Goal: Task Accomplishment & Management: Complete application form

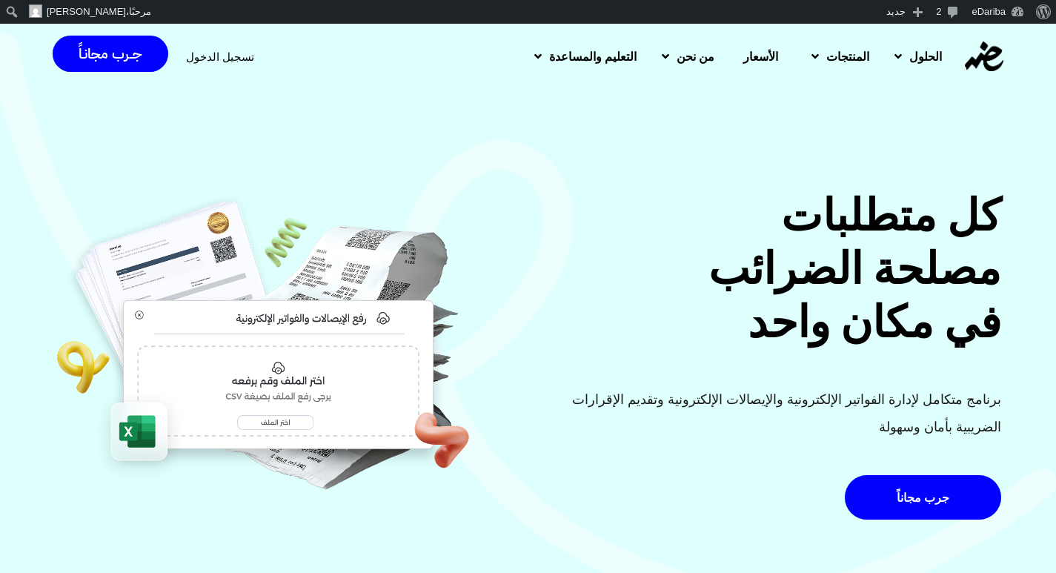
click at [205, 62] on span "تسجيل الدخول" at bounding box center [220, 56] width 68 height 11
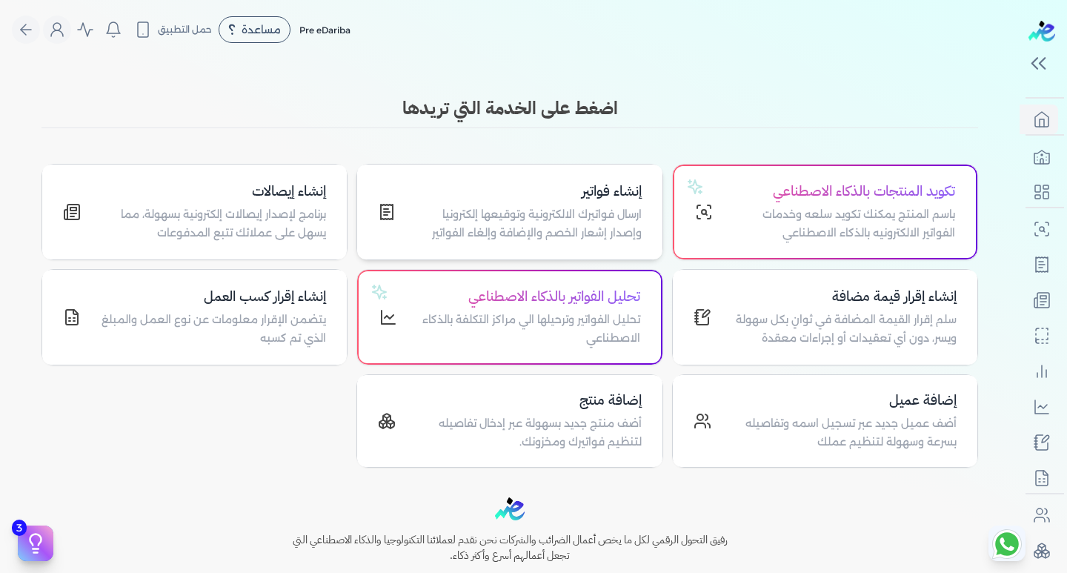
click at [554, 220] on p "ارسال فواتيرك الالكترونية وتوقيعها إلكترونيا وإصدار إشعار الخصم والإضافة وإلغاء…" at bounding box center [526, 224] width 227 height 38
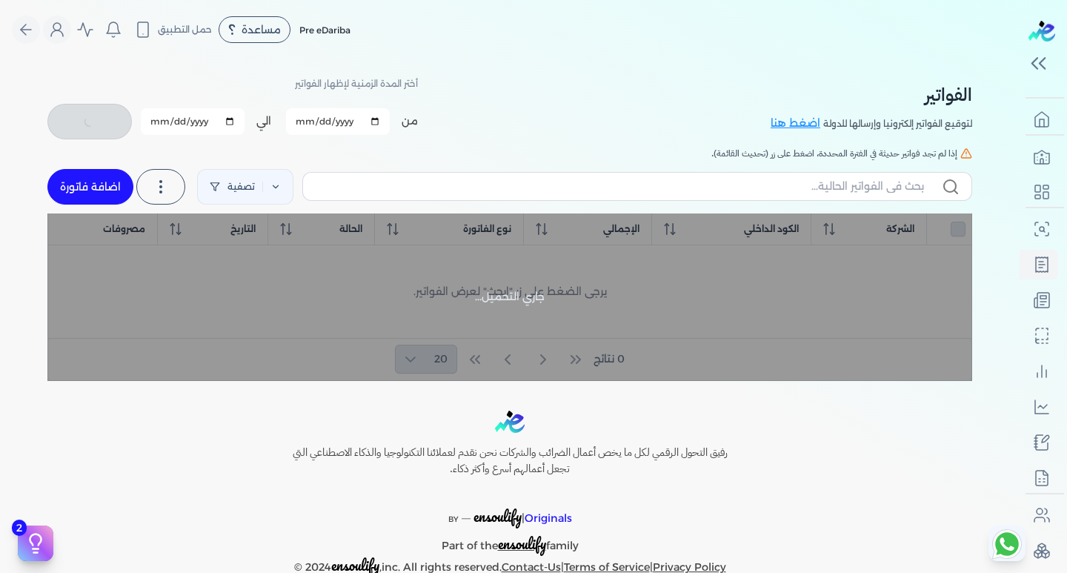
checkbox input "false"
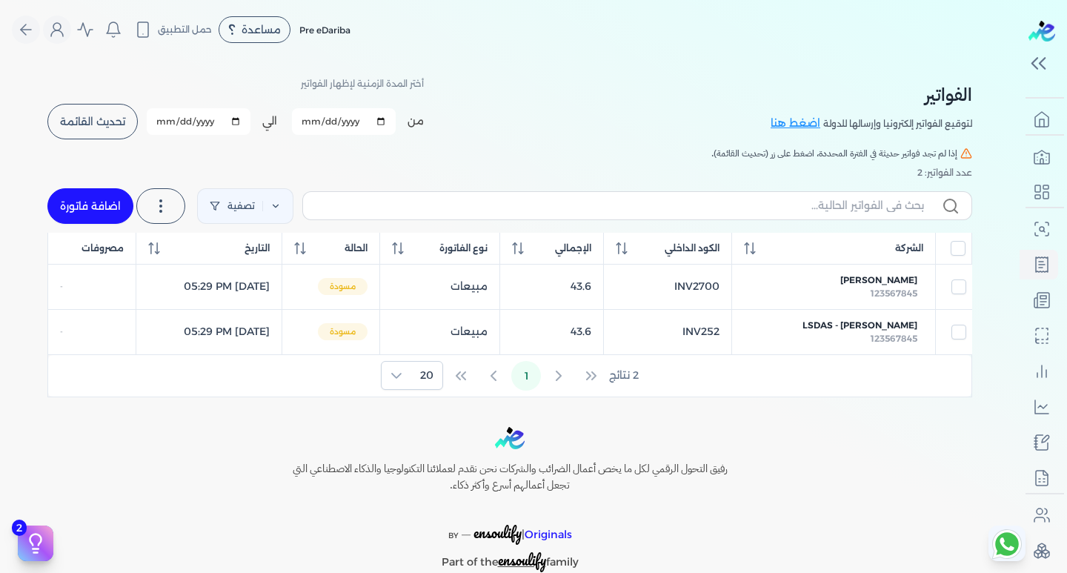
click at [73, 202] on link "اضافة فاتورة" at bounding box center [90, 206] width 86 height 36
select select "EGP"
select select "B"
select select "EGS"
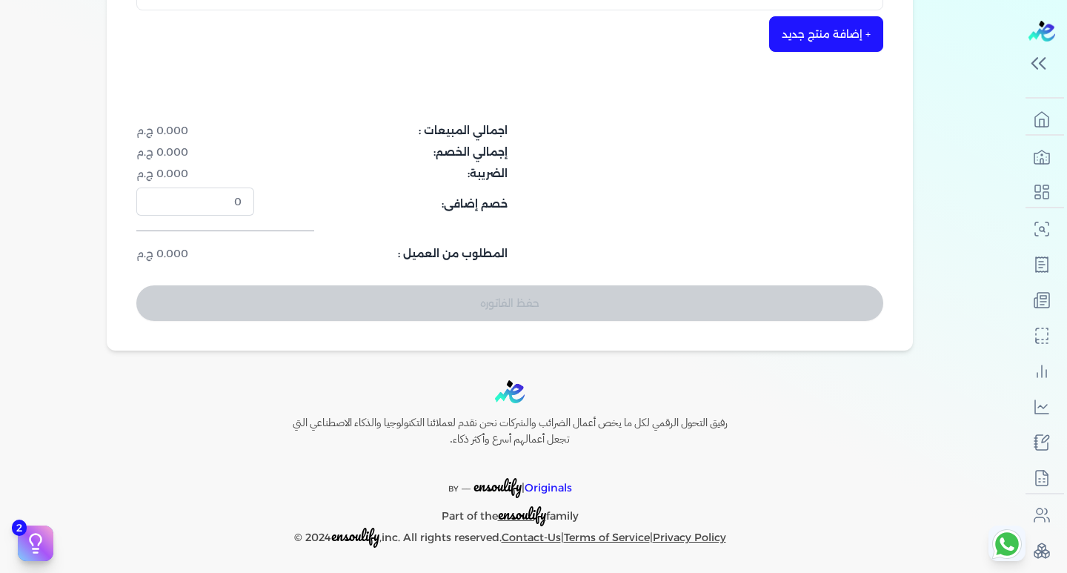
scroll to position [148, 0]
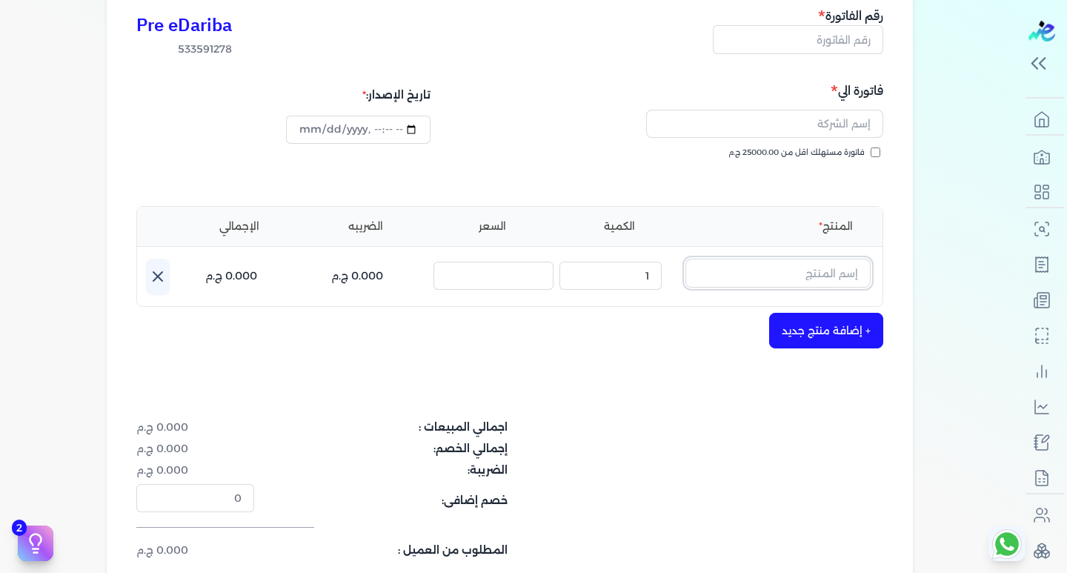
click at [801, 279] on input "text" at bounding box center [777, 273] width 185 height 28
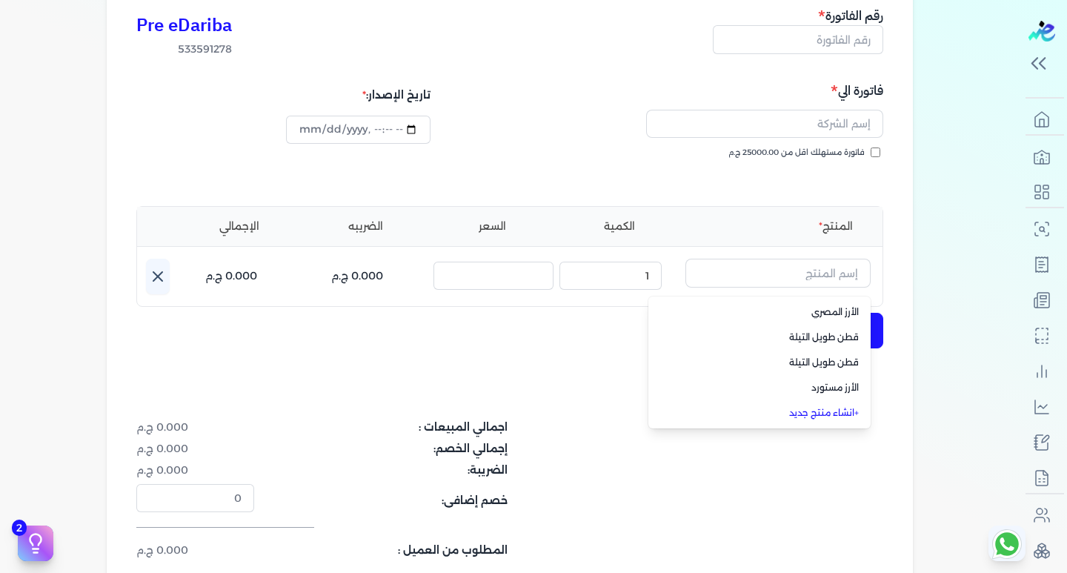
click at [565, 379] on div "Pre eDariba 533591278 رقم الفاتورة فاتورة الي فاتورة مستهلك اقل من 25000.00 ج.م…" at bounding box center [510, 311] width 806 height 671
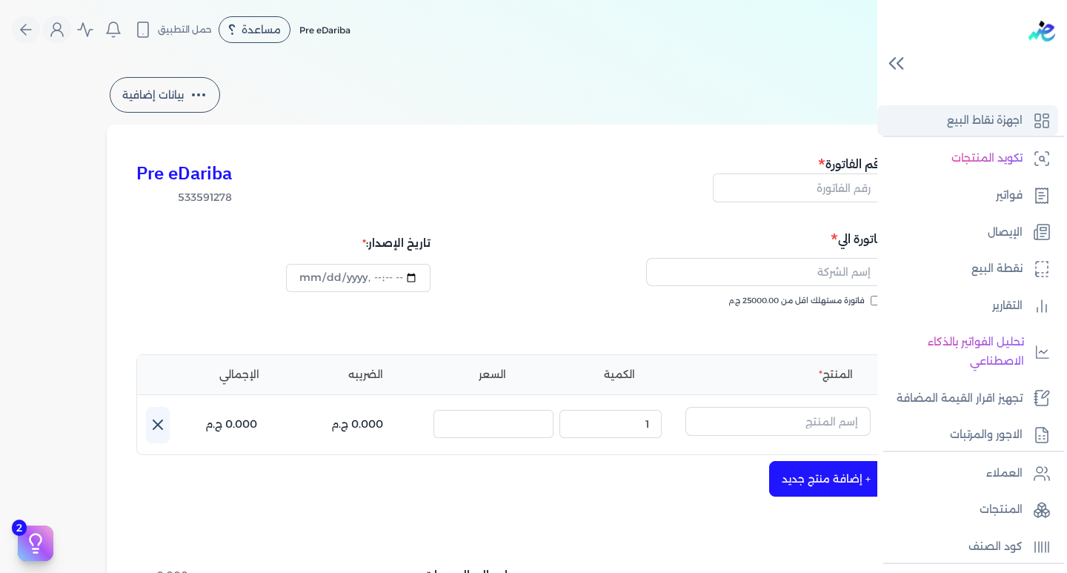
scroll to position [0, 0]
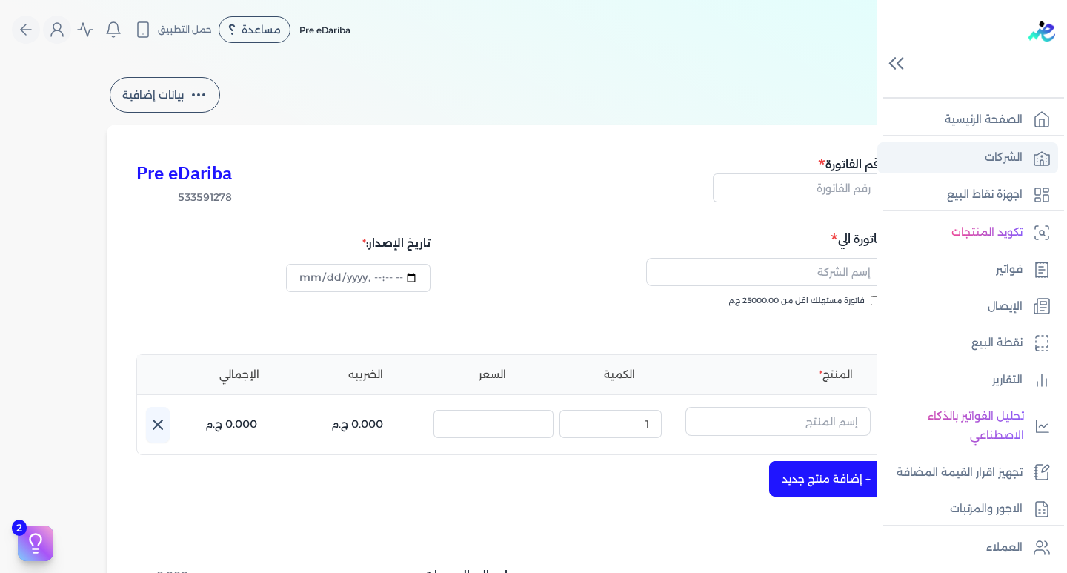
click at [997, 154] on p "الشركات" at bounding box center [1004, 157] width 38 height 19
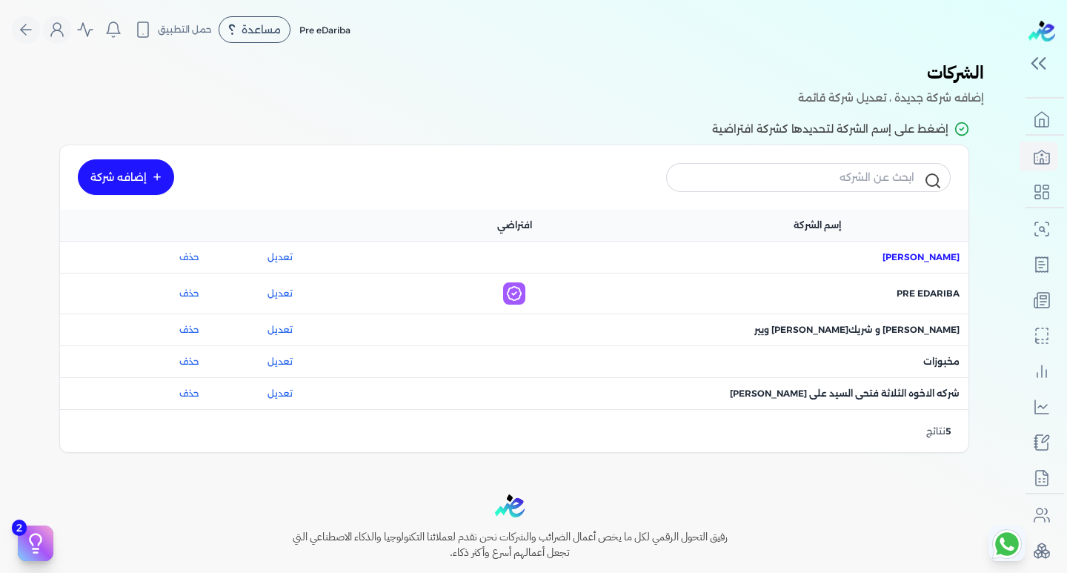
click at [911, 252] on span "اسم الشركة : ماجد محمد عبدالعزيز علي" at bounding box center [921, 256] width 77 height 13
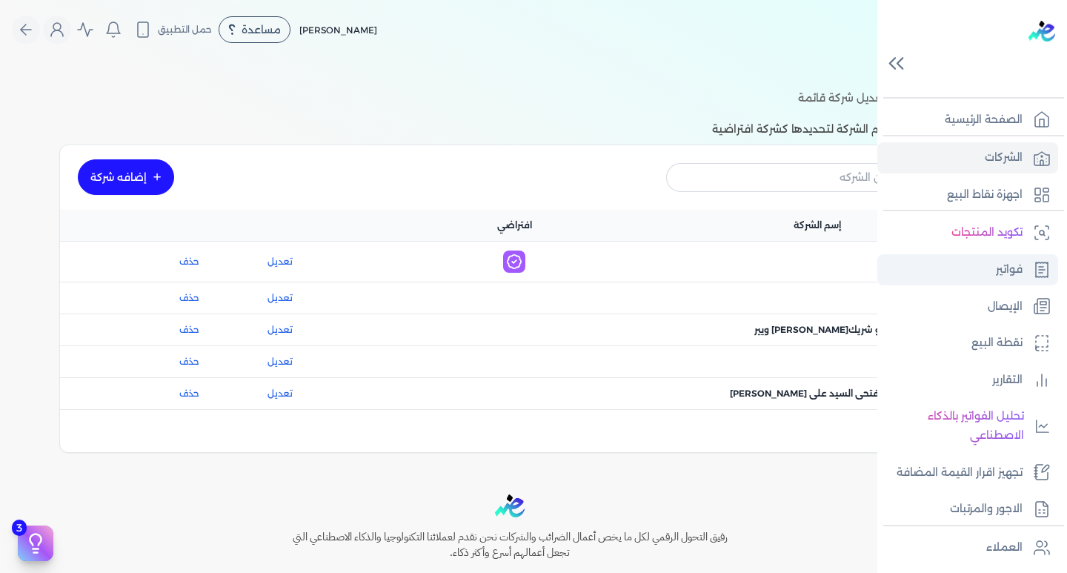
click at [1025, 268] on link "فواتير" at bounding box center [967, 269] width 181 height 31
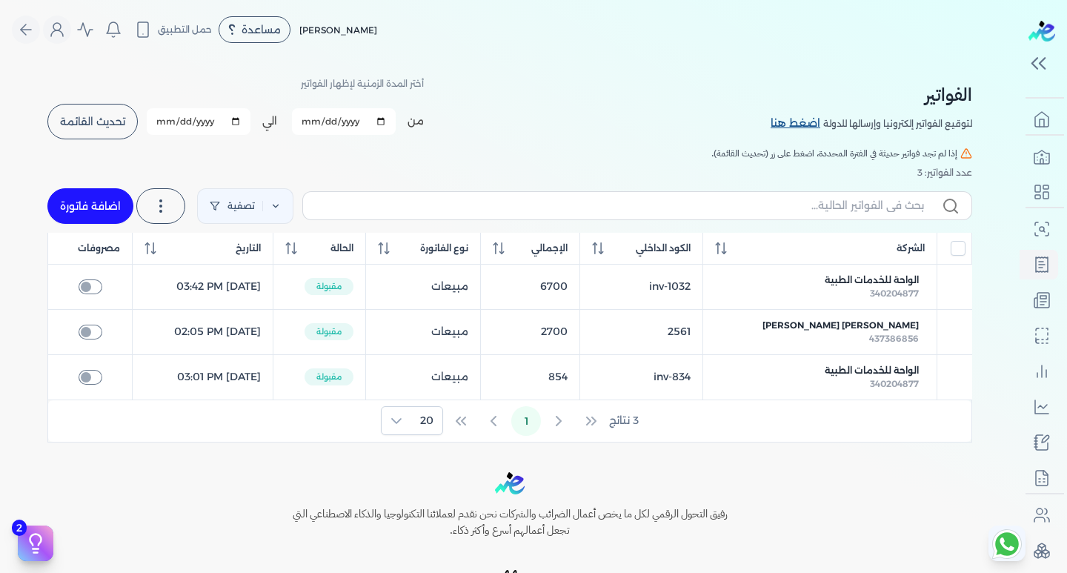
click at [809, 124] on link "اضغط هنا" at bounding box center [797, 124] width 53 height 16
click at [961, 249] on input "All items unselected" at bounding box center [958, 248] width 15 height 15
click at [961, 248] on input "All items unselected" at bounding box center [958, 248] width 15 height 15
checkbox input "false"
click at [953, 271] on table "الشركة الكود الداخلي الإجمالي نوع الفاتورة الحالة التاريخ مصروفات الواحة للخدما…" at bounding box center [509, 316] width 925 height 167
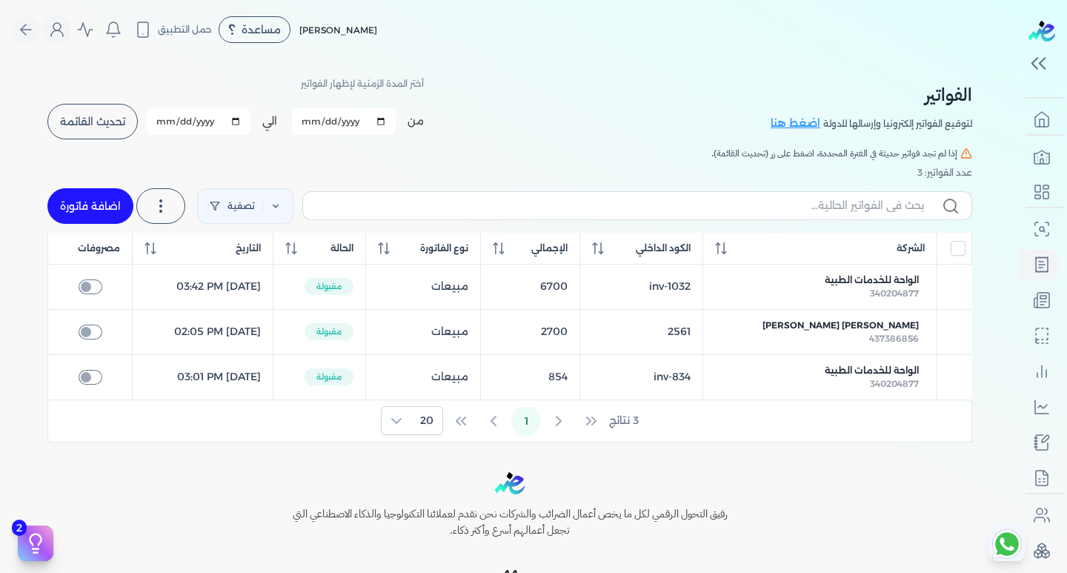
click at [948, 285] on table "الشركة الكود الداخلي الإجمالي نوع الفاتورة الحالة التاريخ مصروفات الواحة للخدما…" at bounding box center [509, 316] width 925 height 167
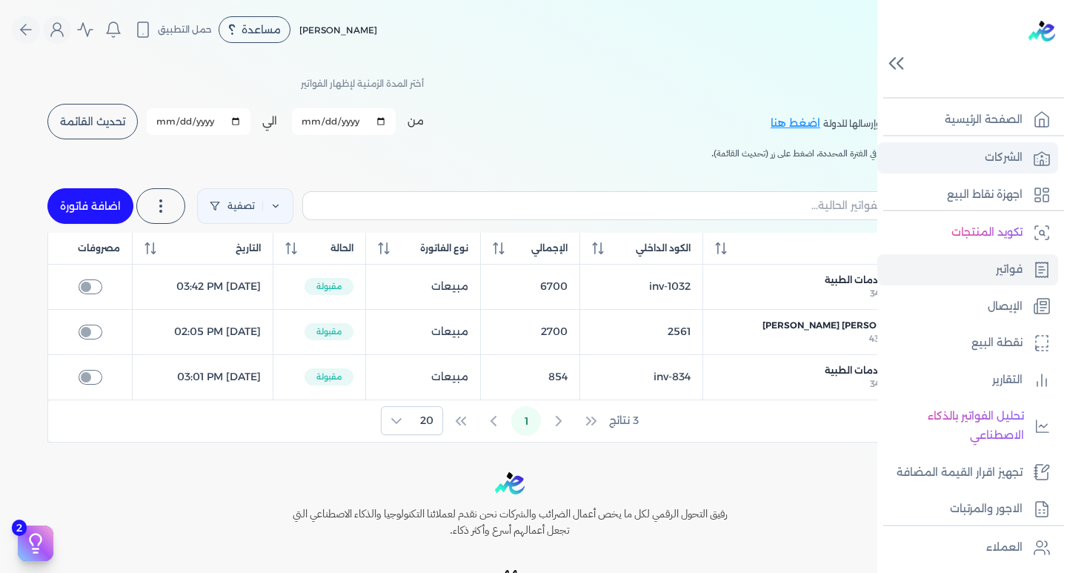
click at [988, 160] on p "الشركات" at bounding box center [1004, 157] width 38 height 19
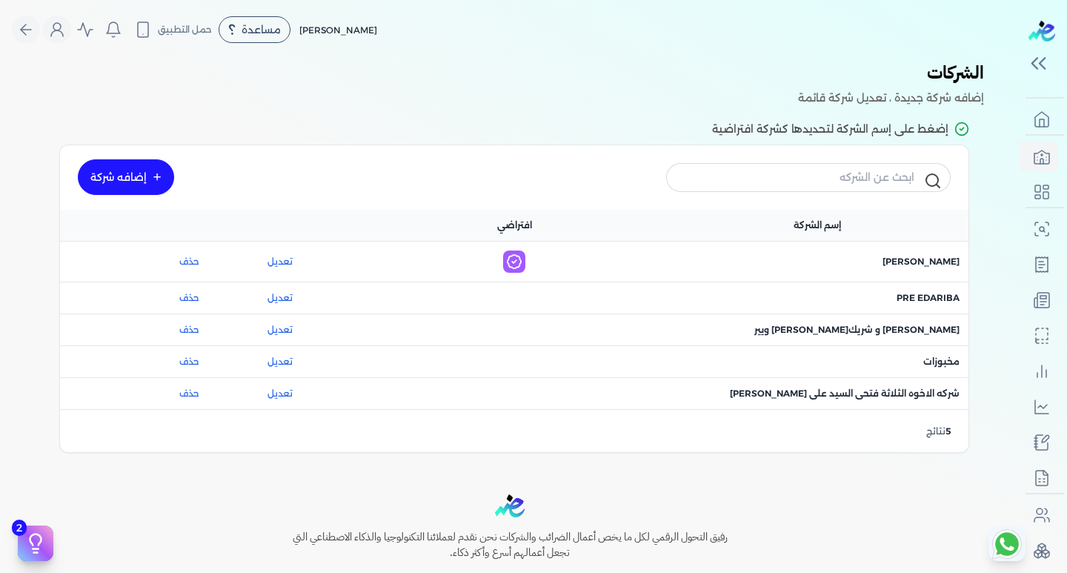
click at [940, 363] on span "اسم الشركة : مخبوزات" at bounding box center [941, 361] width 36 height 13
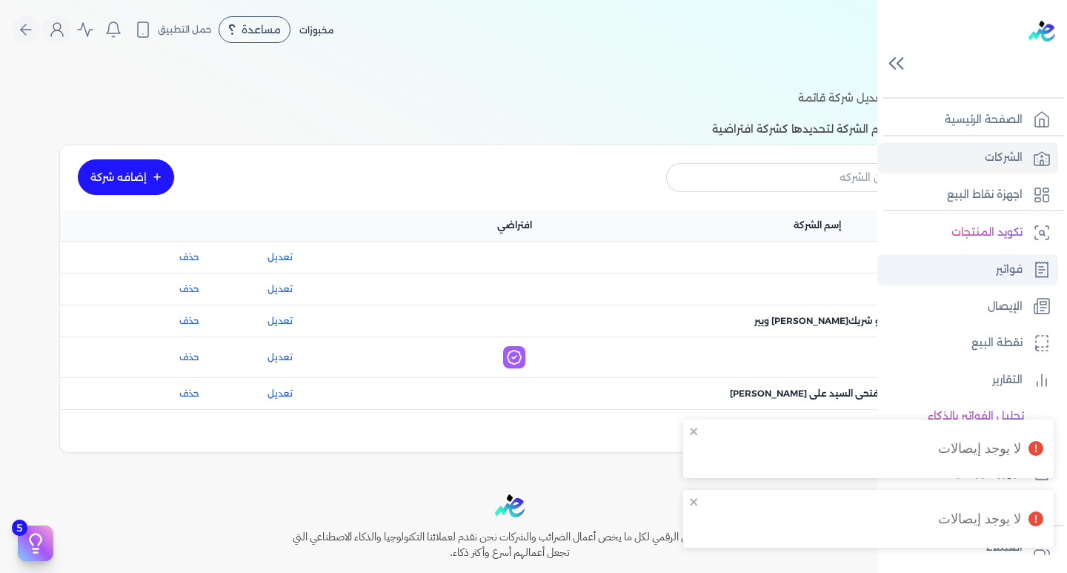
click at [1038, 275] on icon at bounding box center [1042, 270] width 18 height 18
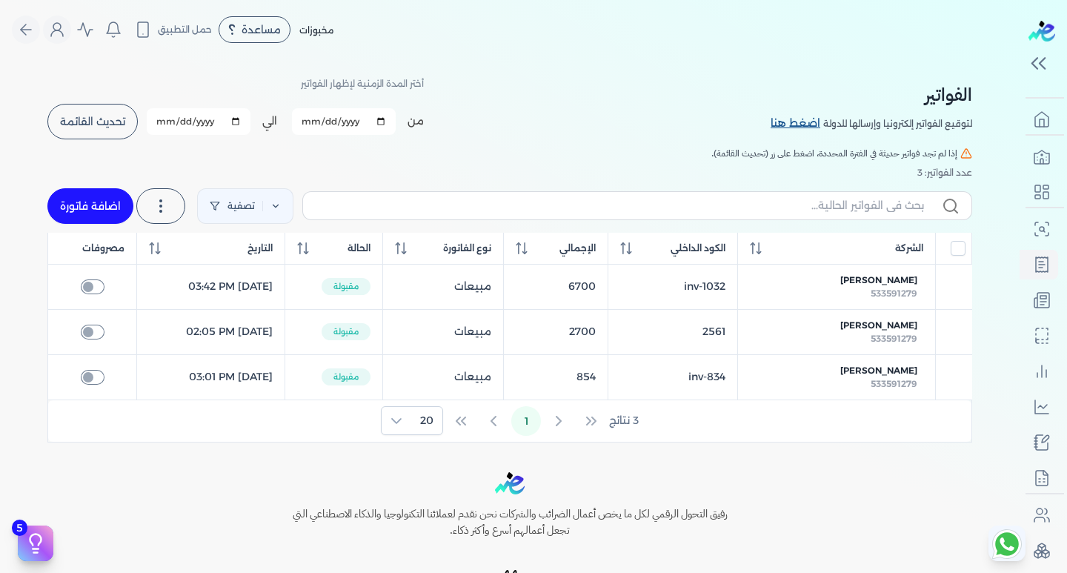
click at [817, 123] on link "اضغط هنا" at bounding box center [797, 124] width 53 height 16
click at [807, 119] on link "اضغط هنا" at bounding box center [797, 124] width 53 height 16
click at [160, 208] on icon at bounding box center [161, 206] width 18 height 18
click at [165, 212] on icon at bounding box center [161, 206] width 18 height 18
click at [188, 138] on div "من 2025-06-01 الي 2025-08-31 برجاء تحديد فتره زمنيه برجاء تحديد فتره زمنيه صالحة" at bounding box center [285, 121] width 277 height 39
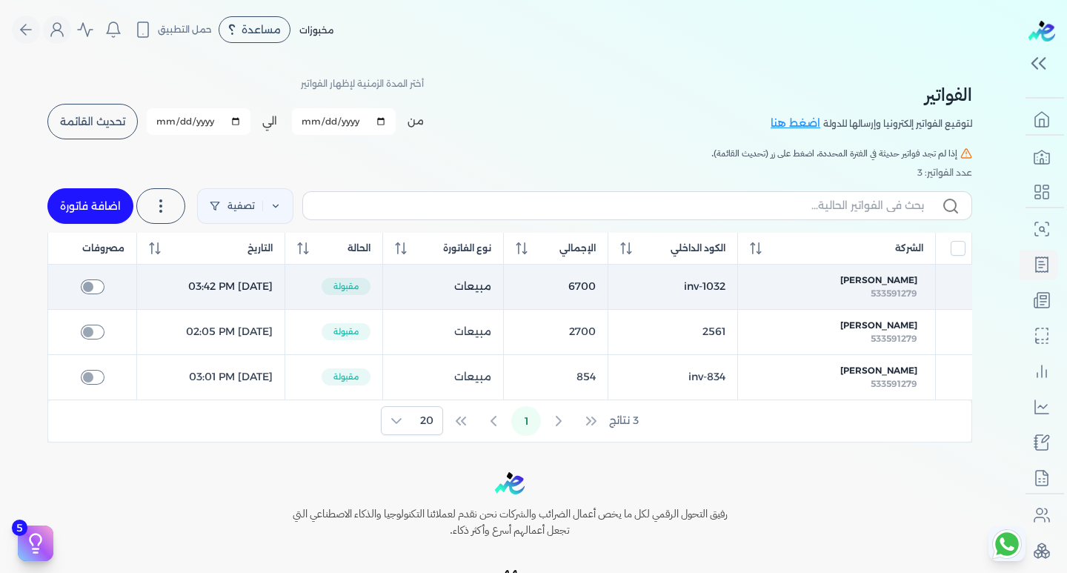
click at [85, 281] on input "checkbox" at bounding box center [93, 286] width 24 height 15
checkbox input "false"
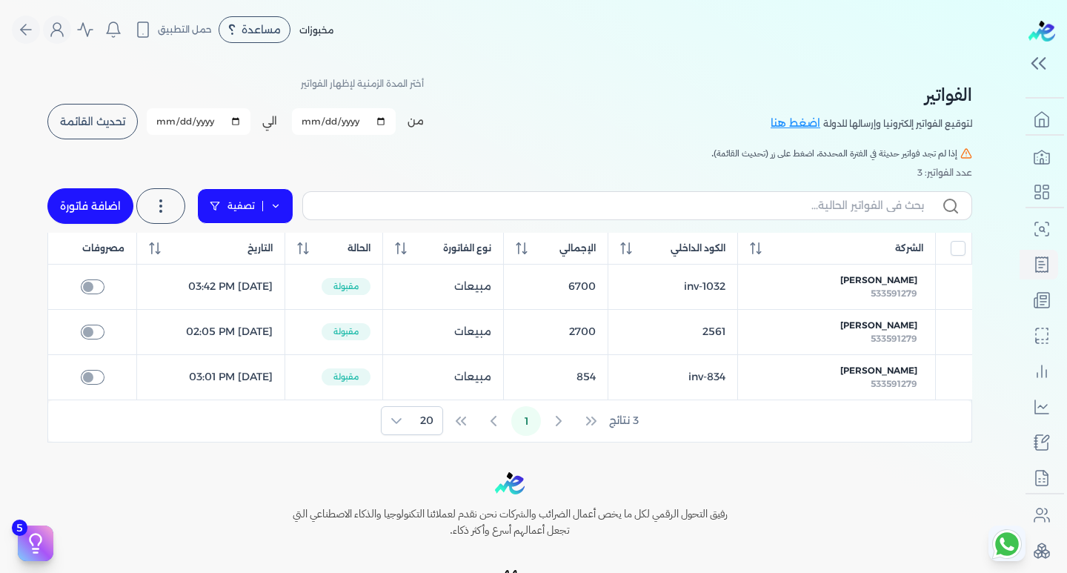
click at [282, 205] on link "تصفية" at bounding box center [245, 206] width 96 height 36
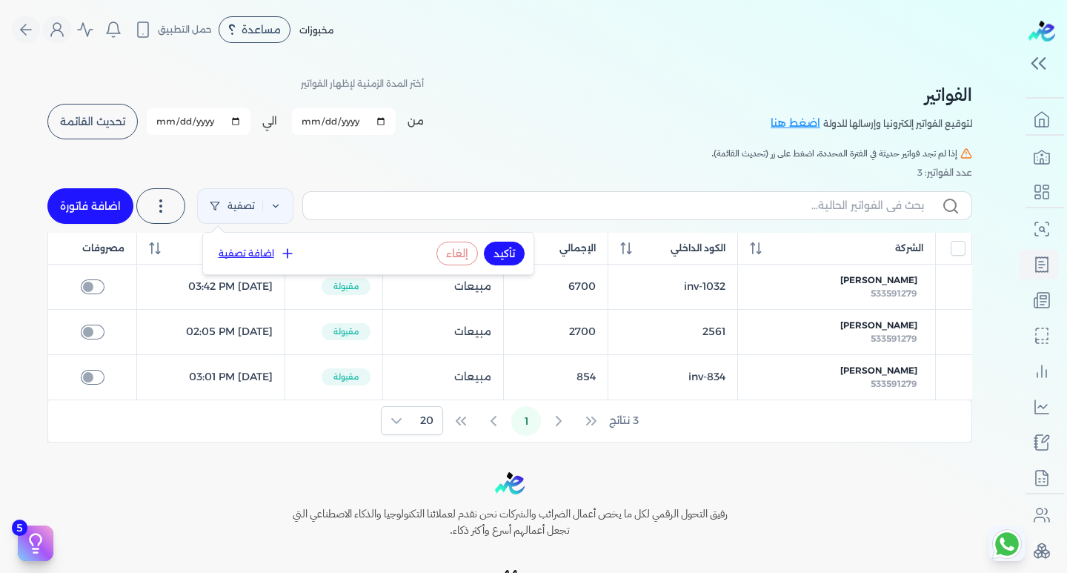
click at [260, 254] on button "اضافة تصفية" at bounding box center [257, 254] width 90 height 18
select select
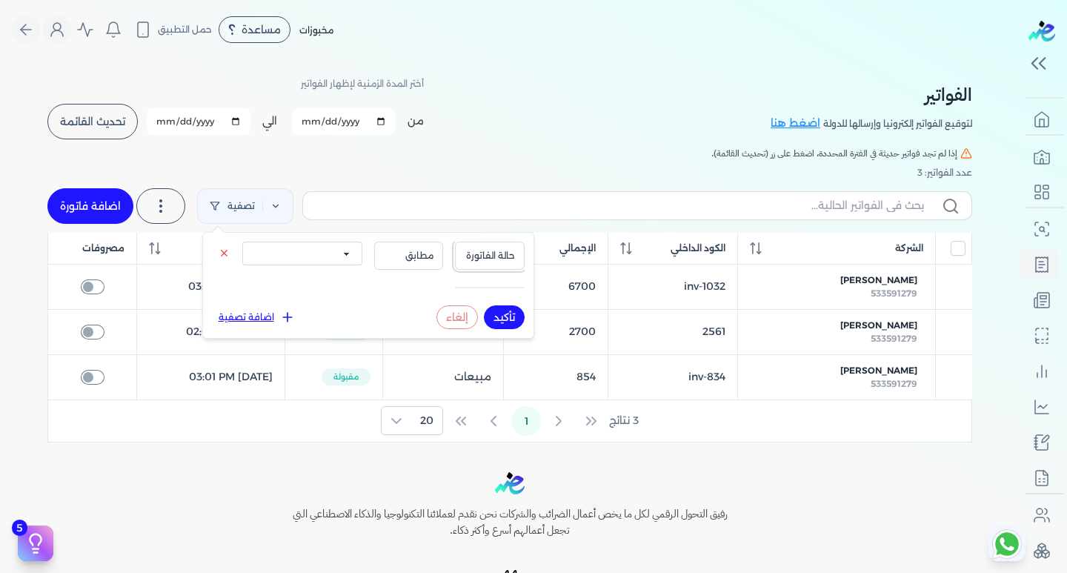
click at [498, 245] on button "حالة الفاتورة" at bounding box center [490, 256] width 70 height 28
click at [424, 256] on span "مطابق" at bounding box center [409, 255] width 50 height 13
click at [502, 256] on span "حالة الفاتورة" at bounding box center [490, 255] width 50 height 13
click at [426, 141] on div "الفواتير لتوقيع الفواتير إلكترونيا وإرسالها للدولة اضغط هنا أختر المدة الزمنية …" at bounding box center [510, 250] width 948 height 383
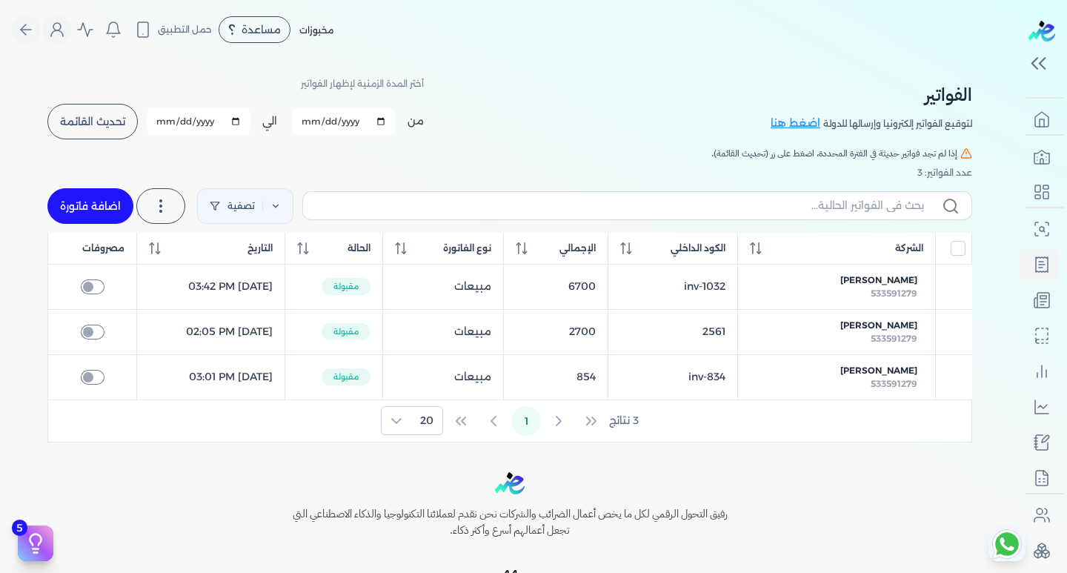
click at [528, 116] on div "الفواتير لتوقيع الفواتير إلكترونيا وإرسالها للدولة اضغط هنا أختر المدة الزمنية …" at bounding box center [509, 107] width 925 height 67
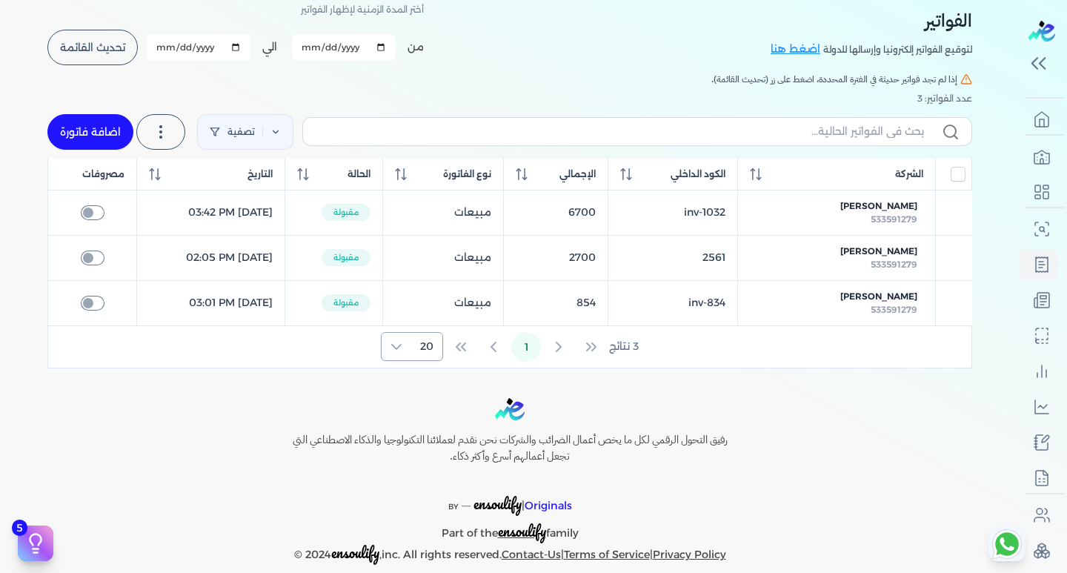
click at [398, 351] on icon at bounding box center [397, 347] width 12 height 12
click at [396, 351] on icon at bounding box center [397, 347] width 12 height 12
click at [322, 373] on div "Toggle Navigation الاسعار العمولات مساعدة خدمة العملاء دليل المستخدم تسجيل الدخ…" at bounding box center [510, 286] width 1020 height 573
click at [903, 125] on input "text" at bounding box center [619, 132] width 609 height 16
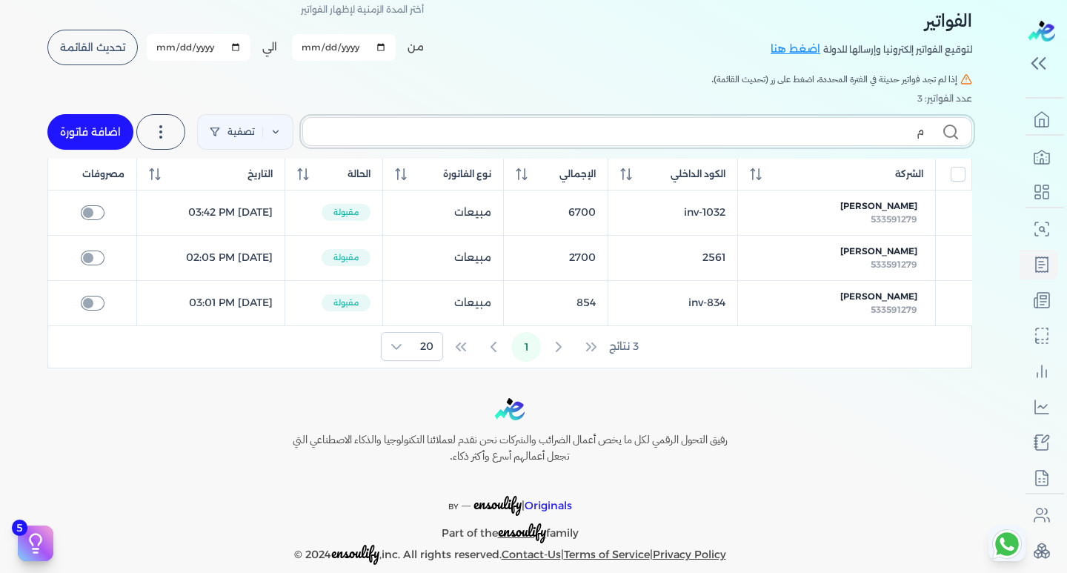
type input "مش"
checkbox input "false"
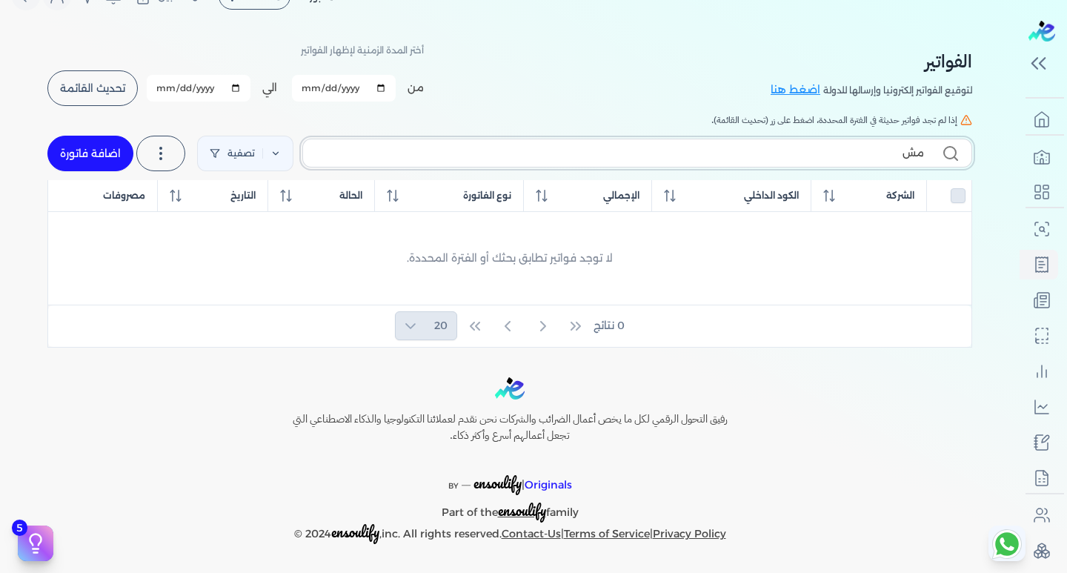
scroll to position [33, 0]
click at [880, 155] on input "مشتريات" at bounding box center [619, 153] width 609 height 16
type input "م"
checkbox input "false"
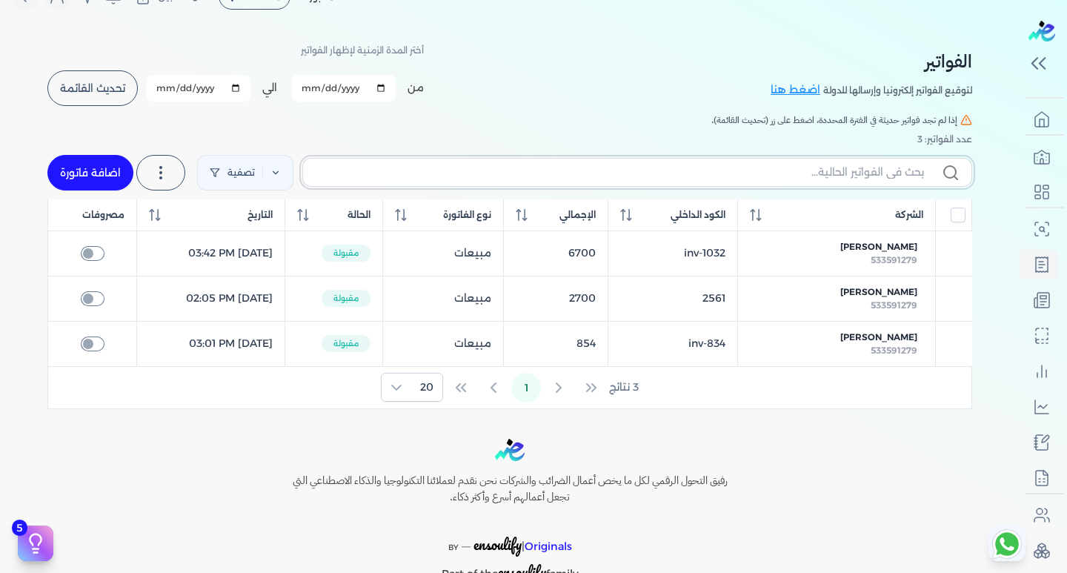
scroll to position [74, 0]
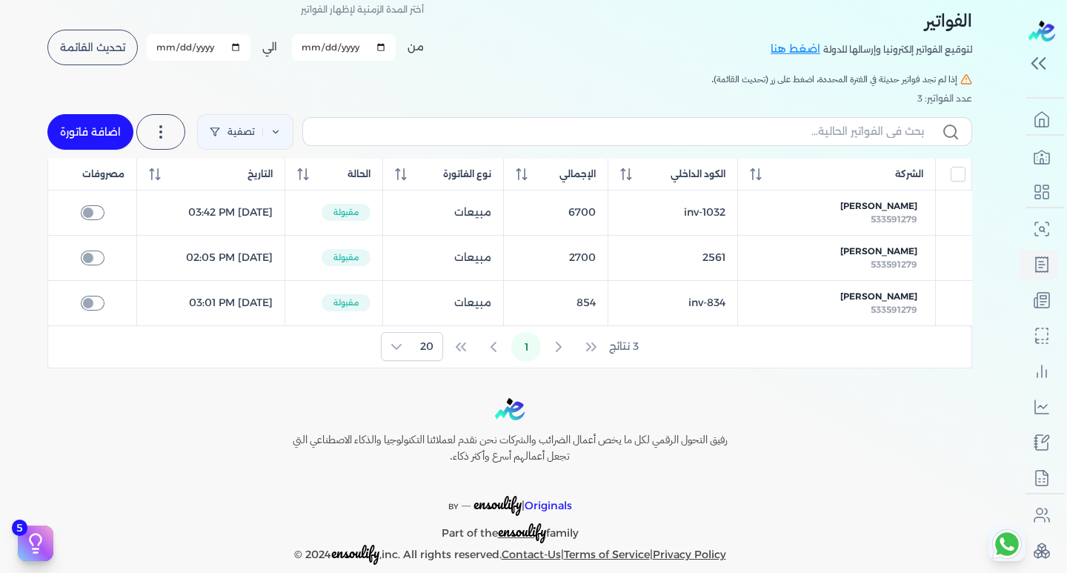
click at [498, 348] on div "3 نتائج 1 20" at bounding box center [509, 346] width 923 height 41
click at [556, 348] on div "3 نتائج 1 20" at bounding box center [509, 346] width 923 height 41
drag, startPoint x: 561, startPoint y: 343, endPoint x: 571, endPoint y: 343, distance: 9.6
click at [566, 343] on div "3 نتائج 1 20" at bounding box center [509, 346] width 923 height 41
drag, startPoint x: 597, startPoint y: 346, endPoint x: 566, endPoint y: 344, distance: 30.5
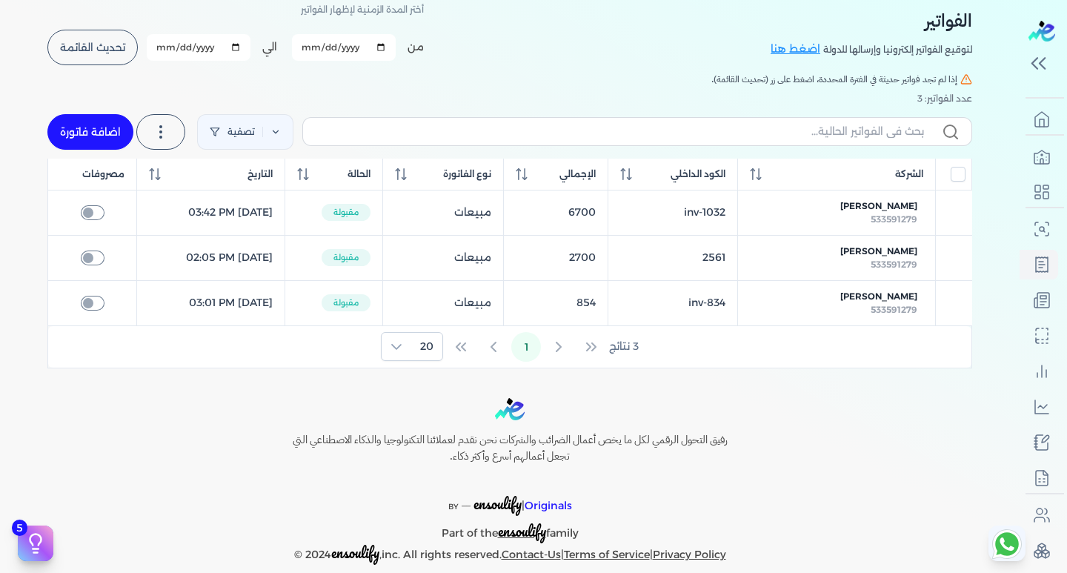
click at [596, 346] on div "3 نتائج 1 20" at bounding box center [509, 346] width 923 height 41
drag, startPoint x: 433, startPoint y: 339, endPoint x: 446, endPoint y: 346, distance: 14.3
click at [437, 342] on span "20" at bounding box center [426, 346] width 31 height 27
click at [462, 351] on div "3 نتائج 1 20" at bounding box center [509, 346] width 923 height 41
drag, startPoint x: 461, startPoint y: 349, endPoint x: 401, endPoint y: 342, distance: 60.4
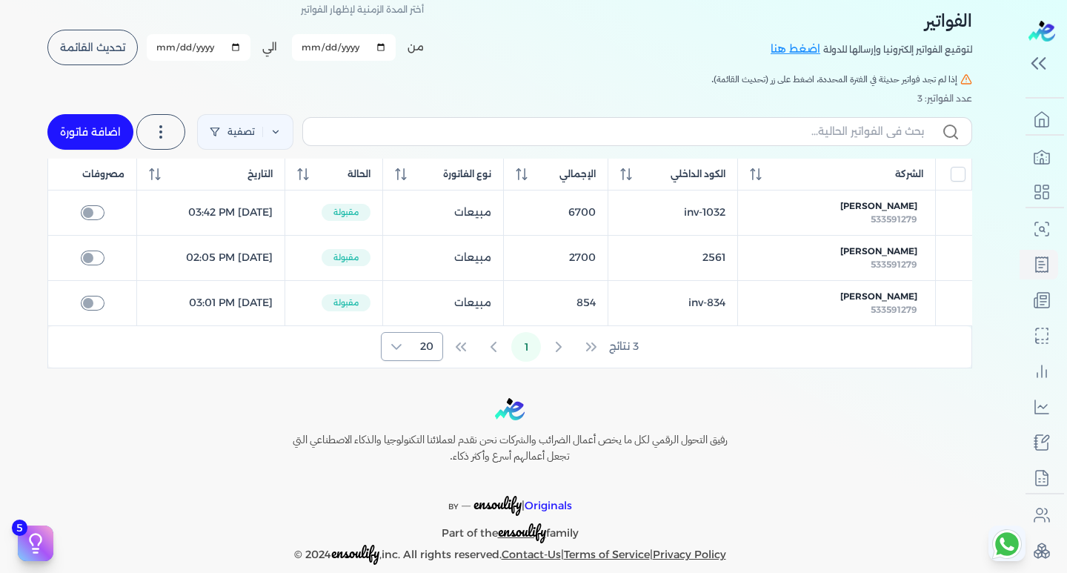
click at [460, 349] on div "3 نتائج 1 20" at bounding box center [509, 346] width 923 height 41
click at [399, 342] on icon at bounding box center [397, 347] width 12 height 12
click at [434, 411] on li "50" at bounding box center [414, 408] width 55 height 27
click at [399, 348] on icon at bounding box center [396, 347] width 10 height 6
click at [408, 440] on li "100" at bounding box center [415, 437] width 56 height 27
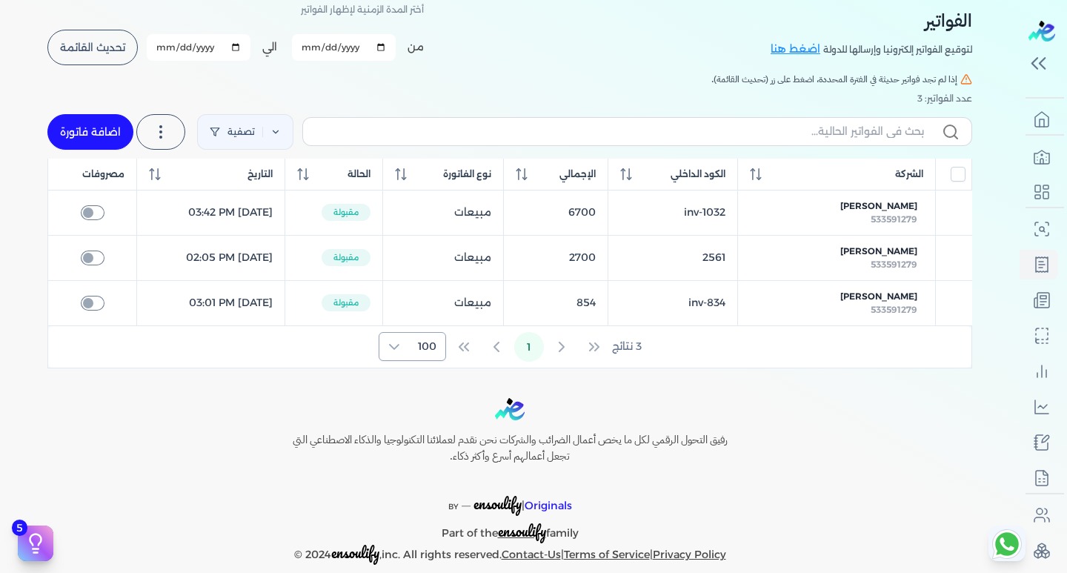
click at [398, 345] on icon at bounding box center [394, 347] width 12 height 12
click at [416, 375] on li "20" at bounding box center [415, 379] width 60 height 27
click at [501, 384] on div "Toggle Navigation الاسعار العمولات مساعدة خدمة العملاء دليل المستخدم تسجيل الدخ…" at bounding box center [510, 286] width 1020 height 573
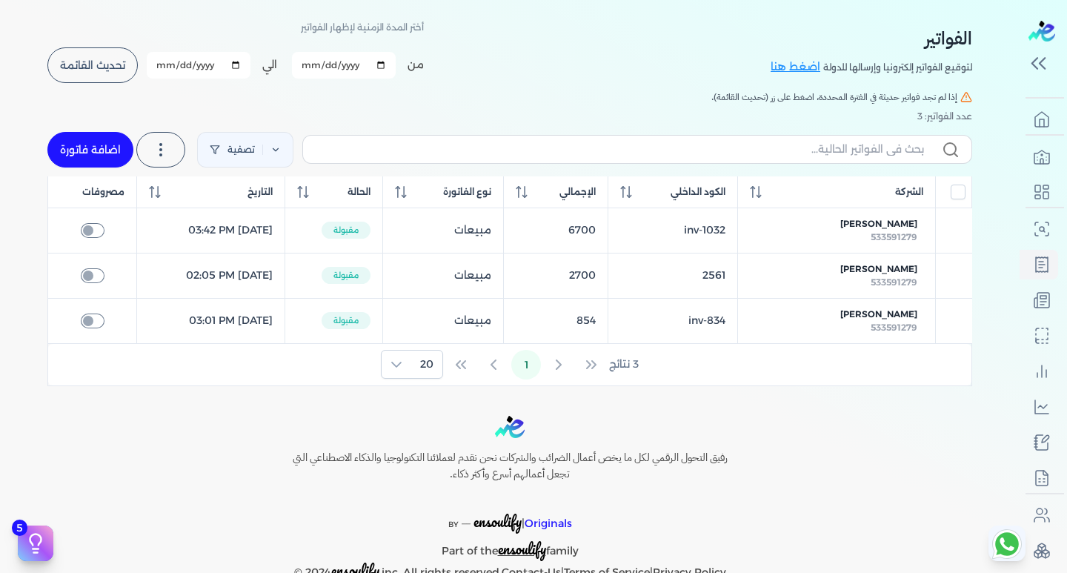
scroll to position [0, 0]
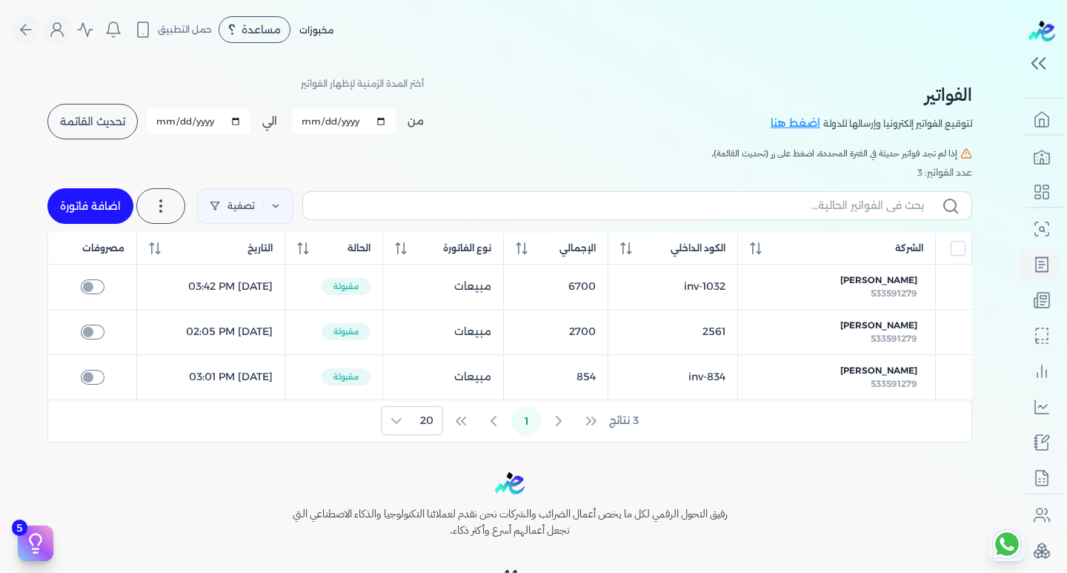
click at [88, 202] on link "اضافة فاتورة" at bounding box center [90, 206] width 86 height 36
select select "EGP"
select select "B"
select select "EGS"
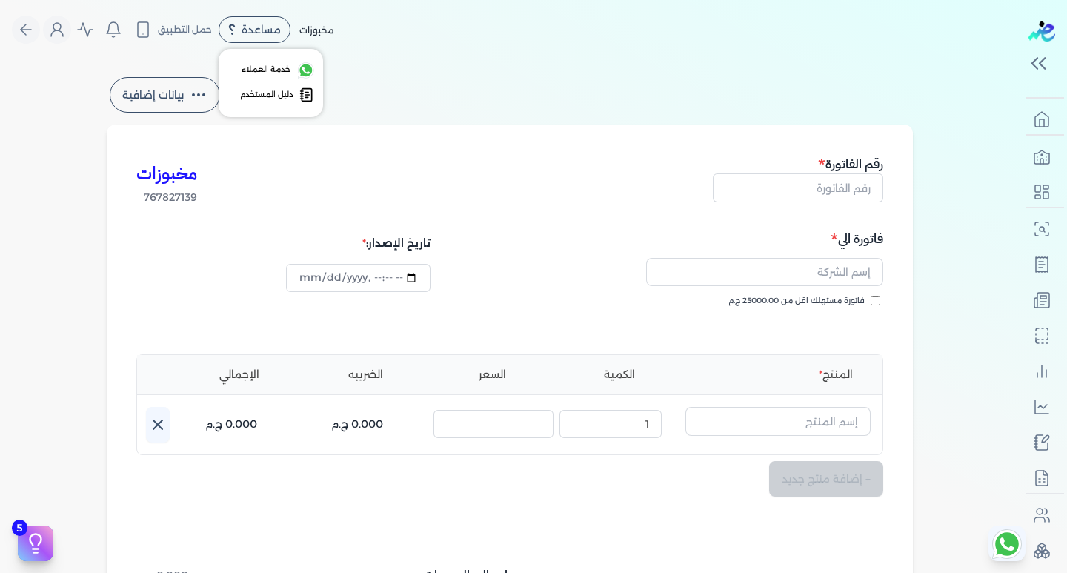
click at [247, 39] on div "مساعدة" at bounding box center [255, 29] width 72 height 27
click at [247, 28] on span "مساعدة" at bounding box center [261, 29] width 39 height 10
click at [362, 41] on div "مخبوزات مساعدة خدمة العملاء دليل المستخدم حمل التطبيق لا يوجد اشعارات مرحباً Ma…" at bounding box center [516, 30] width 1008 height 28
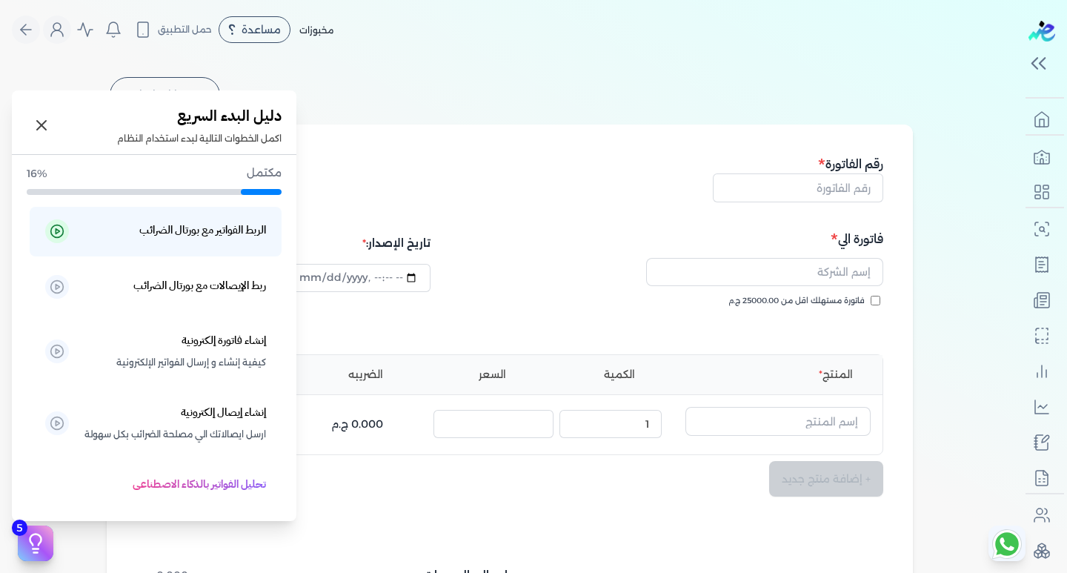
click at [34, 534] on icon at bounding box center [35, 539] width 11 height 11
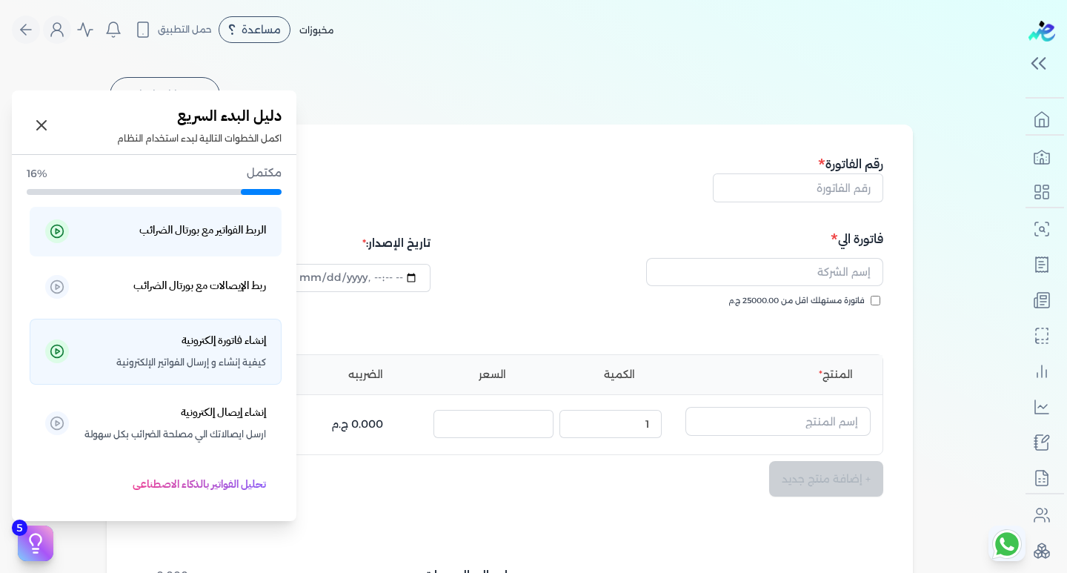
click at [64, 345] on circle at bounding box center [57, 351] width 13 height 13
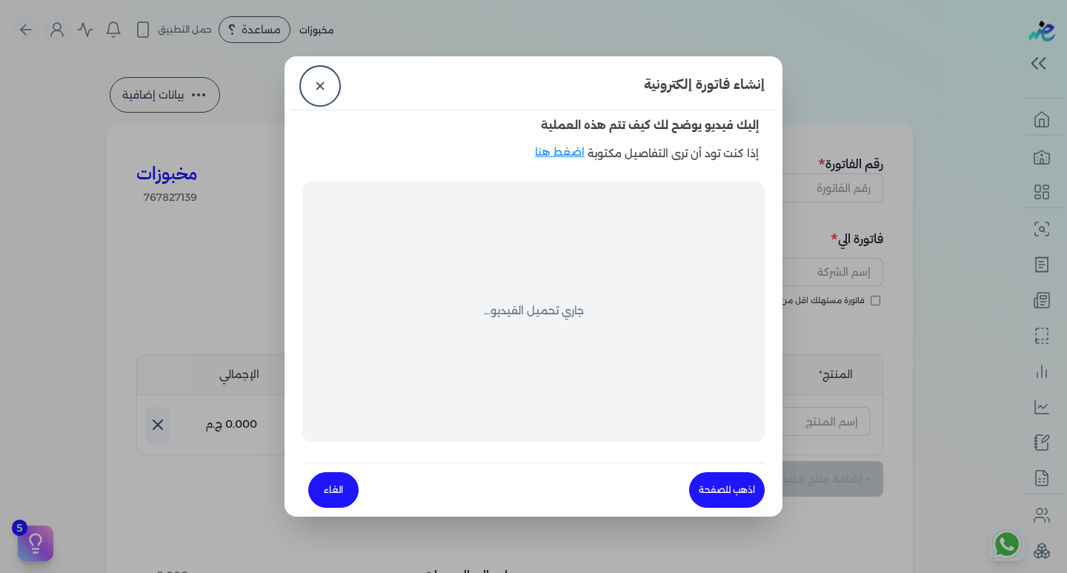
click at [717, 485] on link "اذهب للصفحة" at bounding box center [727, 490] width 76 height 36
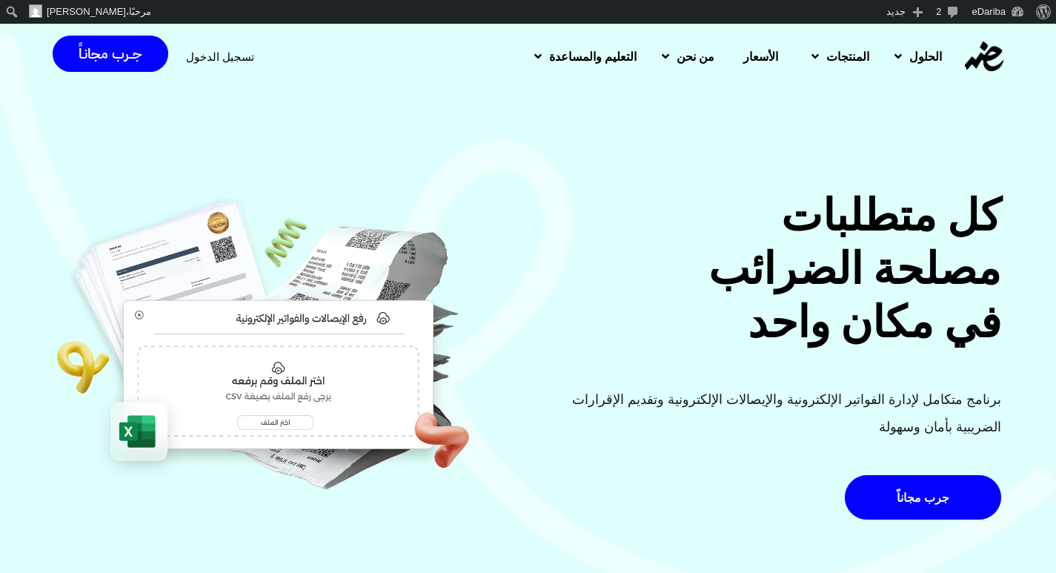
click at [204, 59] on span "تسجيل الدخول" at bounding box center [220, 56] width 68 height 11
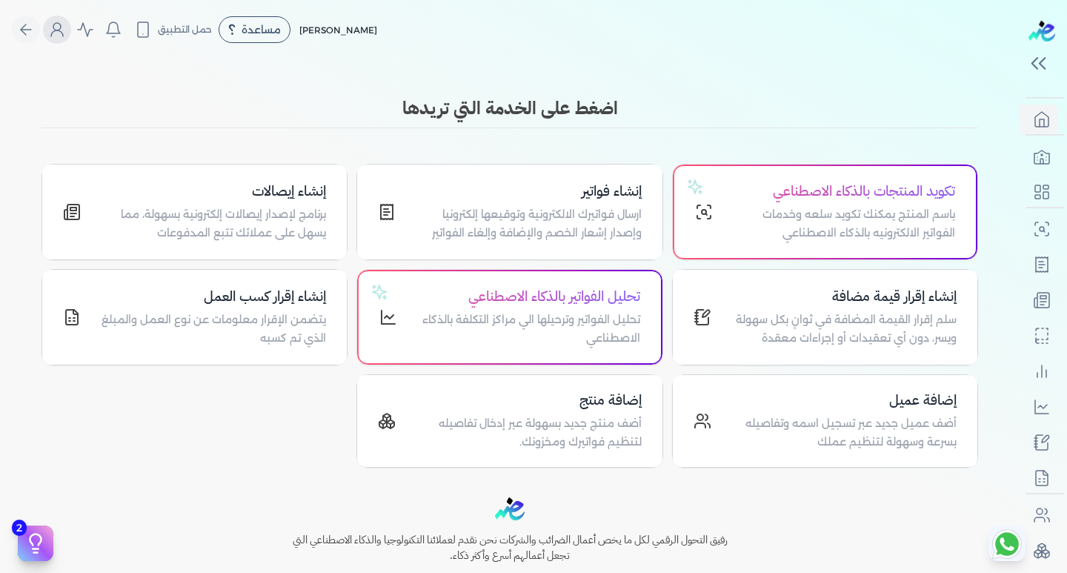
click at [64, 39] on button "Global" at bounding box center [57, 30] width 28 height 28
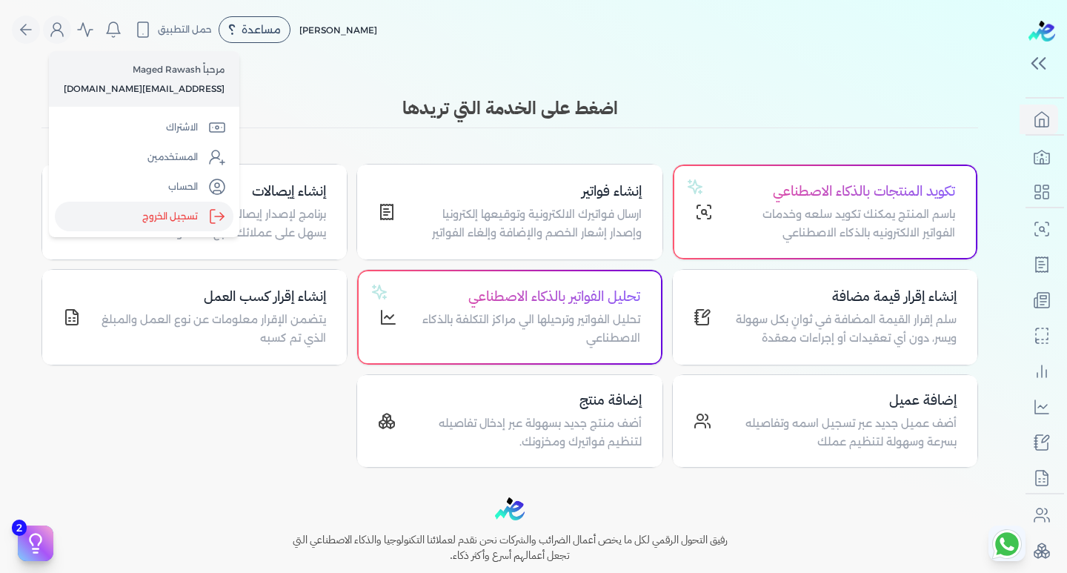
click at [136, 221] on label "تسجيل الخروج" at bounding box center [144, 217] width 179 height 30
click at [1020, 59] on input "Close" at bounding box center [1020, 59] width 0 height 0
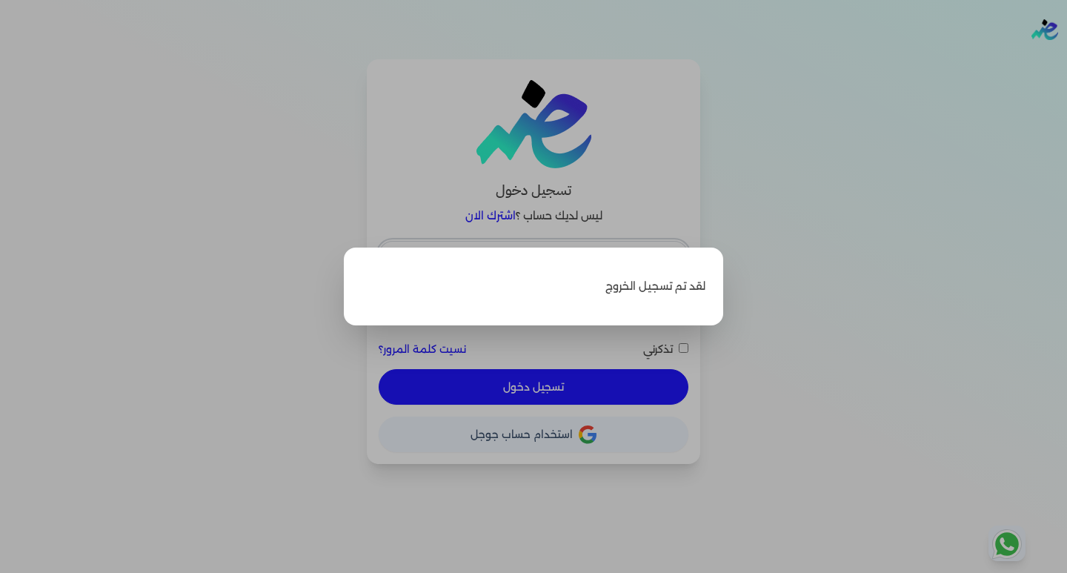
type input "hello@ensoulify.com"
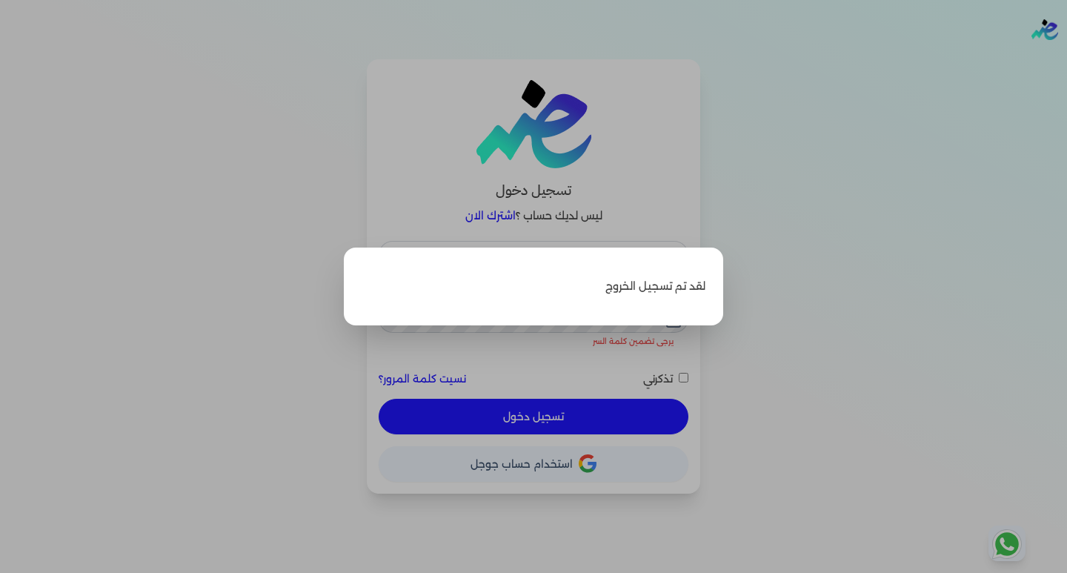
checkbox input "false"
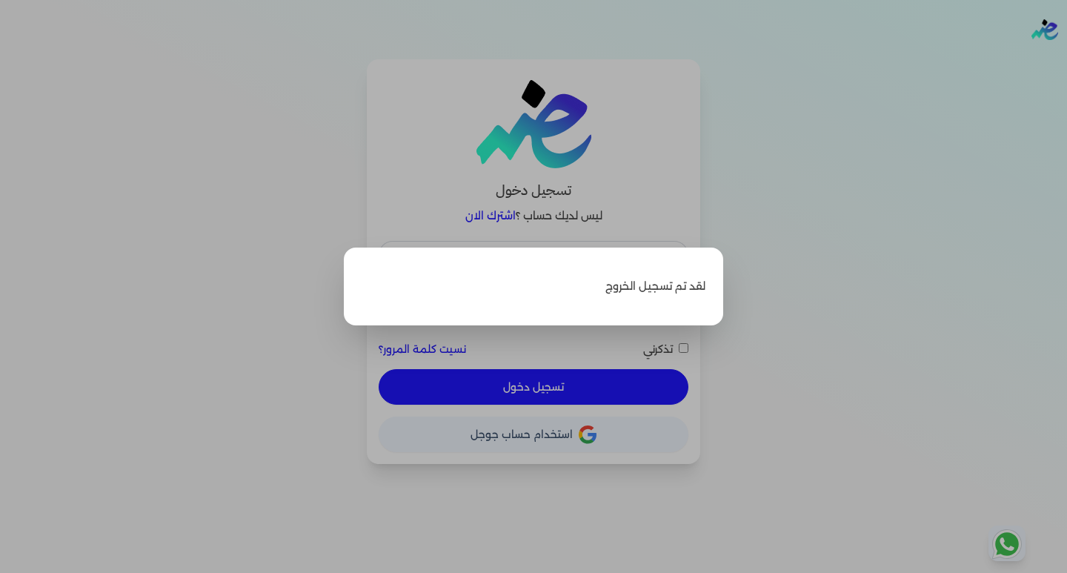
click at [259, 280] on label "Close" at bounding box center [533, 286] width 1067 height 573
click at [1066, 59] on input "Close" at bounding box center [1067, 59] width 0 height 0
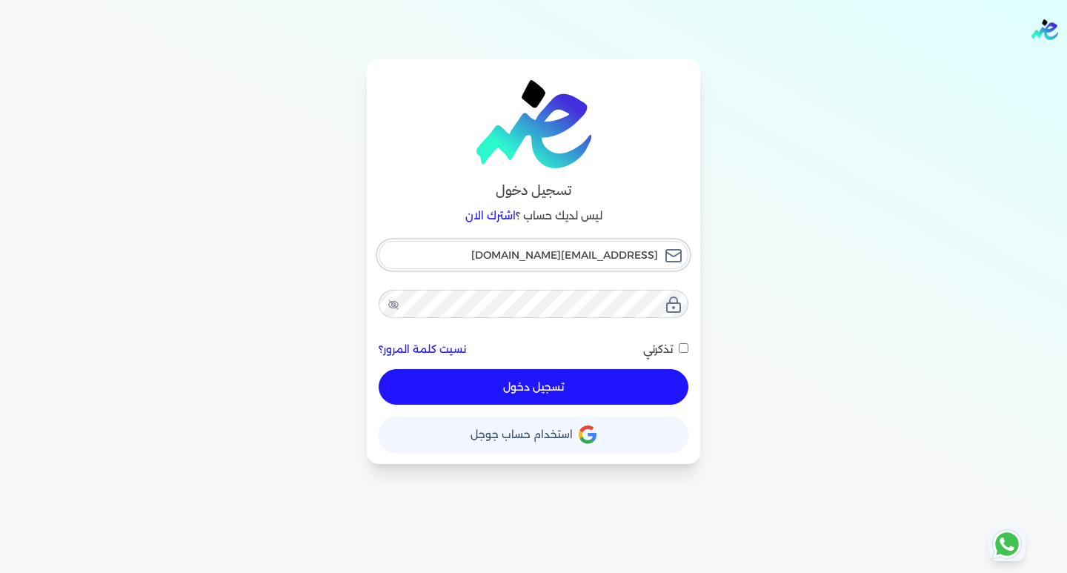
click at [510, 255] on input "hello@ensoulify.com" at bounding box center [534, 255] width 310 height 28
type input "[EMAIL_ADDRESS][DOMAIN_NAME]"
click at [527, 394] on button "تسجيل دخول" at bounding box center [534, 387] width 310 height 36
checkbox input "false"
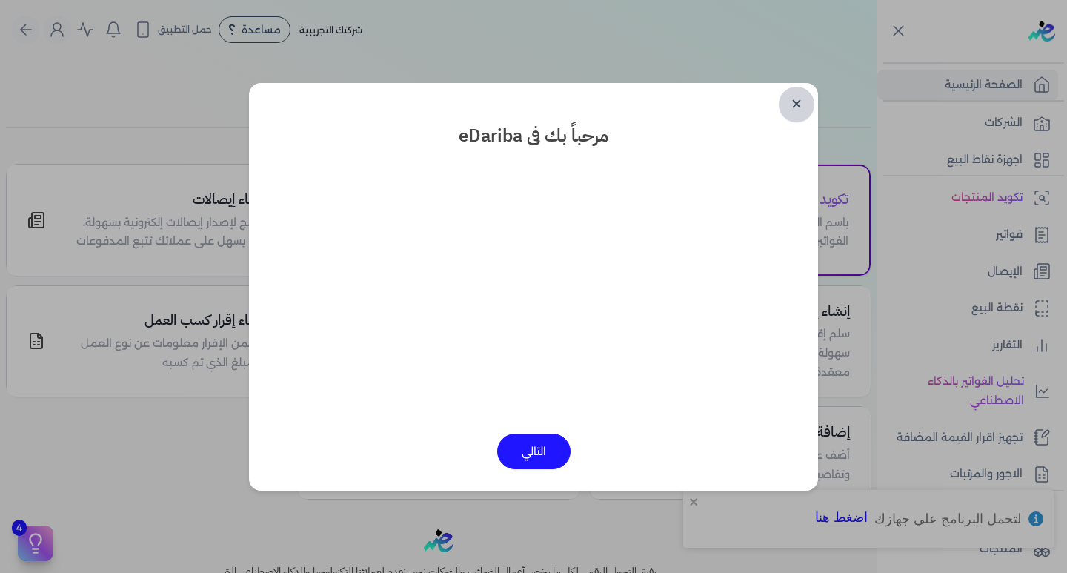
click at [794, 96] on link "✕" at bounding box center [797, 105] width 36 height 36
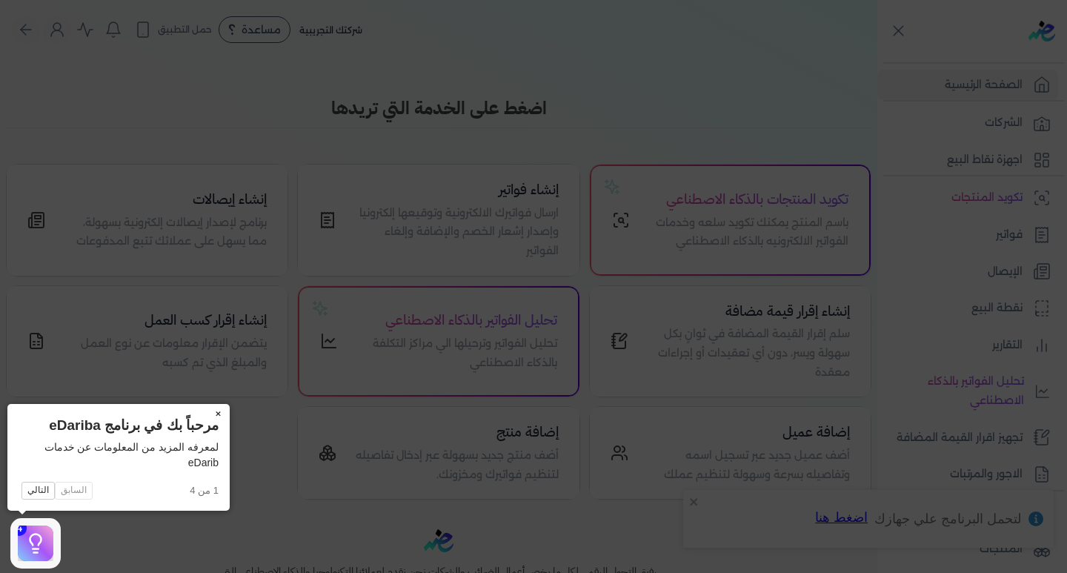
click at [213, 408] on button "×" at bounding box center [218, 414] width 24 height 21
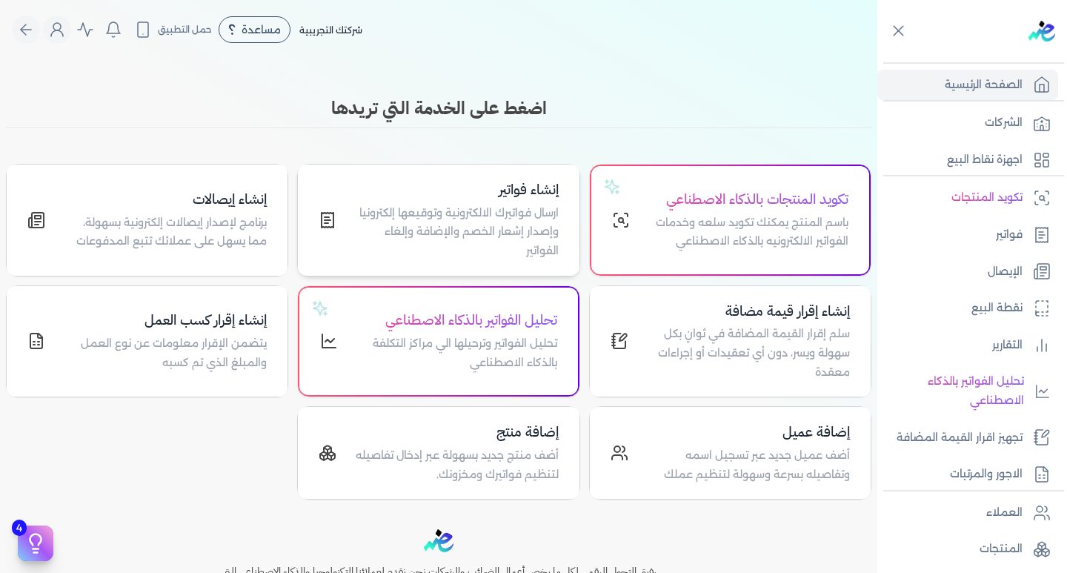
click at [485, 187] on h4 "إنشاء فواتير" at bounding box center [456, 189] width 204 height 21
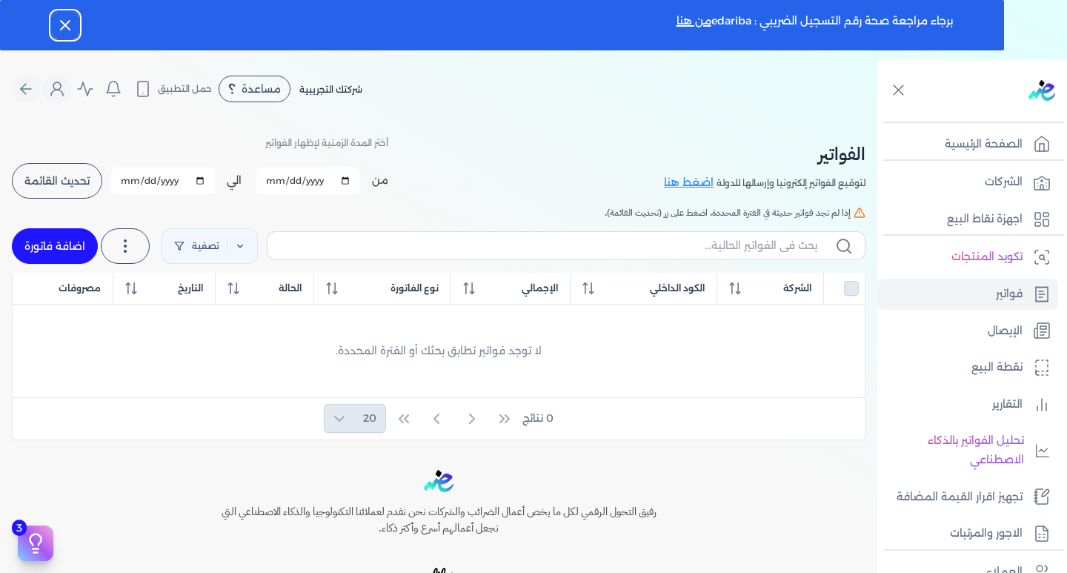
click at [64, 24] on icon "button" at bounding box center [65, 25] width 18 height 18
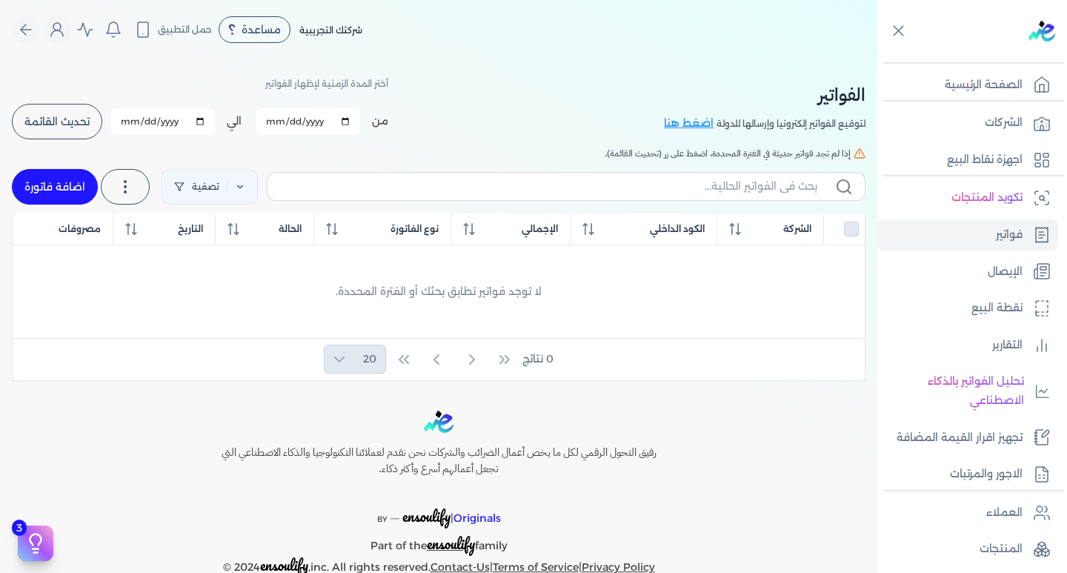
click at [130, 190] on link "الحساب" at bounding box center [144, 187] width 179 height 30
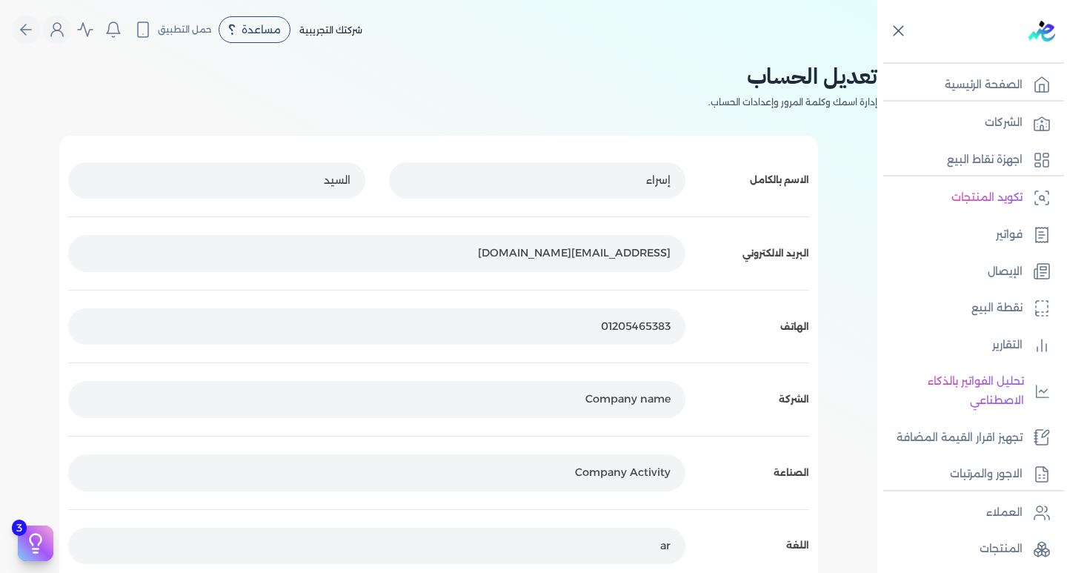
click at [897, 31] on icon at bounding box center [898, 30] width 19 height 19
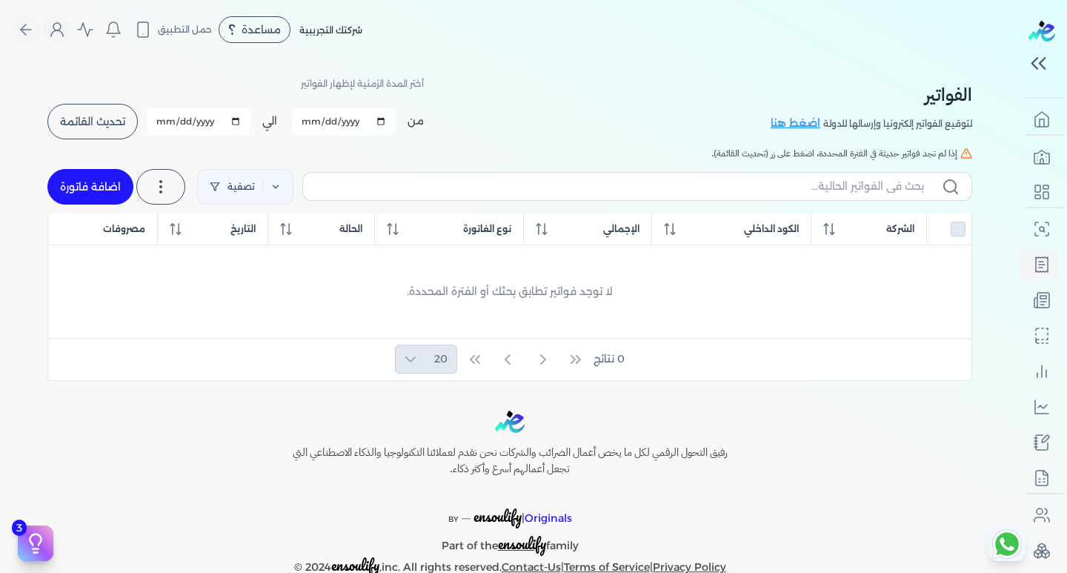
click at [165, 185] on link "الحساب" at bounding box center [144, 187] width 179 height 30
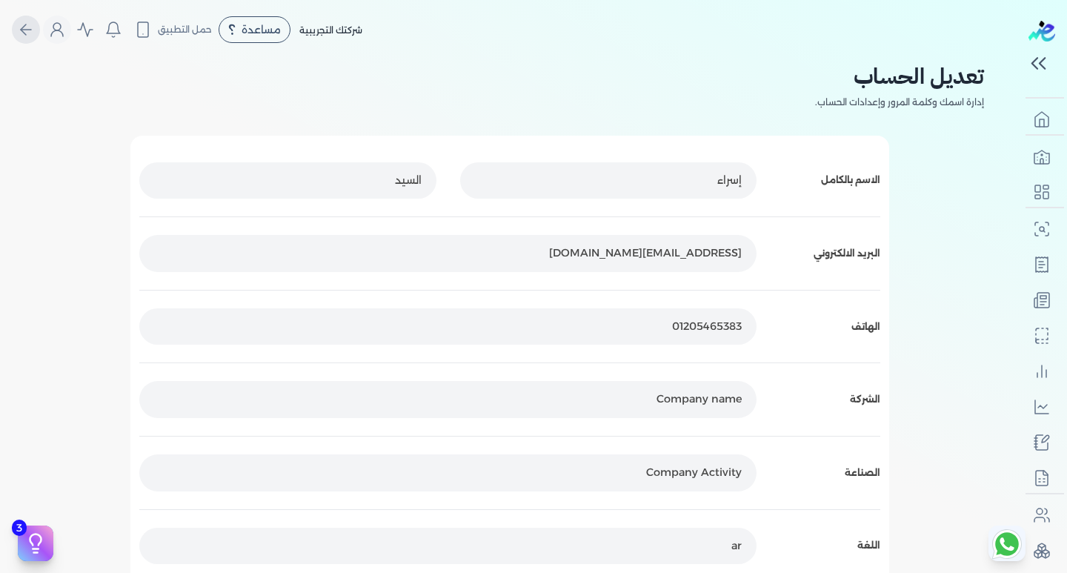
click at [35, 30] on icon "Global" at bounding box center [26, 30] width 18 height 18
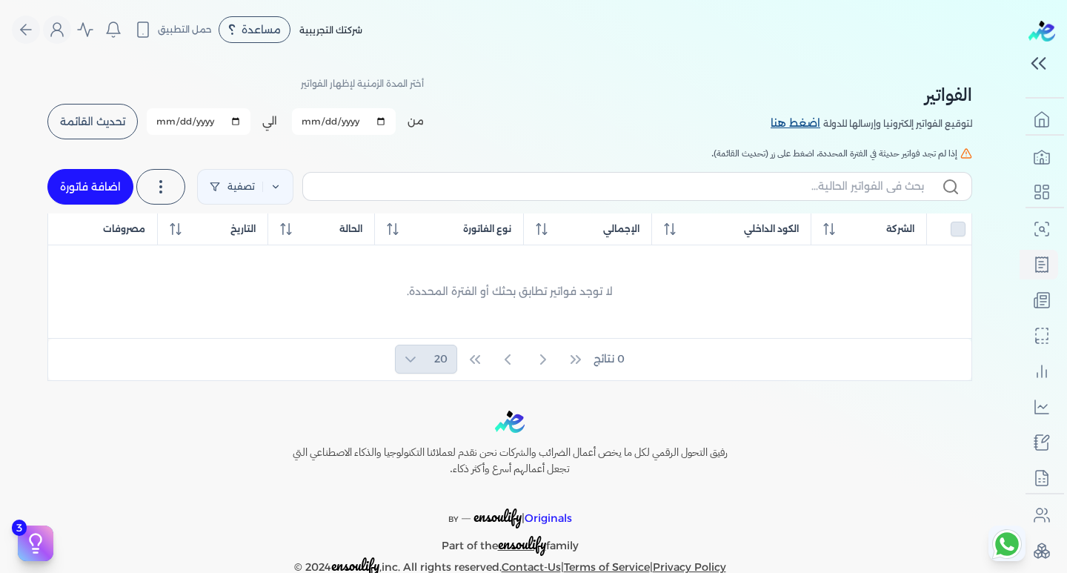
click at [799, 120] on link "اضغط هنا" at bounding box center [797, 124] width 53 height 16
click at [71, 30] on button "Global" at bounding box center [57, 30] width 28 height 28
click at [59, 36] on icon "Global" at bounding box center [57, 30] width 18 height 18
click at [61, 18] on button "Global" at bounding box center [57, 30] width 28 height 28
click at [62, 17] on button "Global" at bounding box center [57, 30] width 28 height 28
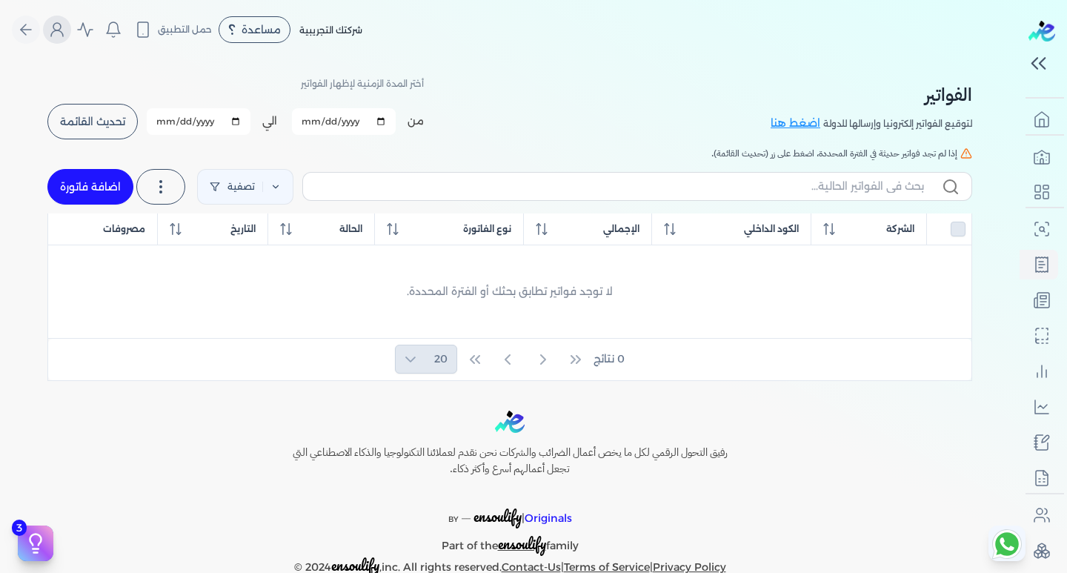
click at [66, 30] on icon "Global" at bounding box center [57, 30] width 18 height 18
click at [65, 27] on icon "Global" at bounding box center [57, 30] width 18 height 18
click at [57, 27] on icon "Global" at bounding box center [57, 30] width 18 height 18
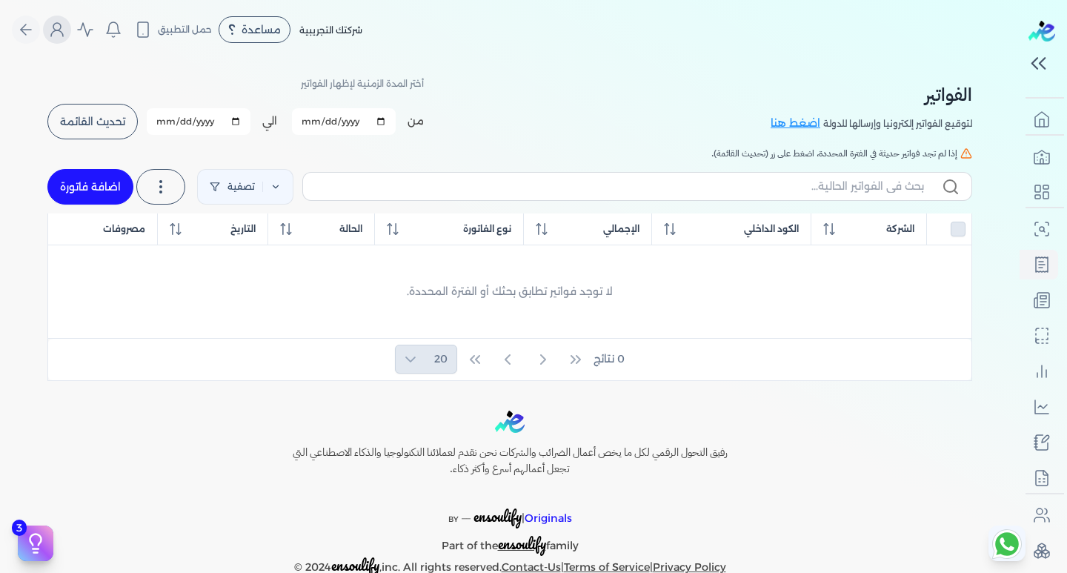
click at [57, 27] on icon "Global" at bounding box center [57, 30] width 18 height 18
click at [58, 30] on icon "Global" at bounding box center [57, 30] width 18 height 18
click at [61, 30] on circle "Global" at bounding box center [56, 26] width 7 height 7
click at [34, 25] on icon "Global" at bounding box center [26, 30] width 18 height 18
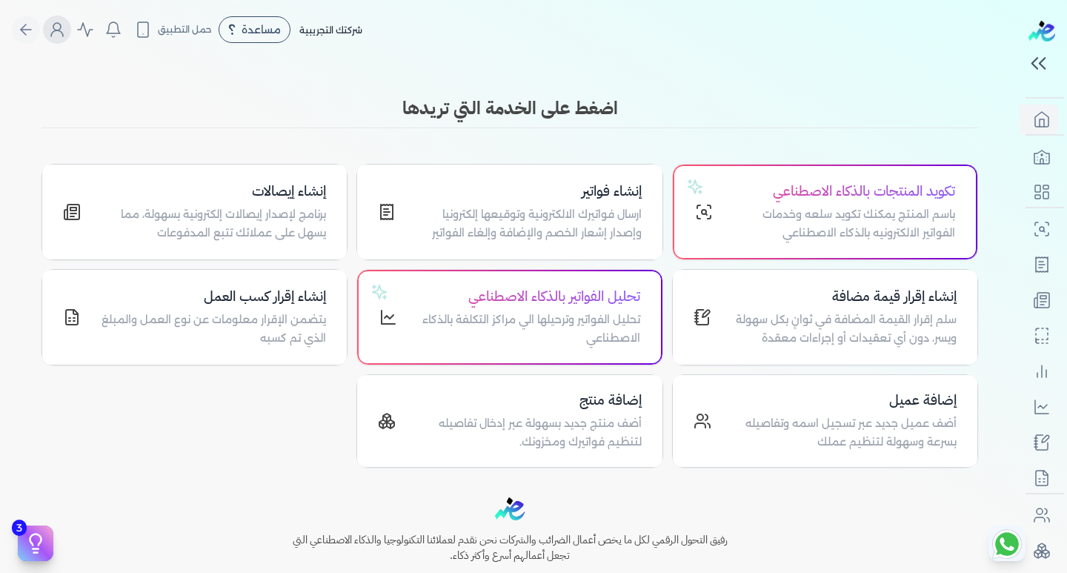
click at [57, 33] on icon "Global" at bounding box center [57, 30] width 18 height 18
click at [58, 34] on icon "Global" at bounding box center [57, 33] width 12 height 6
click at [35, 30] on icon "Global" at bounding box center [26, 30] width 18 height 18
click at [26, 30] on icon "Global" at bounding box center [23, 29] width 5 height 10
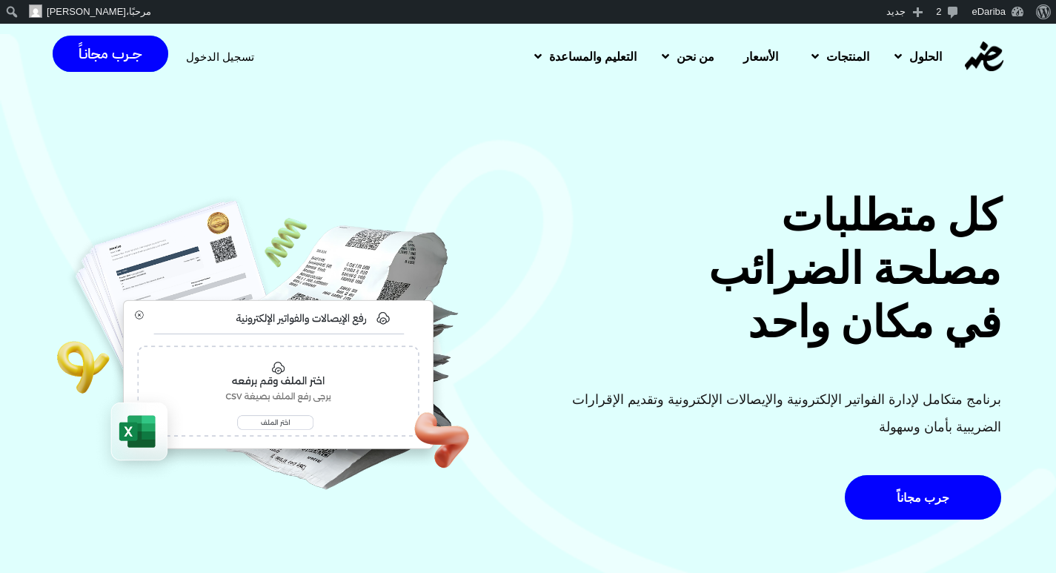
drag, startPoint x: 221, startPoint y: 58, endPoint x: 207, endPoint y: 62, distance: 14.1
click at [207, 62] on span "تسجيل الدخول" at bounding box center [220, 56] width 68 height 11
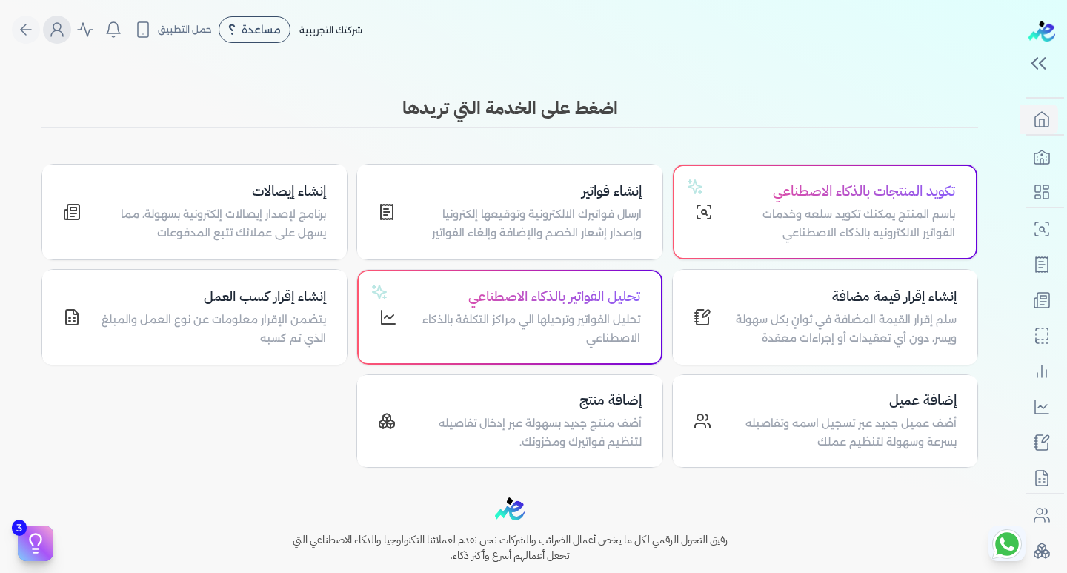
click at [66, 36] on icon "Global" at bounding box center [57, 30] width 18 height 18
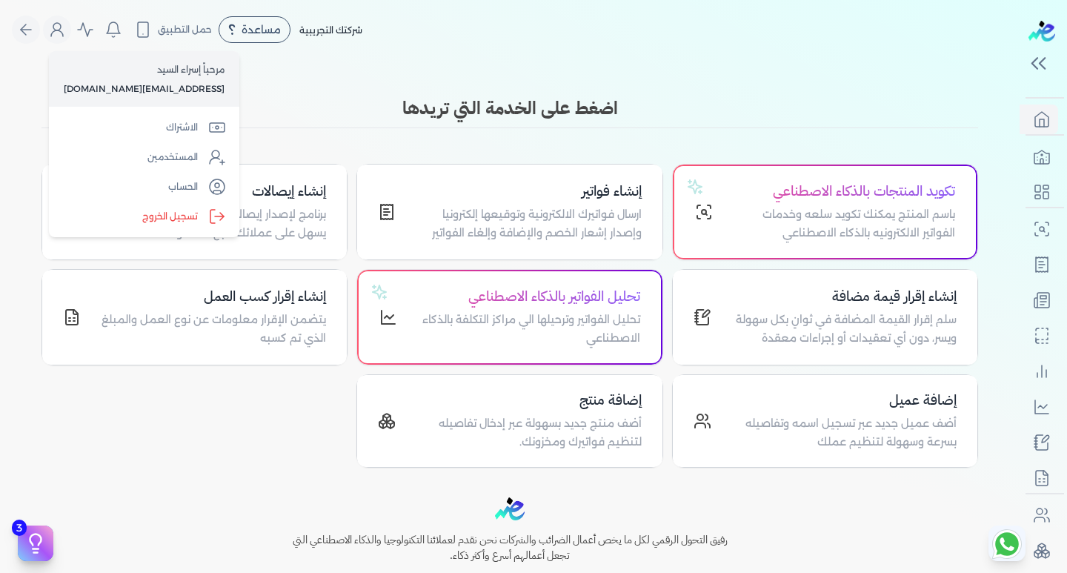
click at [155, 213] on label "تسجيل الخروج" at bounding box center [144, 217] width 179 height 30
click at [1020, 59] on input "Close" at bounding box center [1020, 59] width 0 height 0
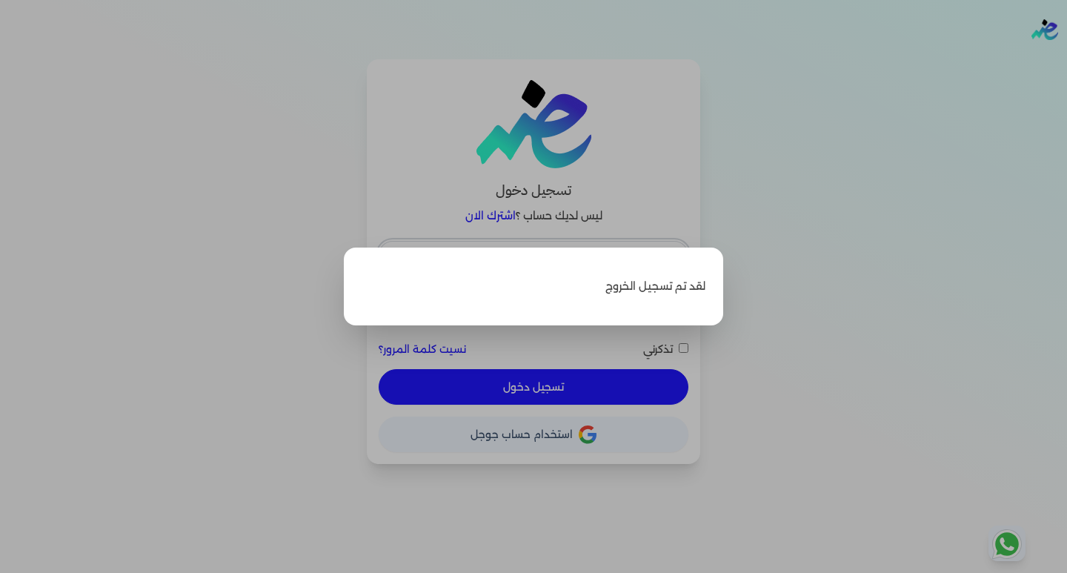
type input "[EMAIL_ADDRESS][DOMAIN_NAME]"
drag, startPoint x: 298, startPoint y: 386, endPoint x: 295, endPoint y: 373, distance: 13.7
click at [296, 381] on label "Close" at bounding box center [533, 286] width 1067 height 573
click at [1066, 59] on input "Close" at bounding box center [1067, 59] width 0 height 0
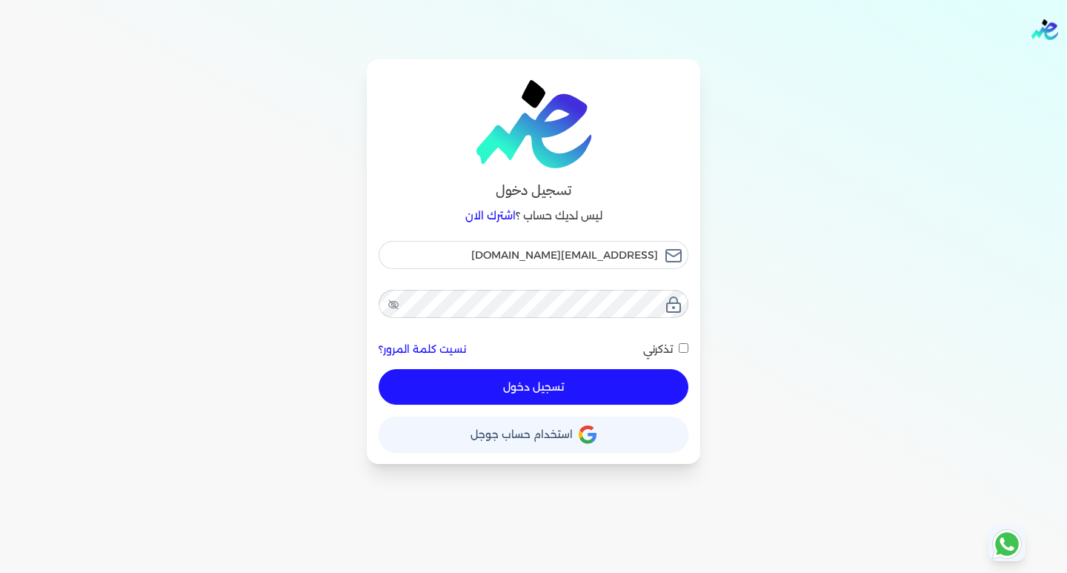
click at [554, 376] on button "تسجيل دخول" at bounding box center [534, 387] width 310 height 36
checkbox input "false"
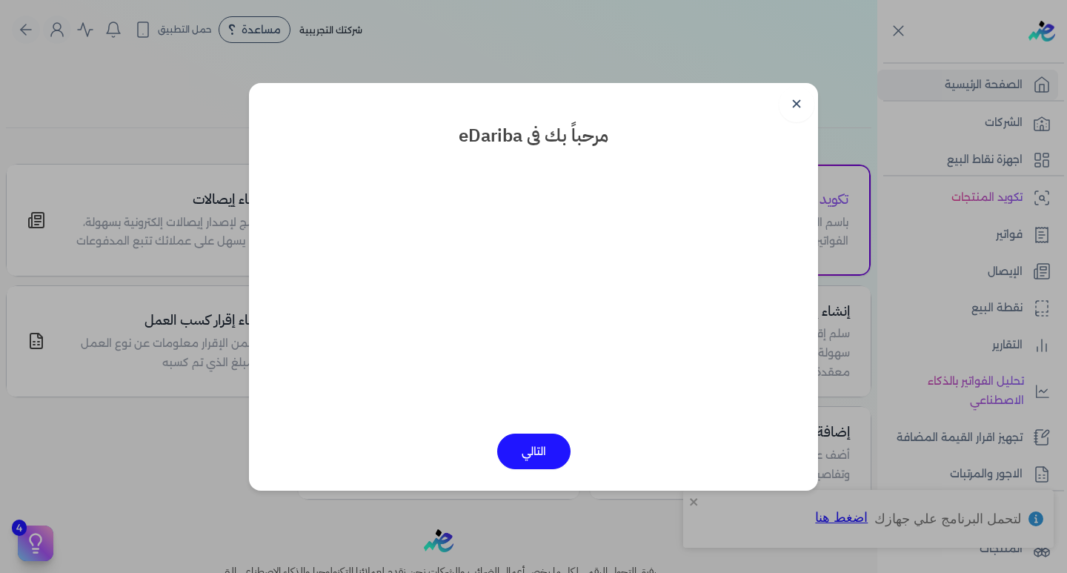
click at [526, 461] on button "التالي" at bounding box center [533, 451] width 73 height 36
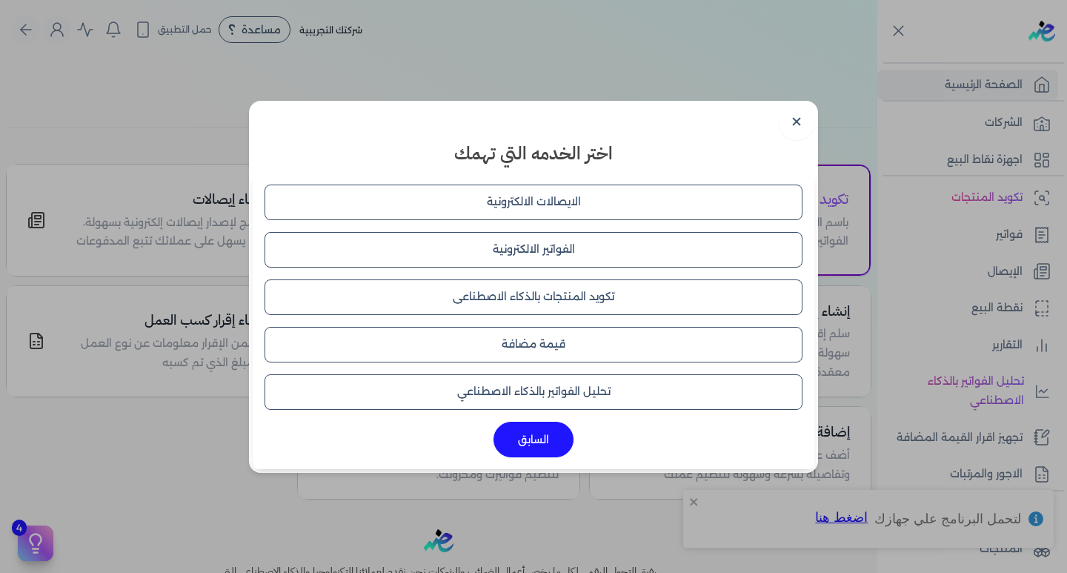
click at [539, 253] on button "الفواتير الالكترونية" at bounding box center [534, 250] width 538 height 36
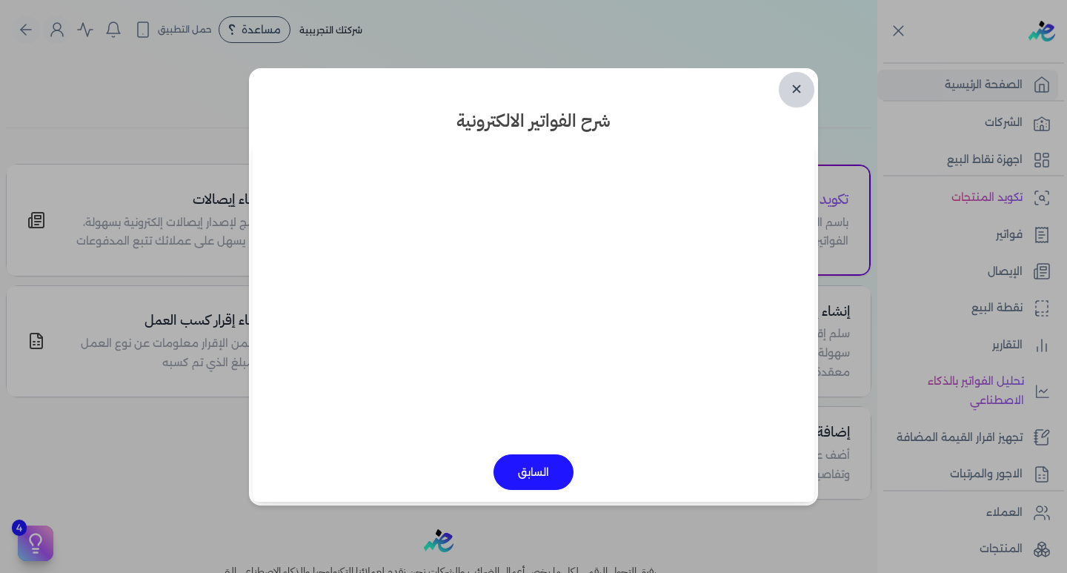
click at [801, 85] on link "✕" at bounding box center [797, 90] width 36 height 36
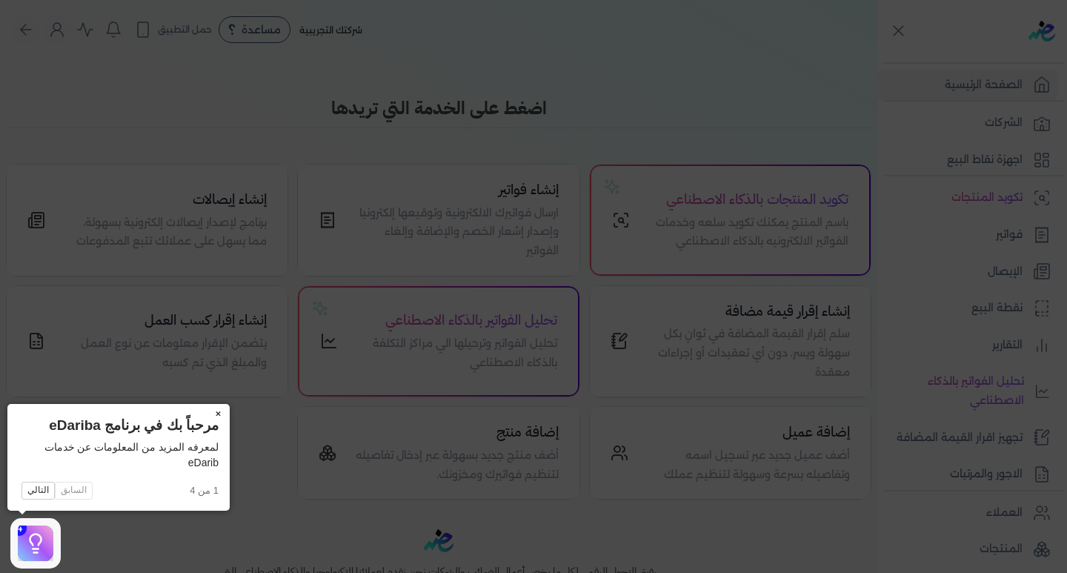
click at [216, 417] on button "×" at bounding box center [218, 414] width 24 height 21
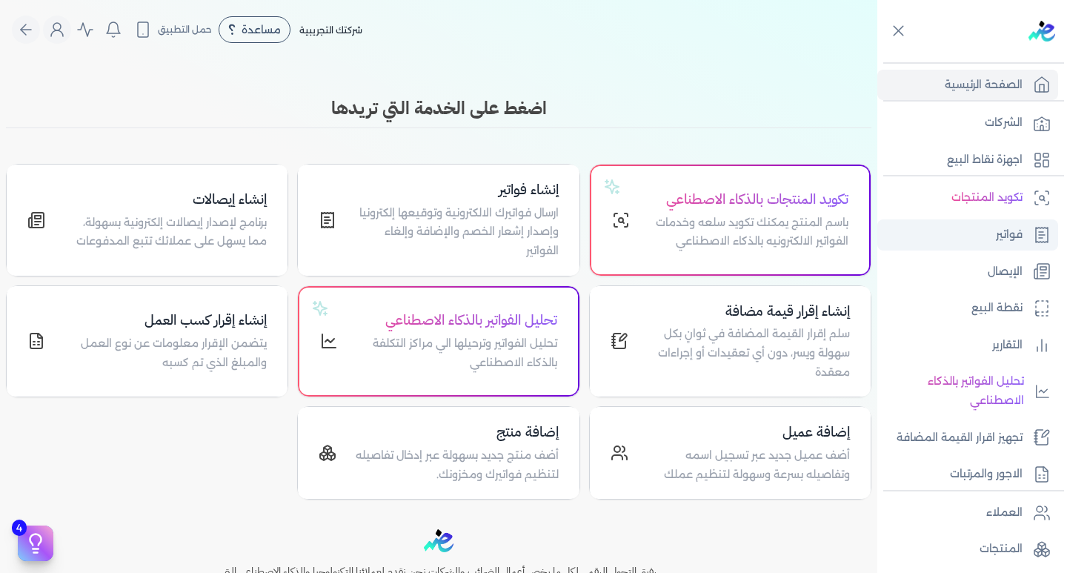
click at [998, 245] on link "فواتير" at bounding box center [967, 234] width 181 height 31
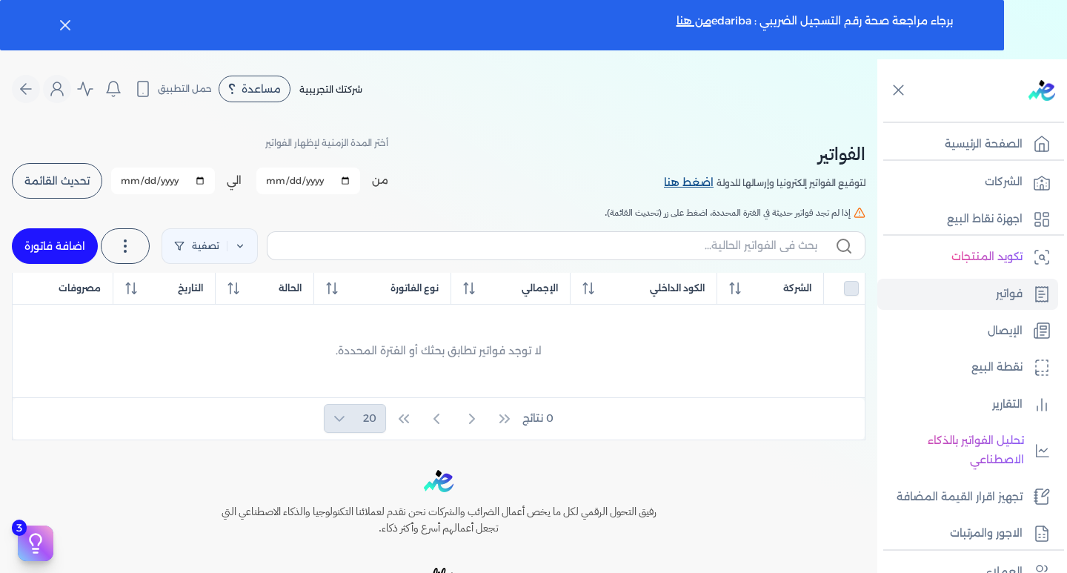
click at [686, 182] on link "اضغط هنا" at bounding box center [690, 183] width 53 height 16
click at [494, 112] on nav "Toggle Navigation الاسعار العمولات مساعدة خدمة العملاء دليل المستخدم تسجيل الدخ…" at bounding box center [438, 88] width 877 height 59
click at [62, 20] on icon "button" at bounding box center [65, 25] width 18 height 18
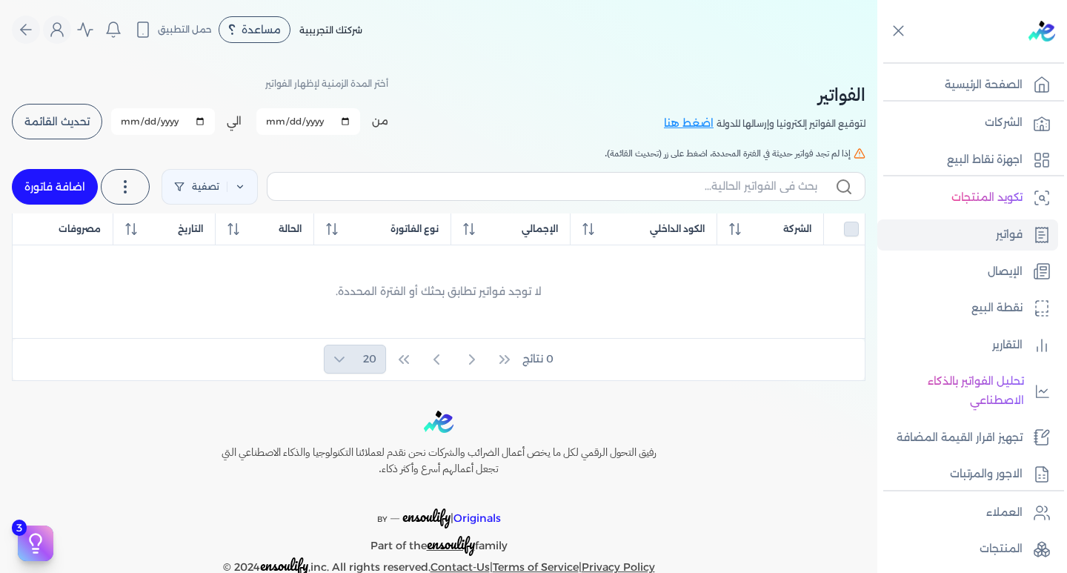
click at [116, 193] on link "الحساب" at bounding box center [144, 187] width 179 height 30
click at [691, 119] on link "اضغط هنا" at bounding box center [690, 124] width 53 height 16
click at [682, 116] on link "اضغط هنا" at bounding box center [690, 124] width 53 height 16
click at [70, 179] on link "الحساب" at bounding box center [144, 187] width 179 height 30
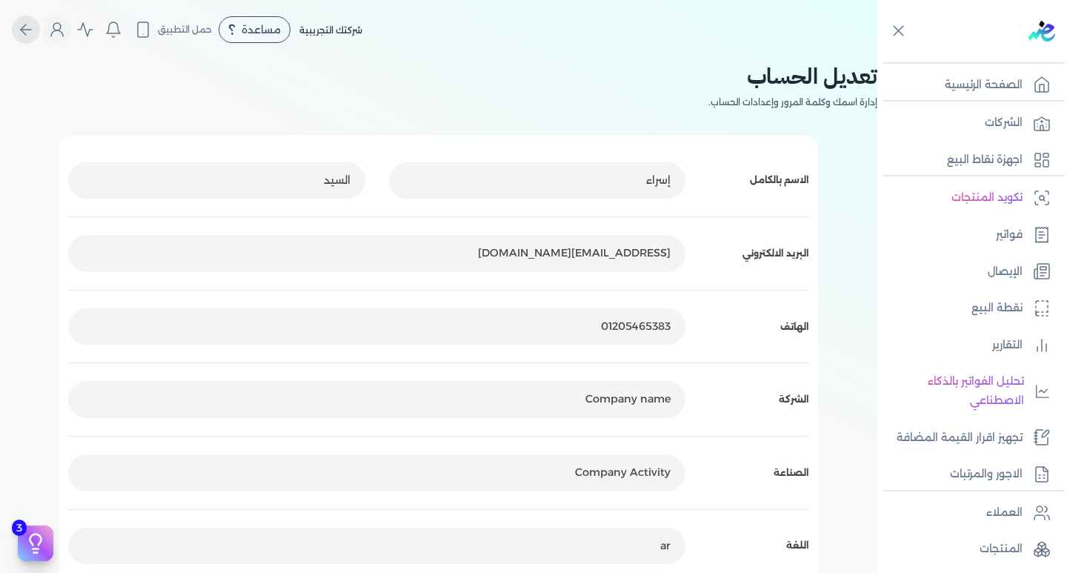
click at [35, 27] on icon "Global" at bounding box center [26, 30] width 18 height 18
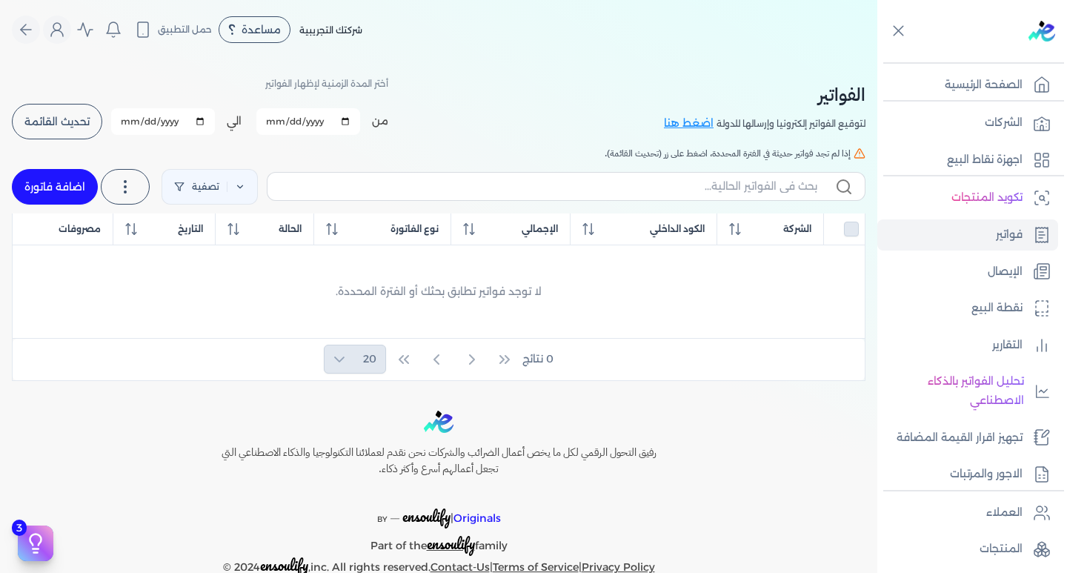
click at [57, 194] on link "الحساب" at bounding box center [144, 187] width 179 height 30
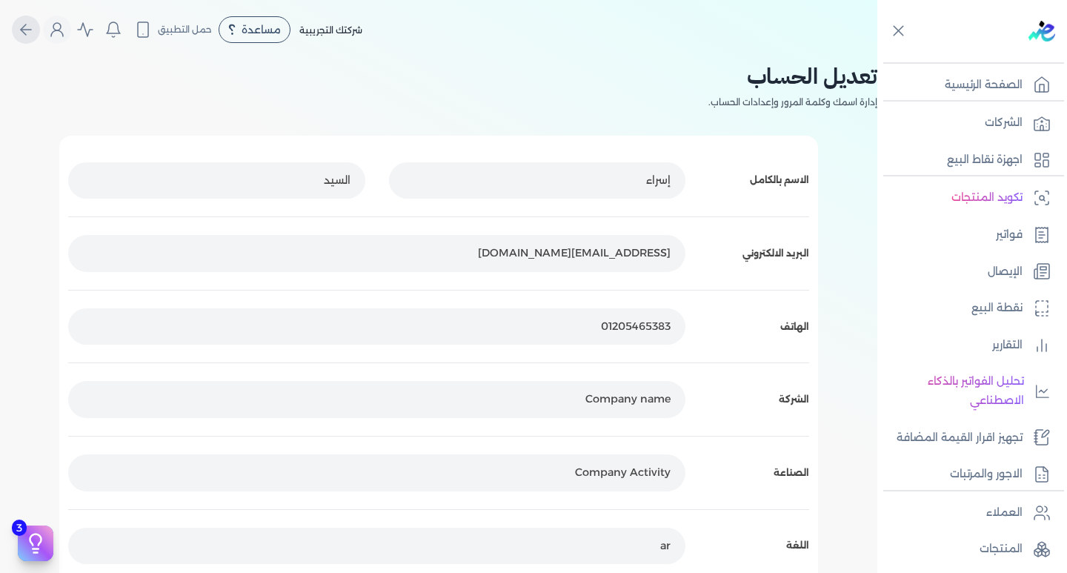
click at [31, 30] on icon "Global" at bounding box center [26, 30] width 10 height 0
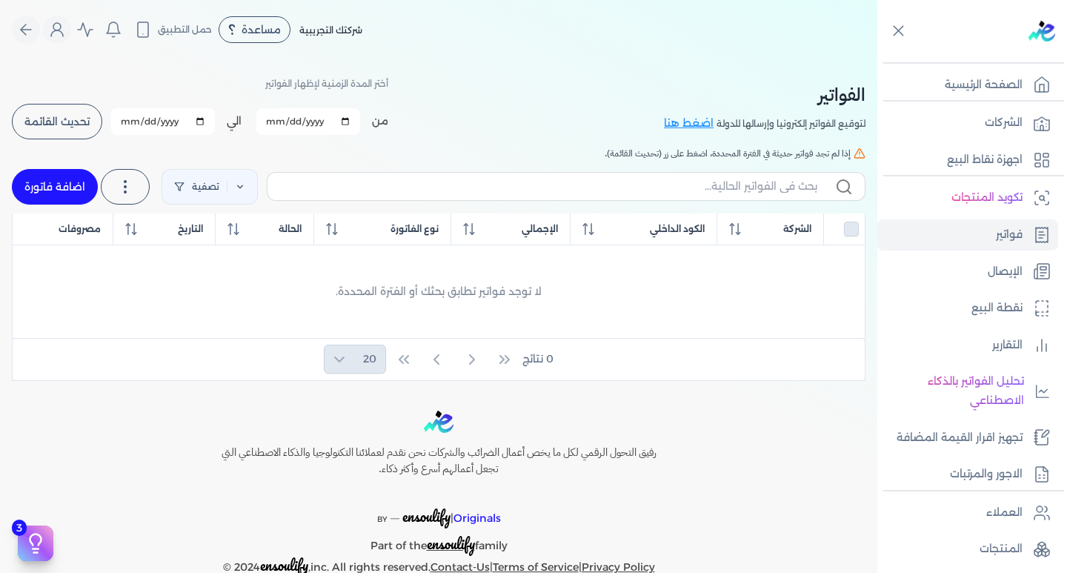
click at [57, 182] on link "الحساب" at bounding box center [144, 187] width 179 height 30
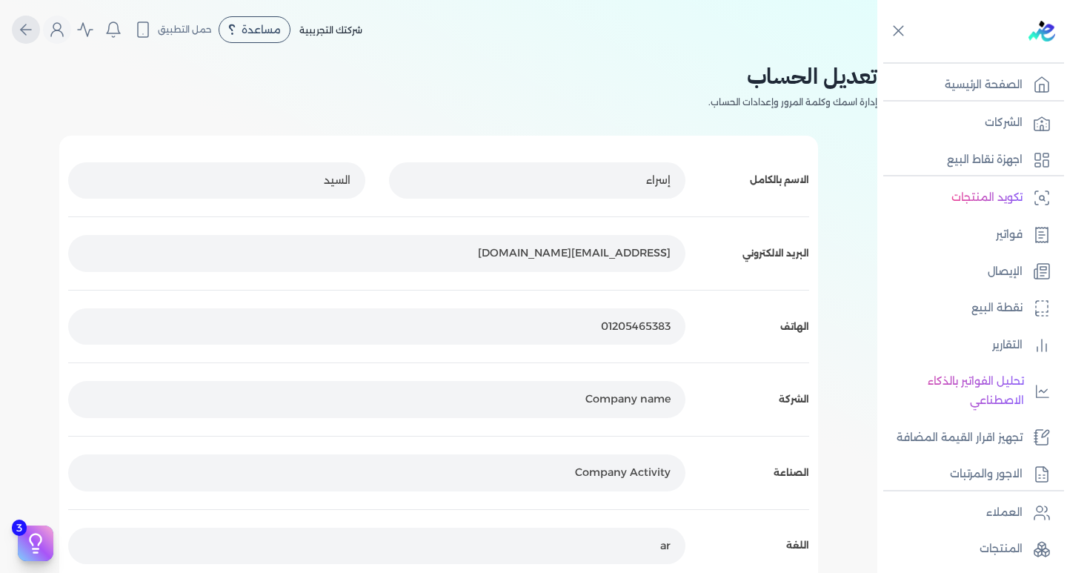
click at [24, 39] on button "Global" at bounding box center [26, 30] width 28 height 28
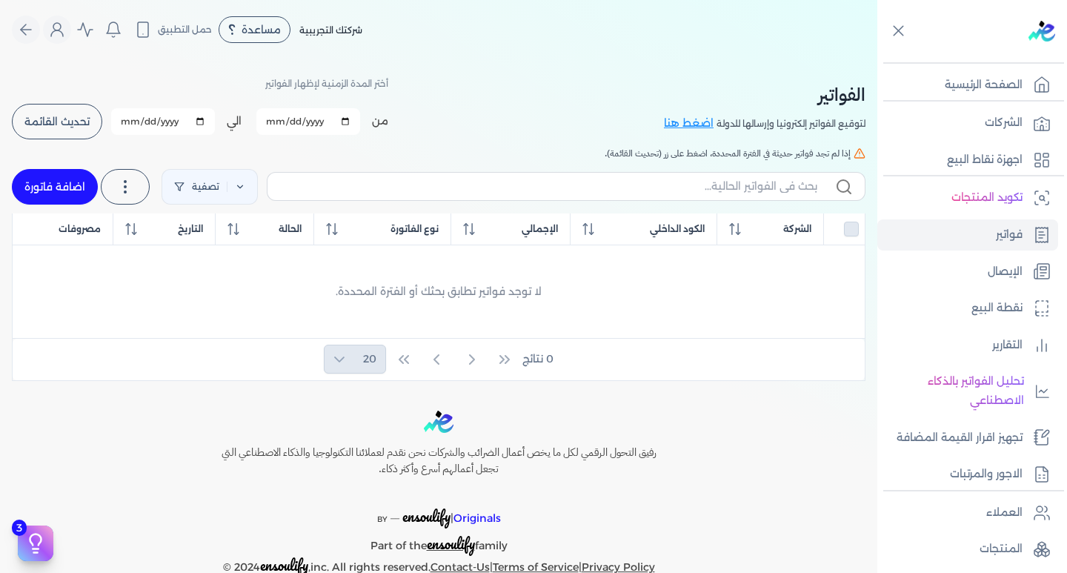
click at [128, 193] on link "الحساب" at bounding box center [144, 187] width 179 height 30
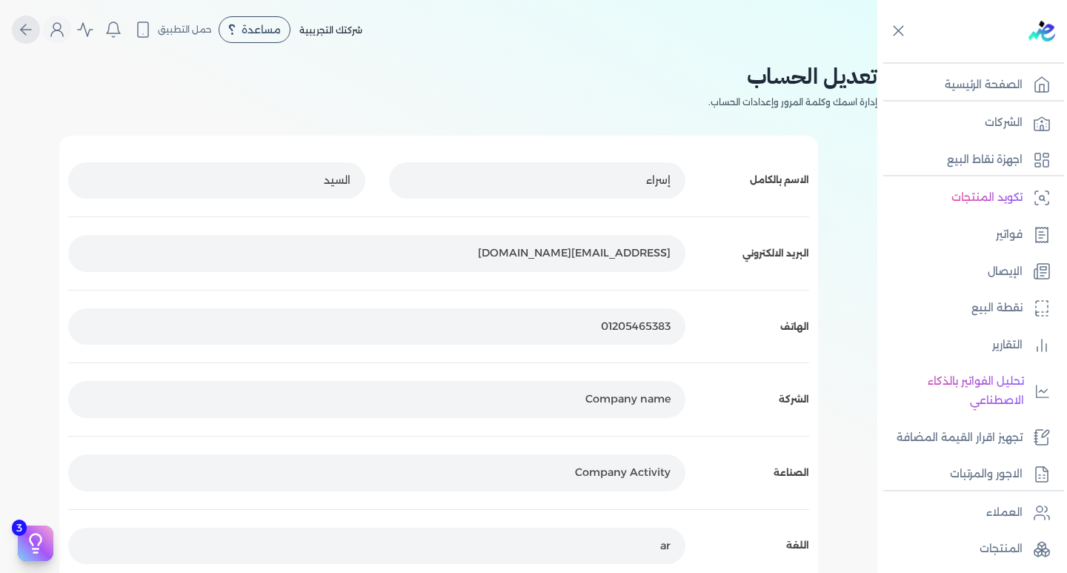
click at [32, 27] on icon "Global" at bounding box center [26, 30] width 18 height 18
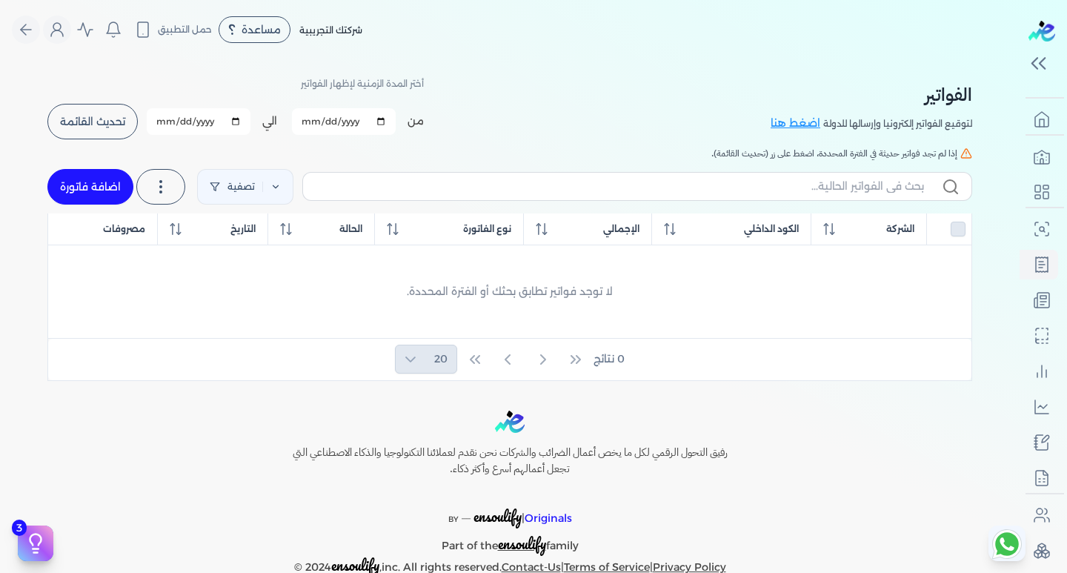
click at [85, 185] on link "اضافة فاتورة" at bounding box center [90, 187] width 86 height 36
select select "EGP"
select select "B"
select select "EGS"
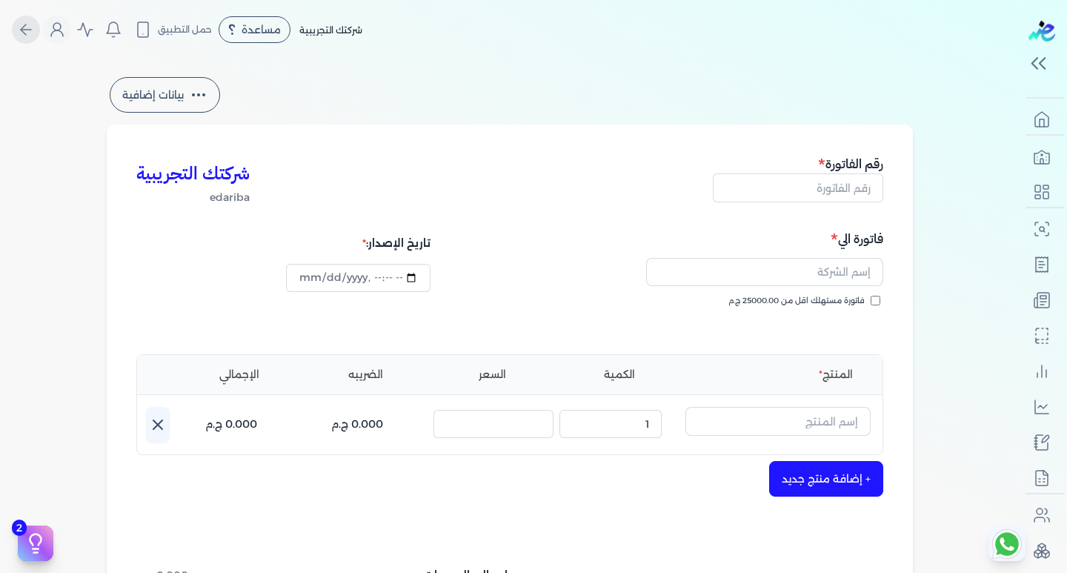
click at [33, 28] on icon "Global" at bounding box center [26, 30] width 18 height 18
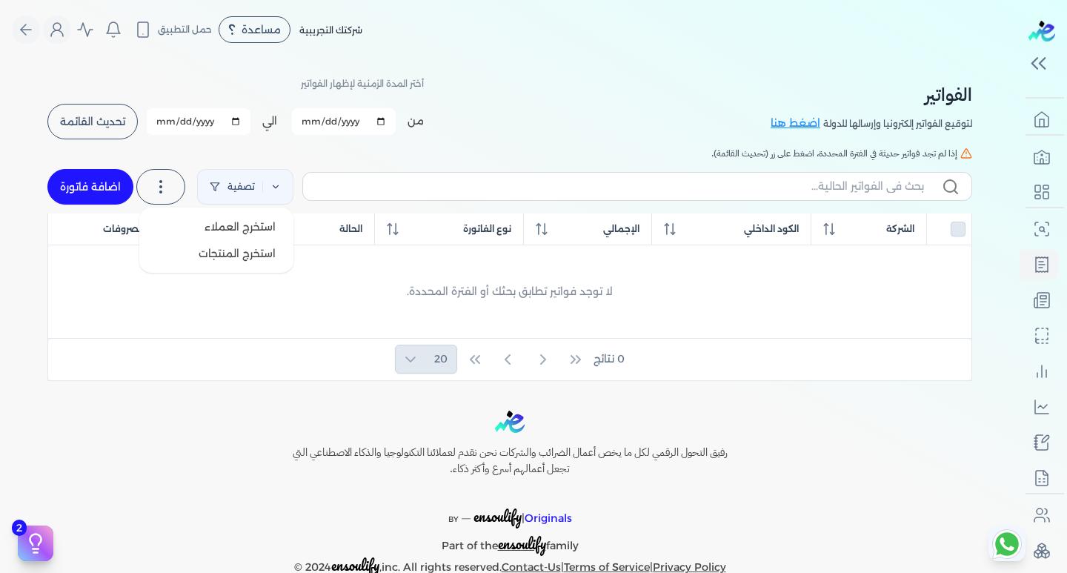
click at [160, 180] on icon at bounding box center [161, 187] width 18 height 18
click at [459, 143] on div "الفواتير لتوقيع الفواتير إلكترونيا وإرسالها للدولة اضغط هنا أختر المدة الزمنية …" at bounding box center [510, 220] width 948 height 322
click at [167, 190] on icon at bounding box center [161, 187] width 18 height 18
click at [433, 156] on h5 "إذا لم تجد فواتير حديثة في الفترة المحددة، اضغط على زر (تحديث القائمة)." at bounding box center [509, 153] width 925 height 13
click at [101, 189] on link "اضافة فاتورة" at bounding box center [90, 187] width 86 height 36
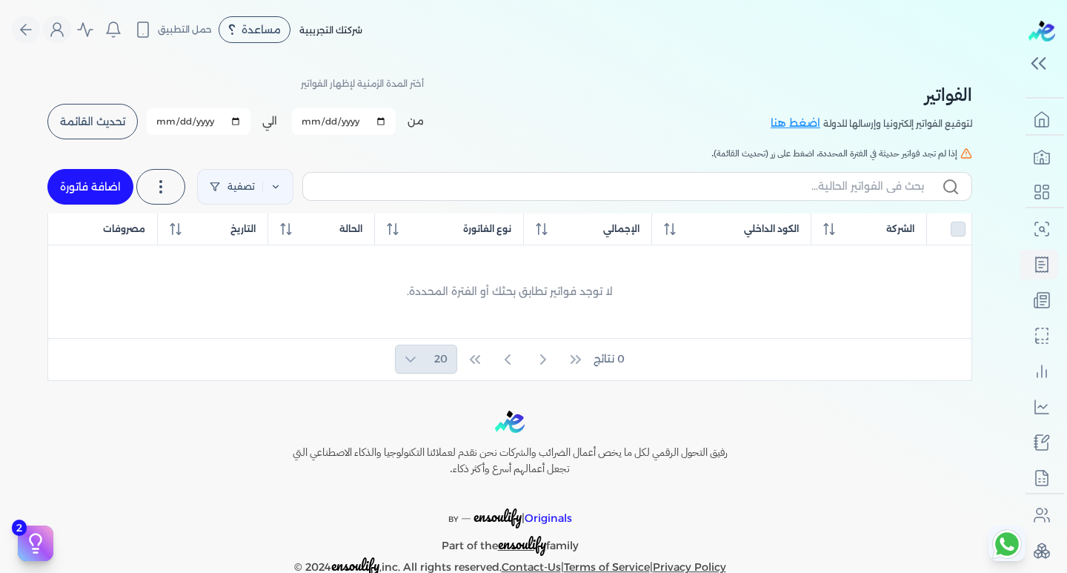
select select "EGP"
select select "B"
select select "EGS"
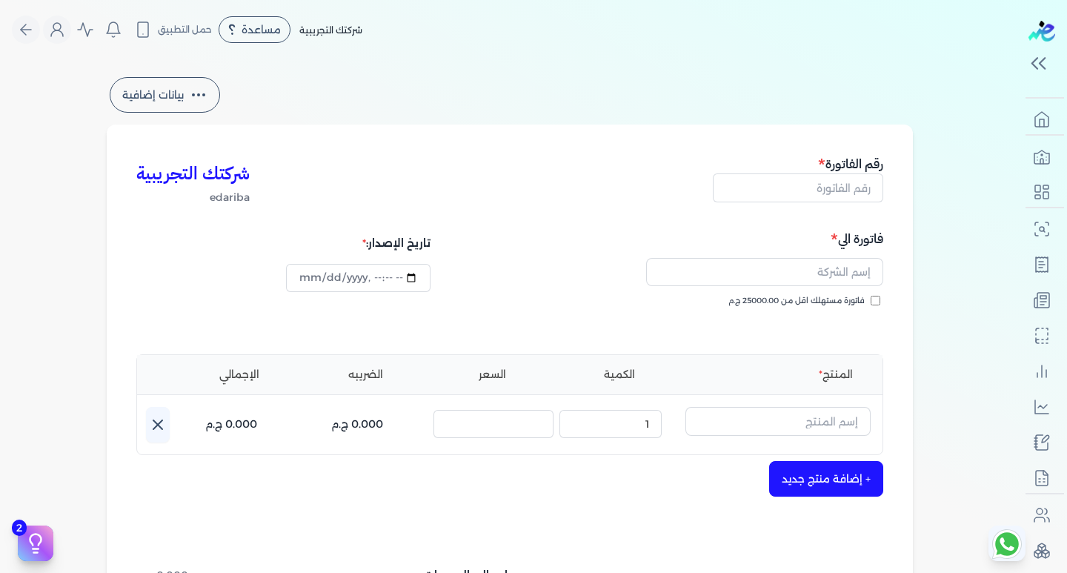
click at [165, 91] on button "بيانات إضافية" at bounding box center [165, 95] width 110 height 36
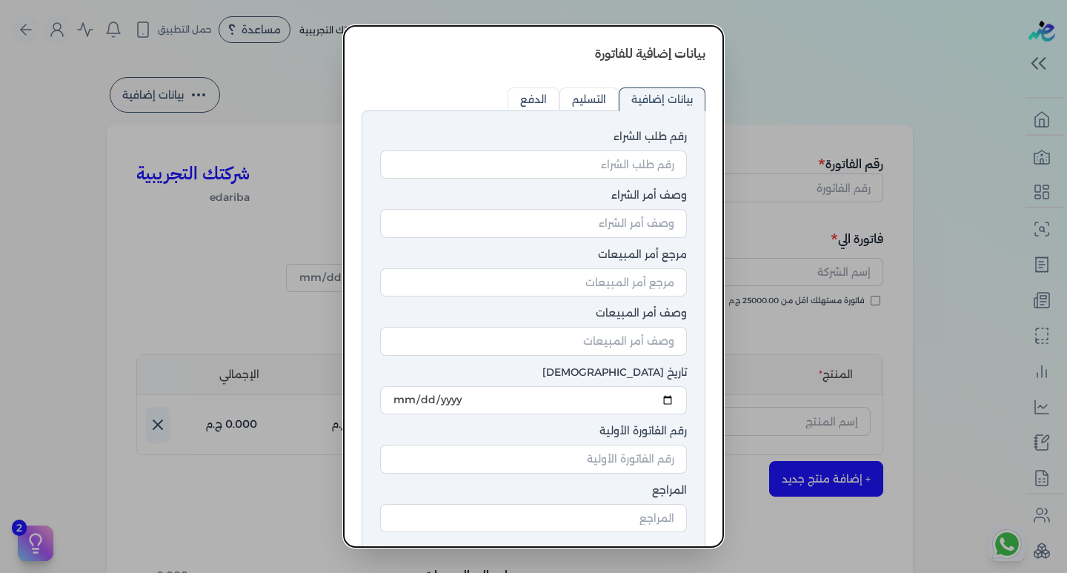
click at [582, 102] on input "التسليم" at bounding box center [588, 99] width 59 height 24
radio input "true"
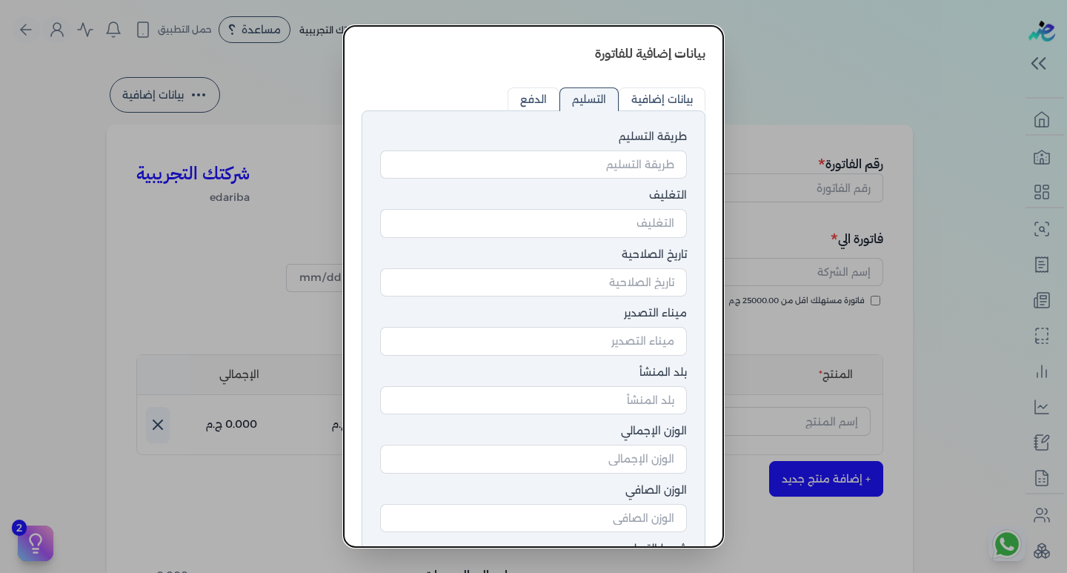
click at [537, 99] on input "الدفع" at bounding box center [534, 99] width 52 height 24
radio input "true"
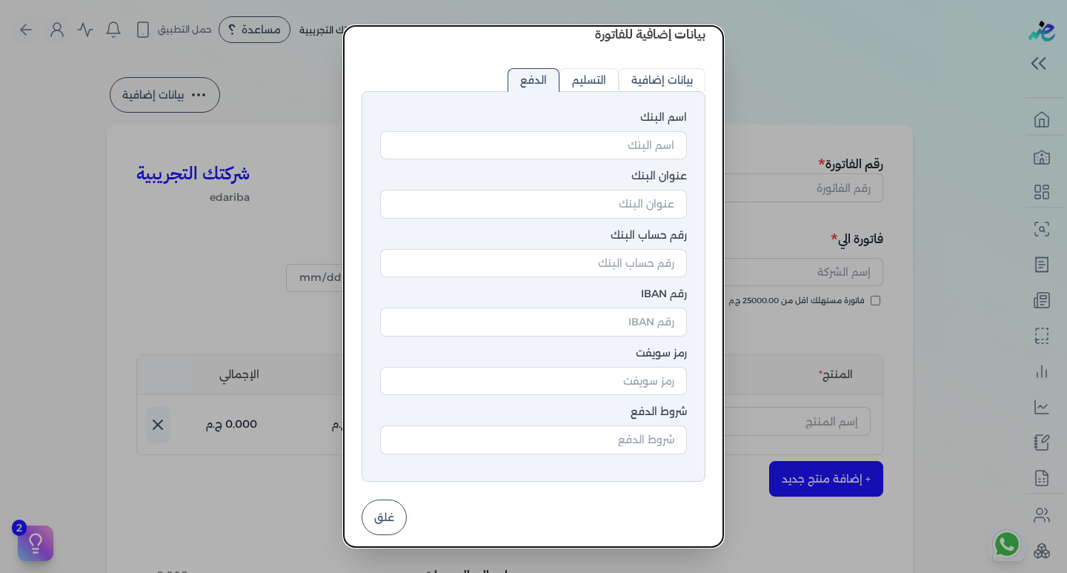
scroll to position [24, 0]
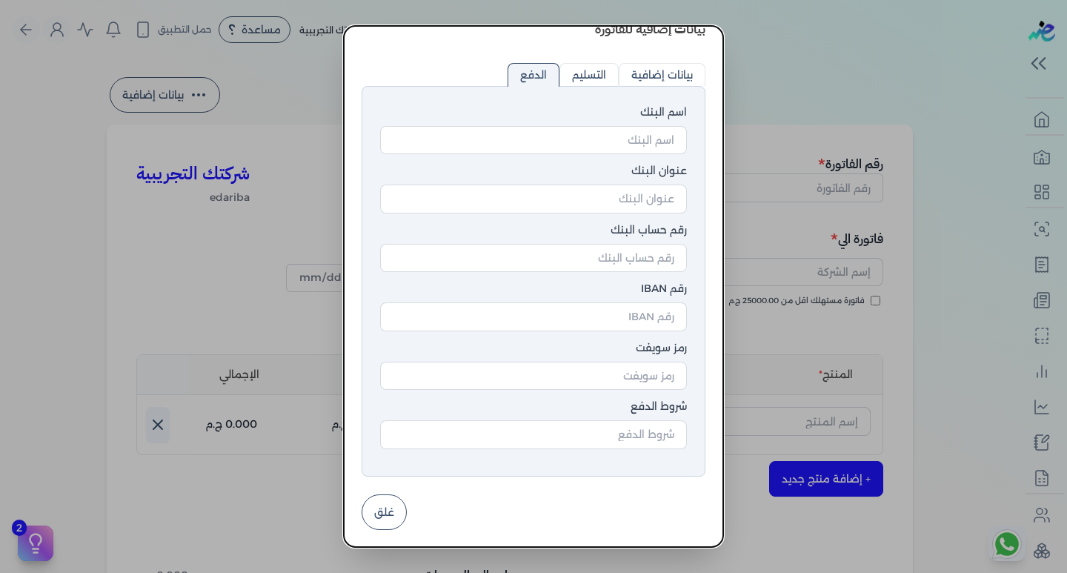
click at [407, 508] on button "غلق" at bounding box center [384, 512] width 45 height 36
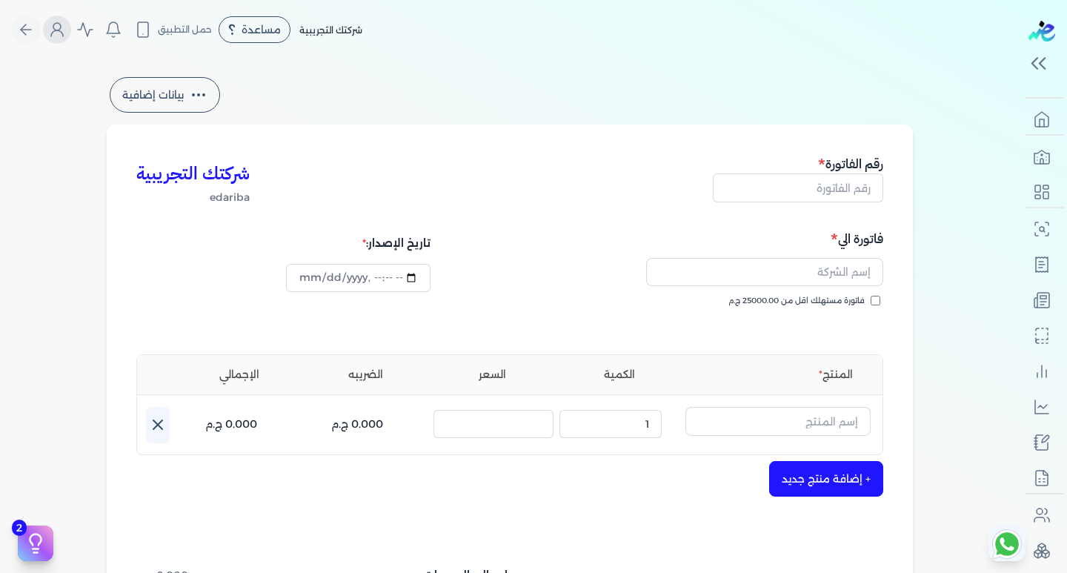
click at [65, 27] on icon "Global" at bounding box center [57, 30] width 18 height 18
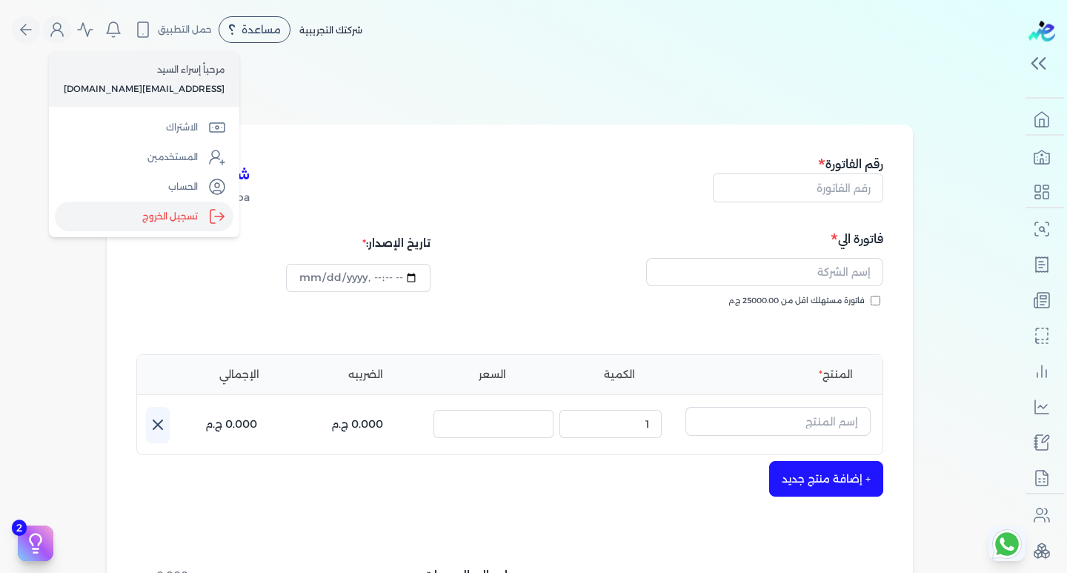
click at [143, 217] on label "تسجيل الخروج" at bounding box center [144, 217] width 179 height 30
click at [1020, 59] on input "Close" at bounding box center [1020, 59] width 0 height 0
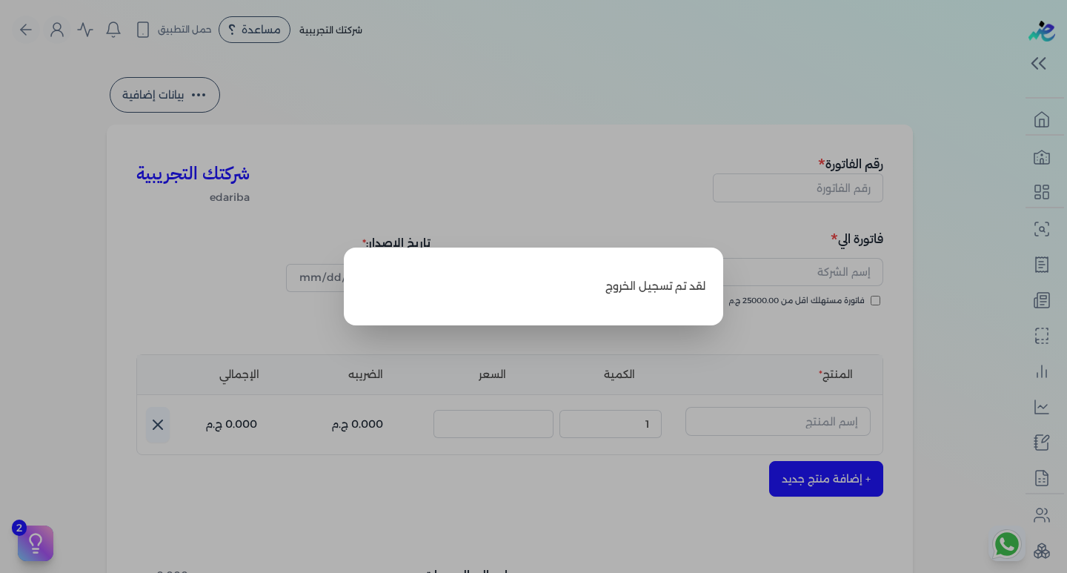
click at [332, 359] on label "Close" at bounding box center [533, 286] width 1067 height 573
click at [1020, 59] on input "Close" at bounding box center [1020, 59] width 0 height 0
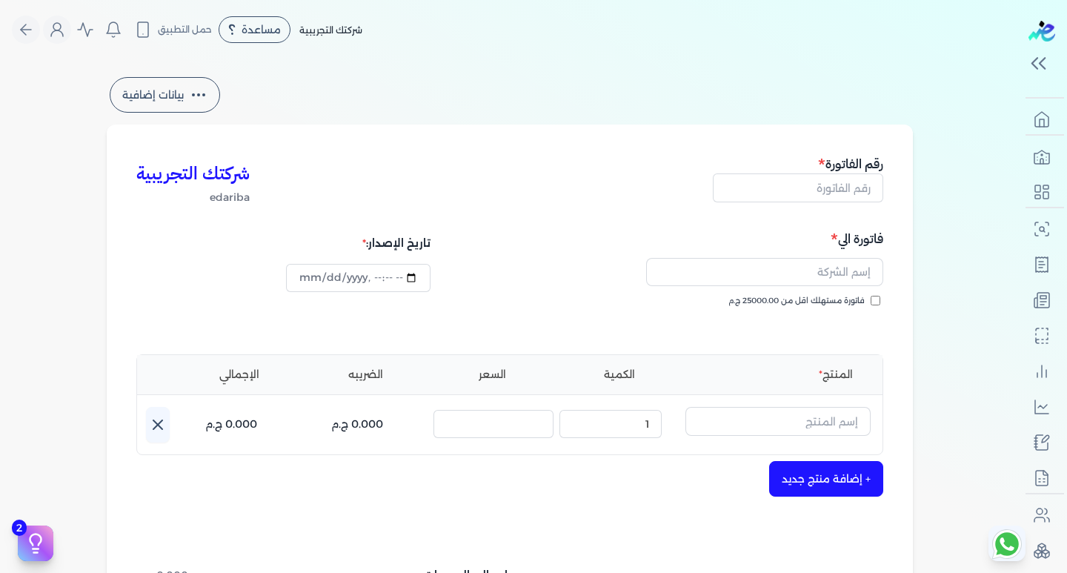
click at [71, 39] on div "مرحباً إسراء السيد esraaalsayed504@gmail.com الاشتراك المستخدمين الحساب تسجيل ا…" at bounding box center [57, 30] width 28 height 28
click at [66, 36] on icon "Global" at bounding box center [57, 30] width 18 height 18
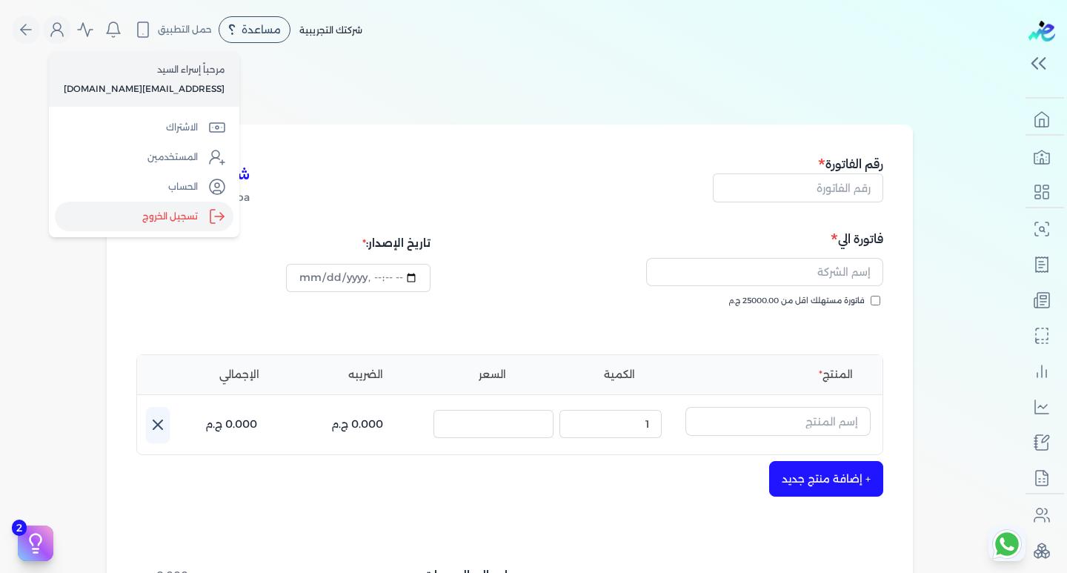
click at [164, 219] on label "تسجيل الخروج" at bounding box center [144, 217] width 179 height 30
click at [1020, 59] on input "Close" at bounding box center [1020, 59] width 0 height 0
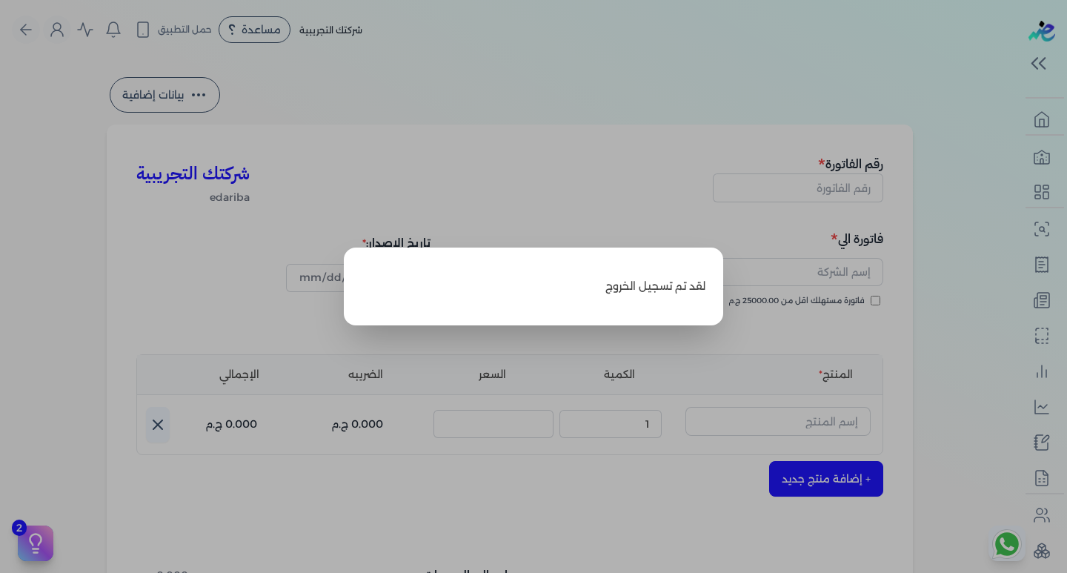
drag, startPoint x: 587, startPoint y: 193, endPoint x: 577, endPoint y: 193, distance: 9.6
click at [584, 193] on label "Close" at bounding box center [533, 286] width 1067 height 573
click at [1020, 59] on input "Close" at bounding box center [1020, 59] width 0 height 0
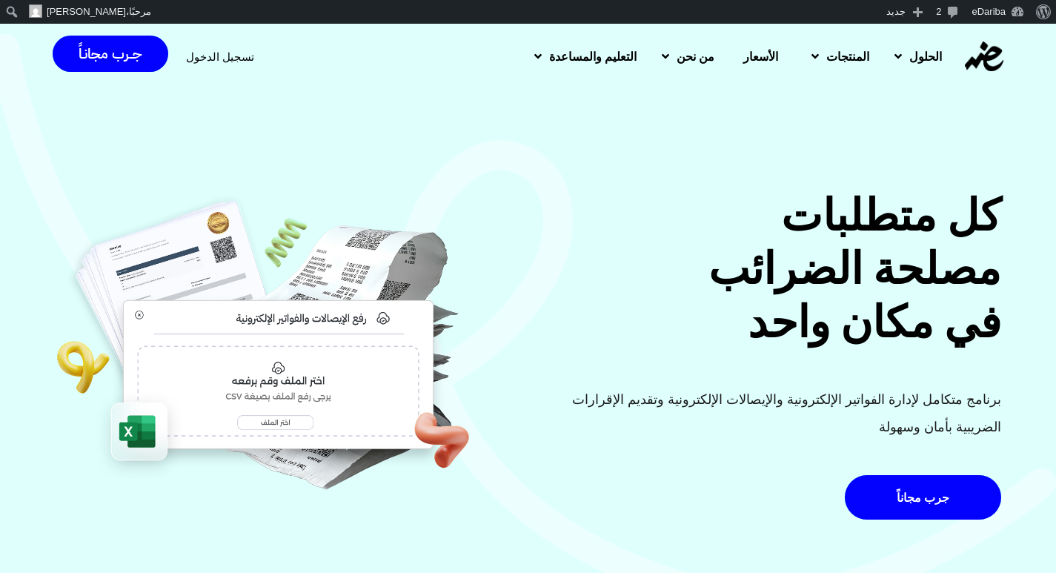
click at [202, 51] on span "تسجيل الدخول" at bounding box center [220, 56] width 68 height 11
click at [236, 62] on span "تسجيل الدخول" at bounding box center [220, 56] width 68 height 11
click at [206, 60] on span "تسجيل الدخول" at bounding box center [220, 56] width 68 height 11
click at [219, 54] on span "تسجيل الدخول" at bounding box center [220, 56] width 68 height 11
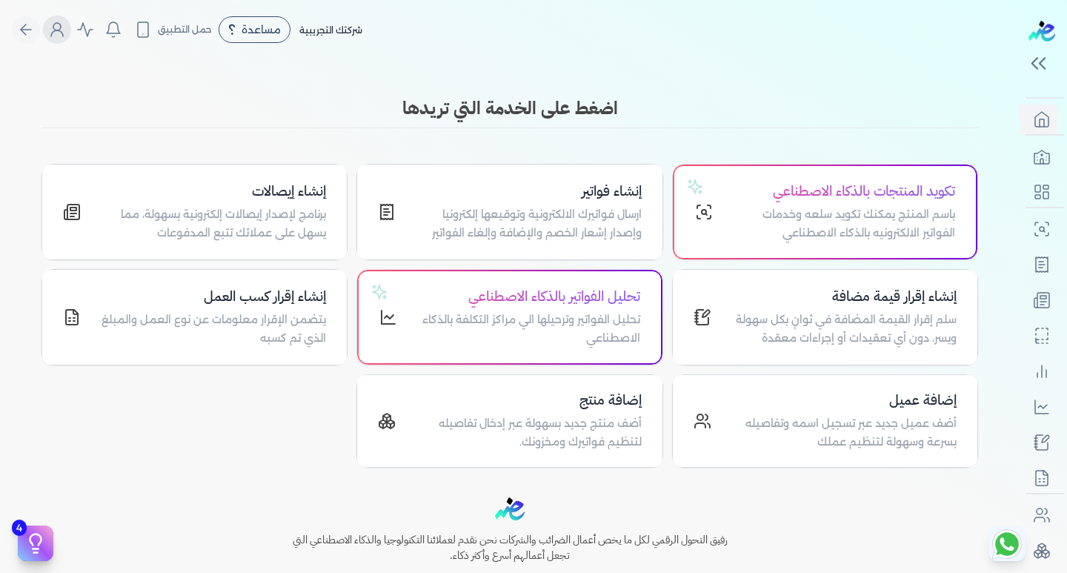
click at [62, 24] on icon "Global" at bounding box center [57, 30] width 18 height 18
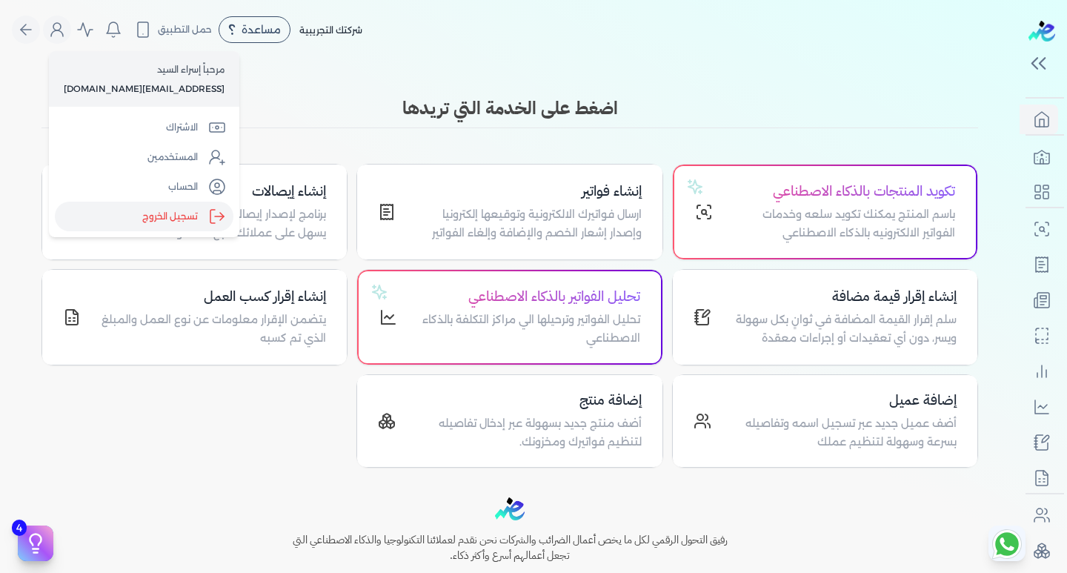
click at [150, 210] on label "تسجيل الخروج" at bounding box center [144, 217] width 179 height 30
click at [1020, 59] on input "Close" at bounding box center [1020, 59] width 0 height 0
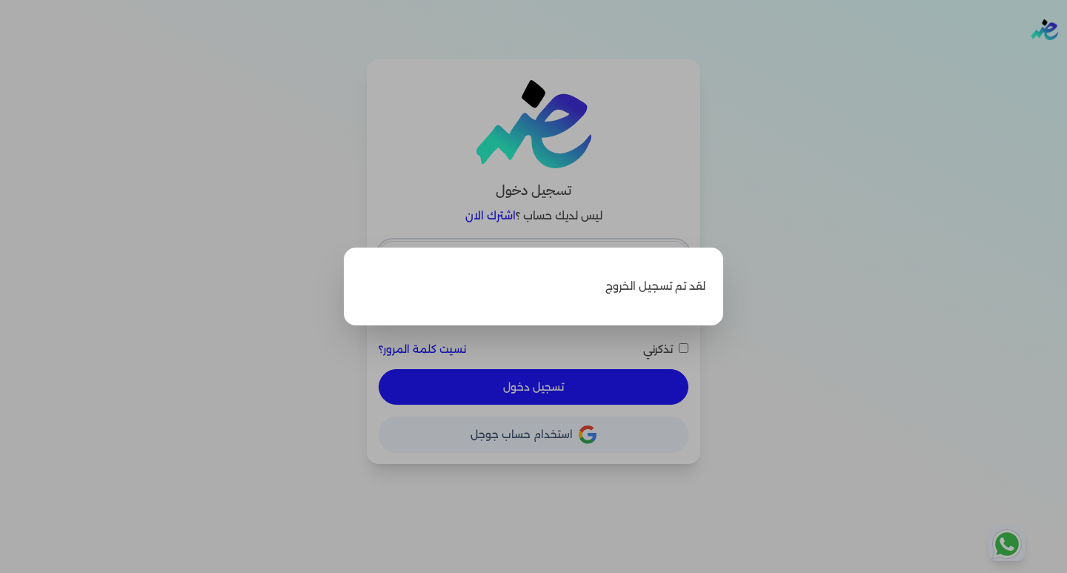
type input "esraaalsayed504@gmail.com"
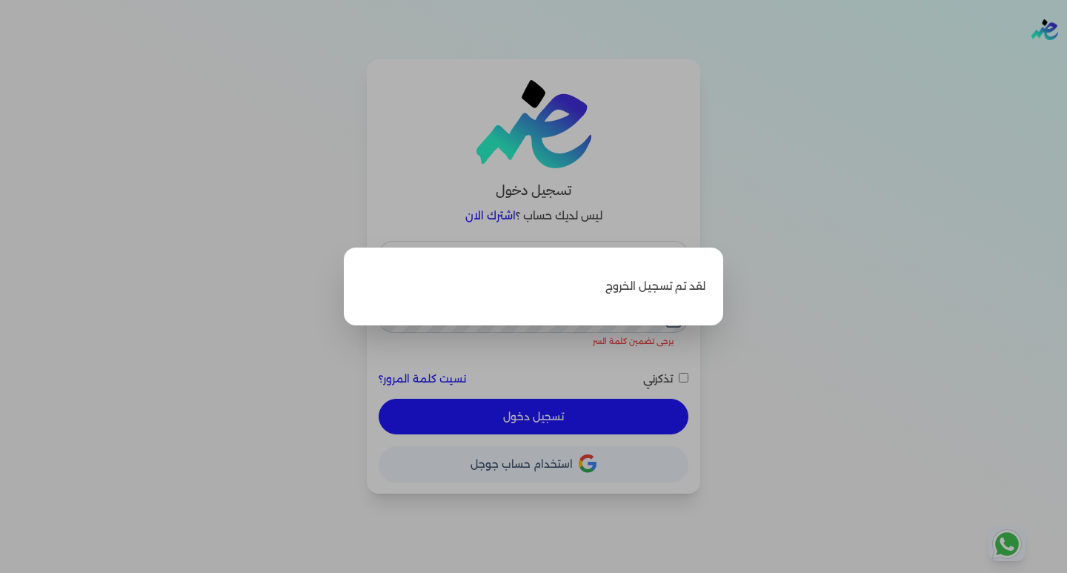
checkbox input "false"
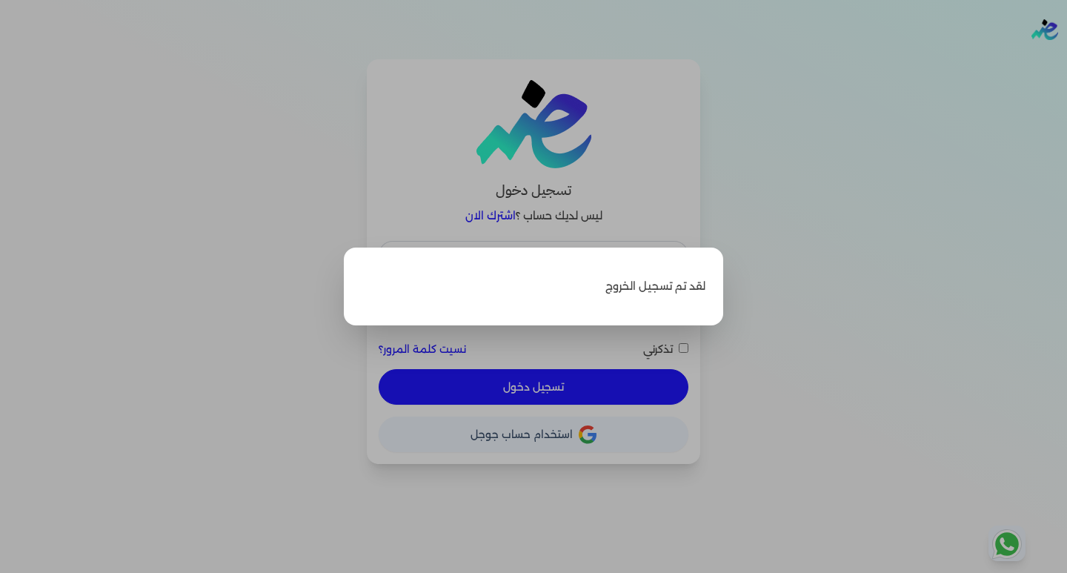
click at [814, 195] on label "Close" at bounding box center [533, 286] width 1067 height 573
click at [1066, 59] on input "Close" at bounding box center [1067, 59] width 0 height 0
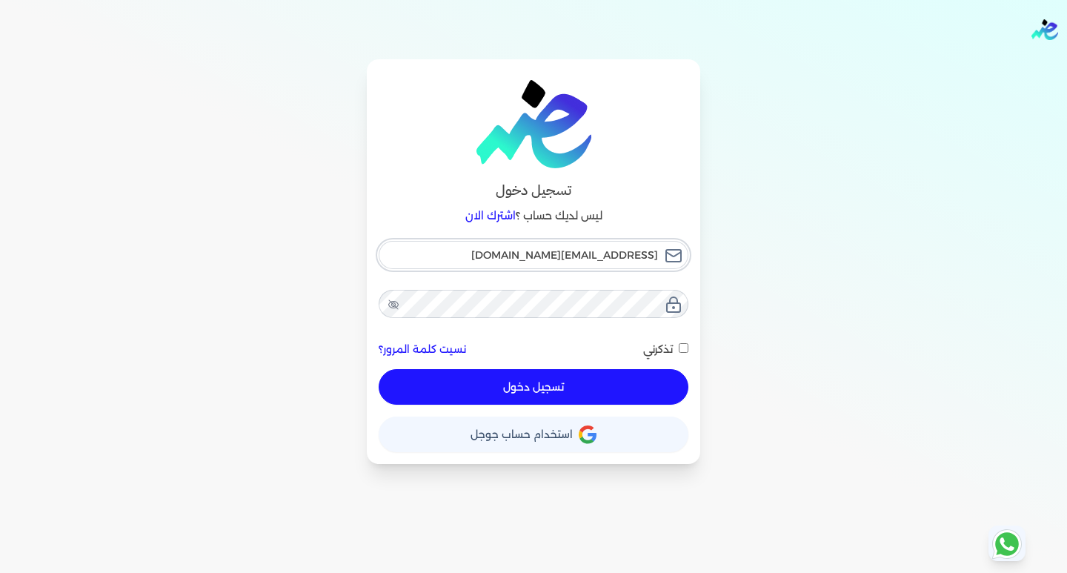
click at [492, 255] on input "[EMAIL_ADDRESS][DOMAIN_NAME]" at bounding box center [534, 255] width 310 height 28
type input "[EMAIL_ADDRESS][DOMAIN_NAME]"
click at [554, 387] on button "تسجيل دخول" at bounding box center [534, 387] width 310 height 36
checkbox input "false"
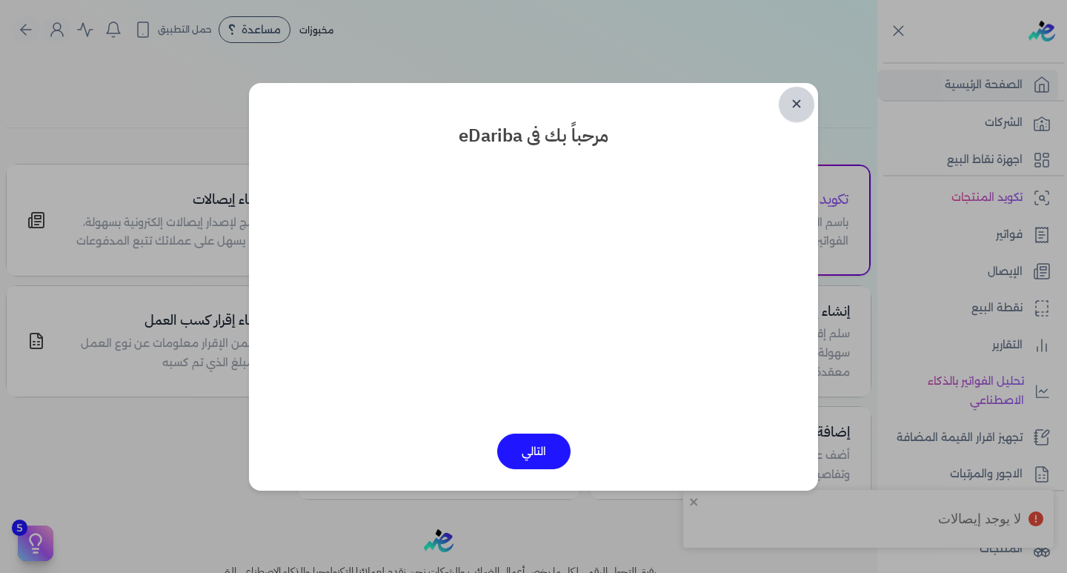
click at [791, 102] on link "✕" at bounding box center [797, 105] width 36 height 36
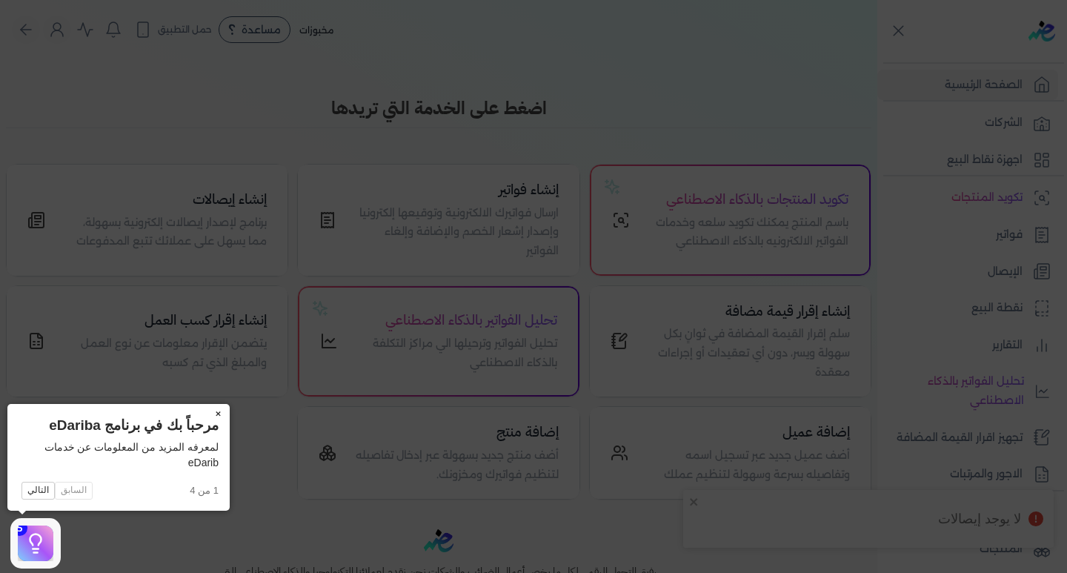
click at [216, 413] on button "×" at bounding box center [218, 414] width 24 height 21
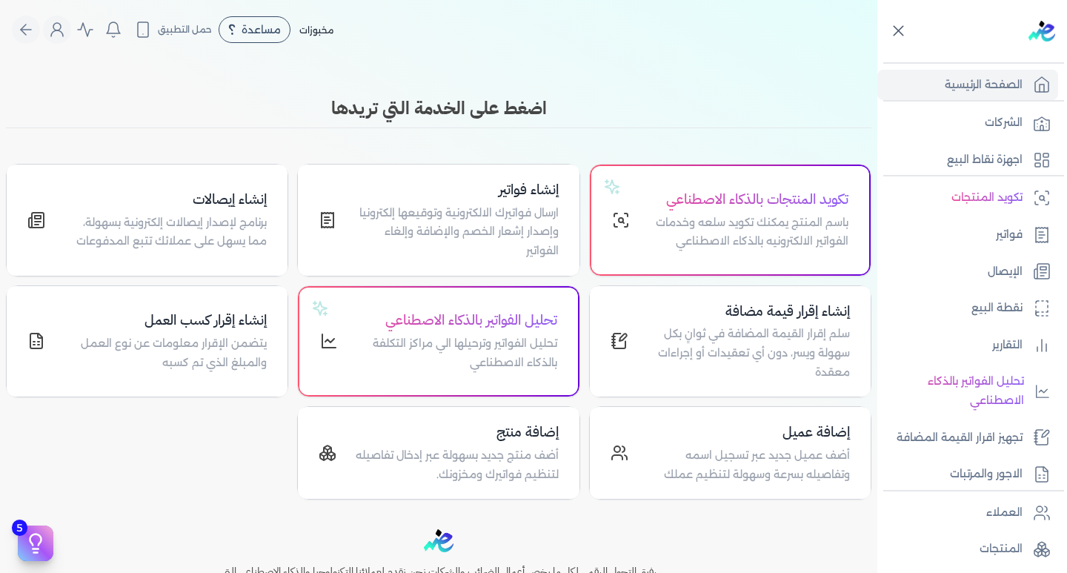
click at [897, 33] on icon at bounding box center [898, 30] width 19 height 19
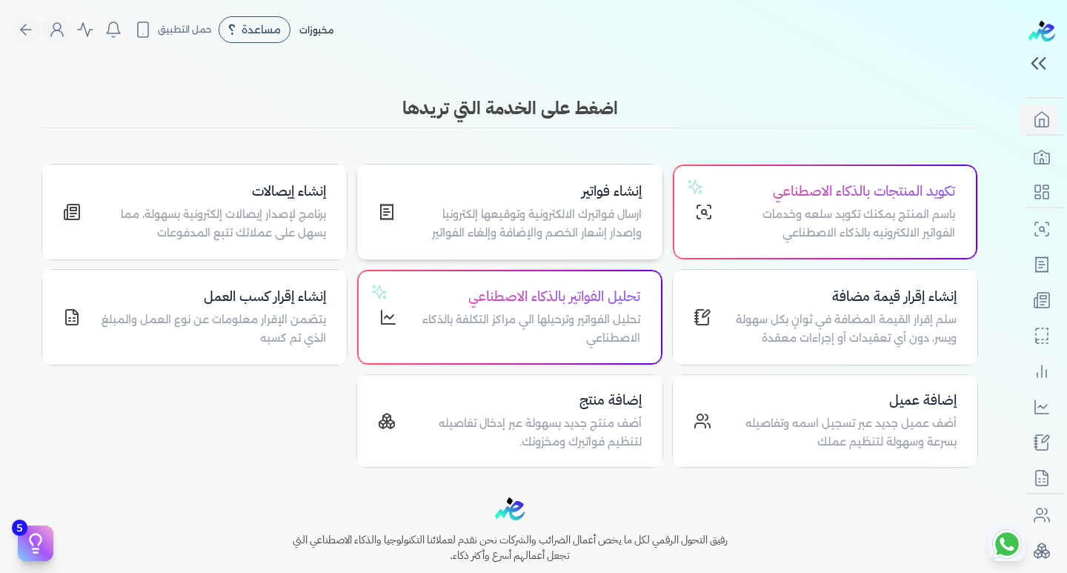
click at [551, 218] on p "ارسال فواتيرك الالكترونية وتوقيعها إلكترونيا وإصدار إشعار الخصم والإضافة وإلغاء…" at bounding box center [526, 224] width 227 height 38
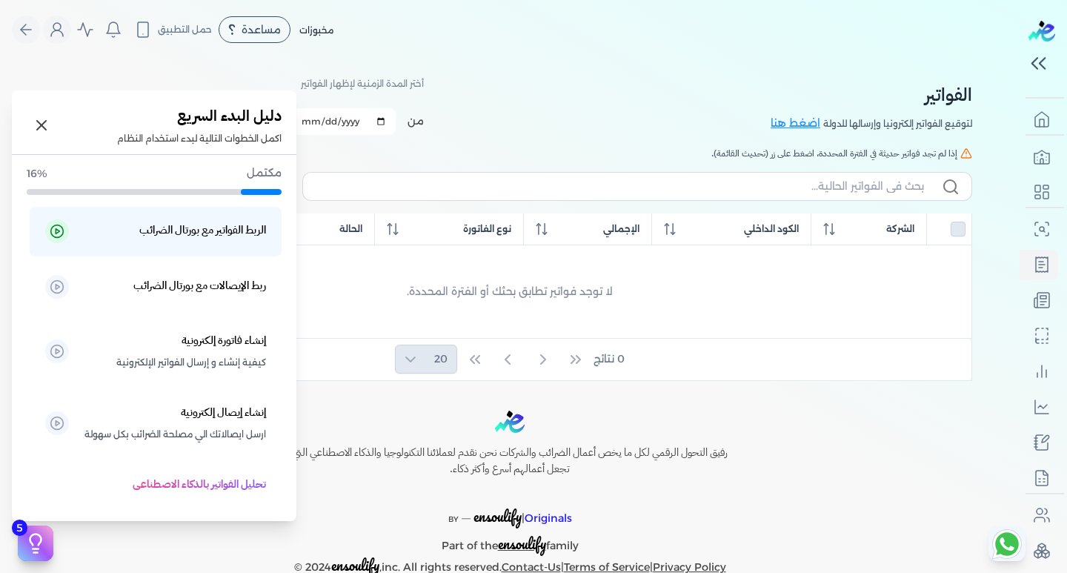
click at [39, 542] on icon at bounding box center [35, 543] width 22 height 22
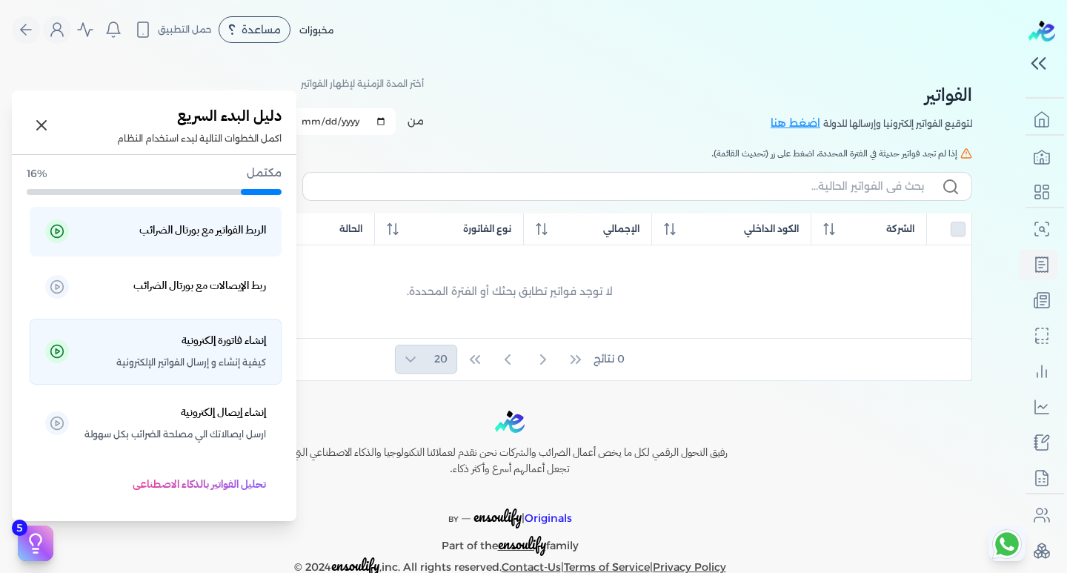
click at [90, 350] on p "إنشاء فاتورة إلكترونية كيفية إنشاء و إرسال الفواتير الإلكترونية" at bounding box center [175, 351] width 182 height 41
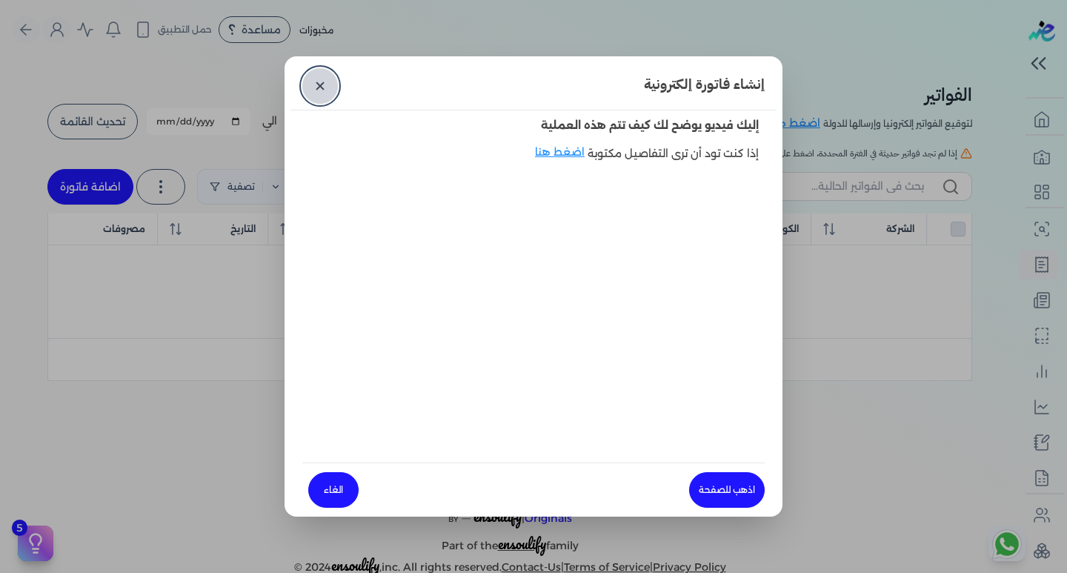
click at [320, 79] on link "✕" at bounding box center [320, 86] width 36 height 36
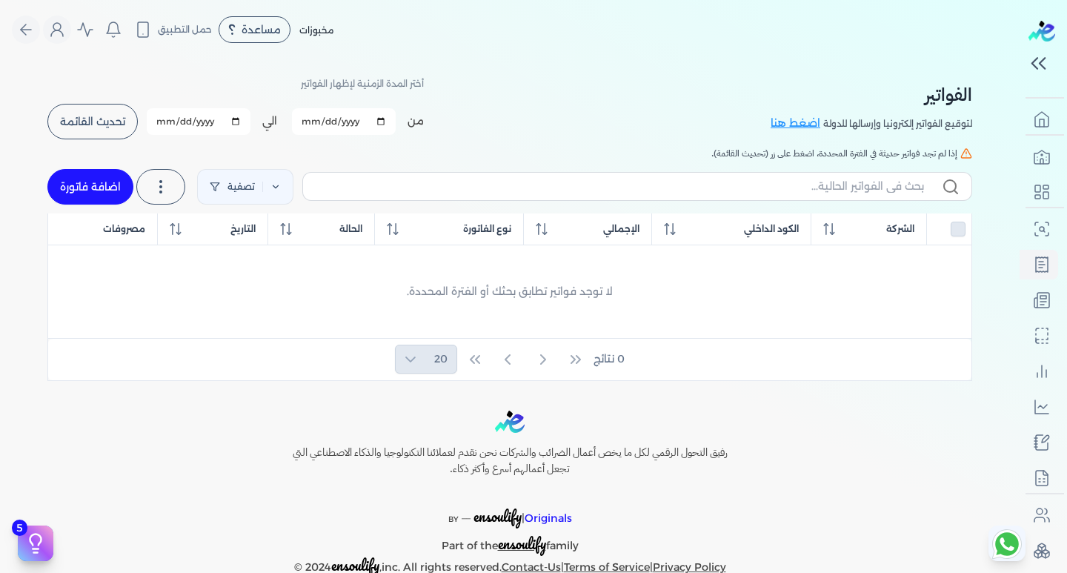
click at [98, 120] on span "تحديث القائمة" at bounding box center [92, 121] width 65 height 10
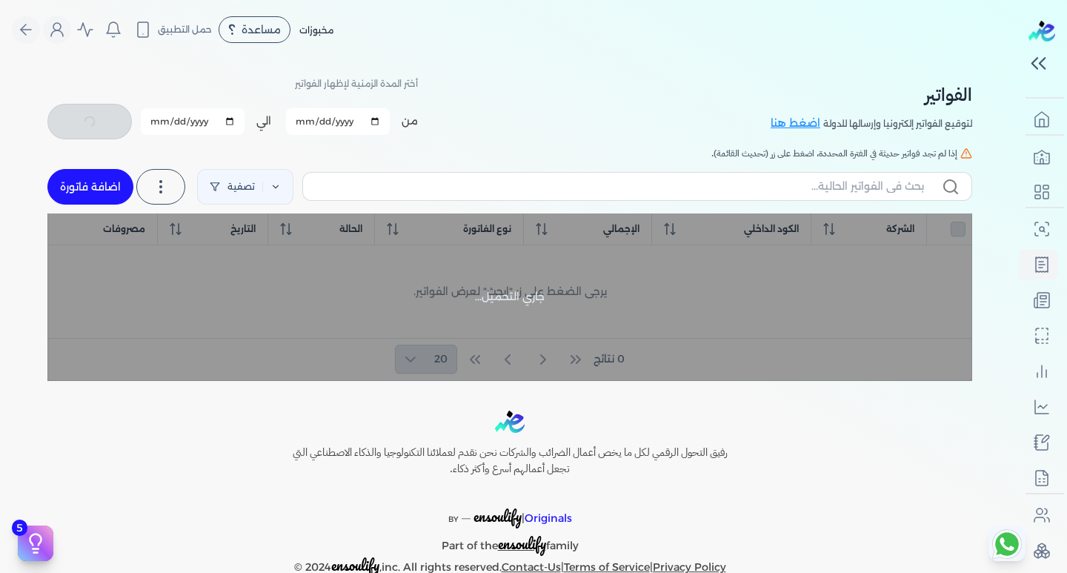
checkbox input "false"
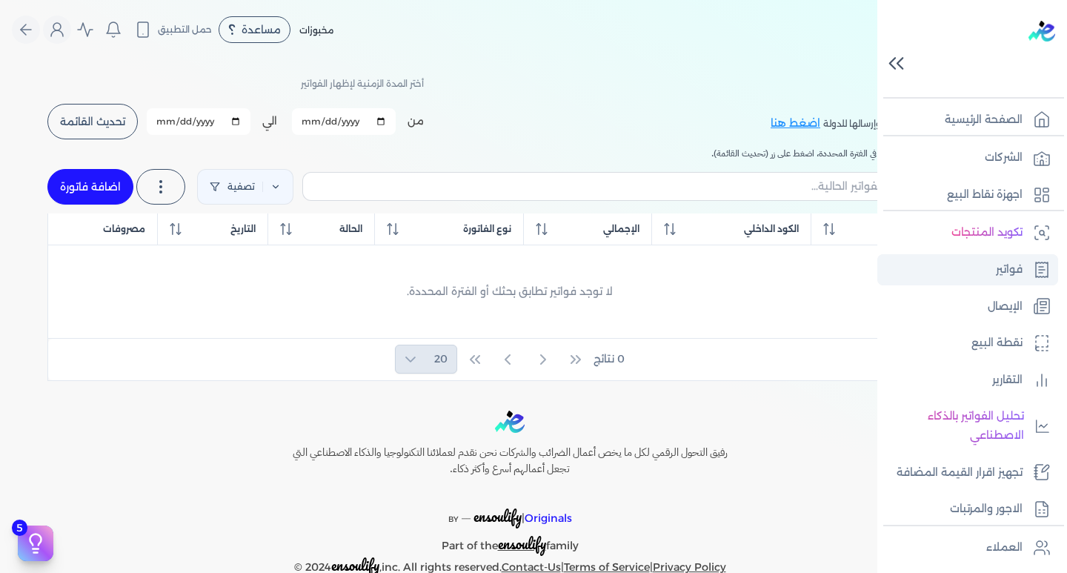
click at [994, 271] on link "فواتير" at bounding box center [967, 269] width 181 height 31
click at [977, 157] on link "الشركات" at bounding box center [967, 157] width 181 height 31
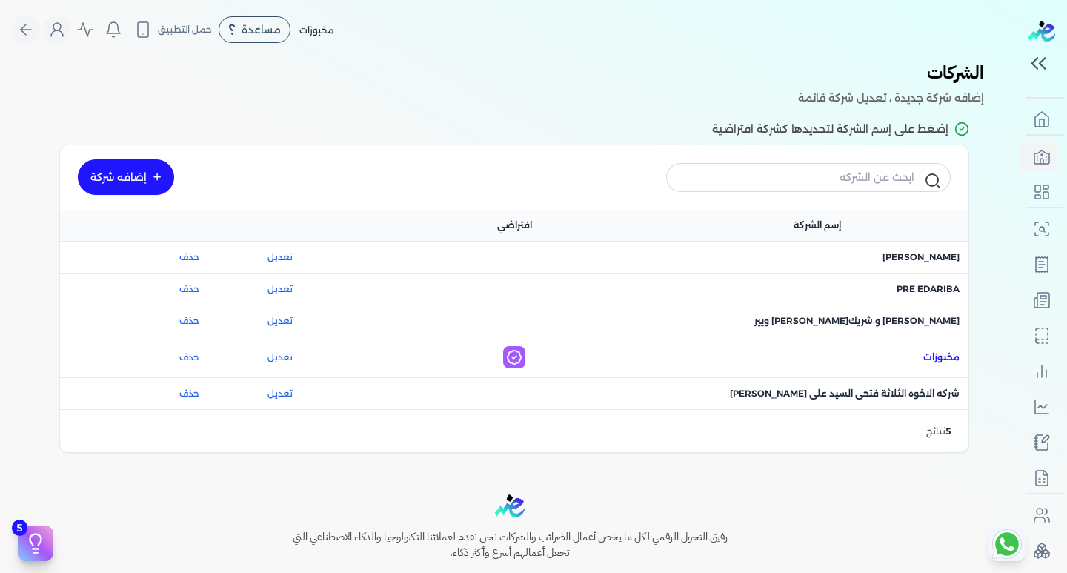
click at [943, 357] on span "اسم الشركة : مخبوزات" at bounding box center [941, 356] width 36 height 13
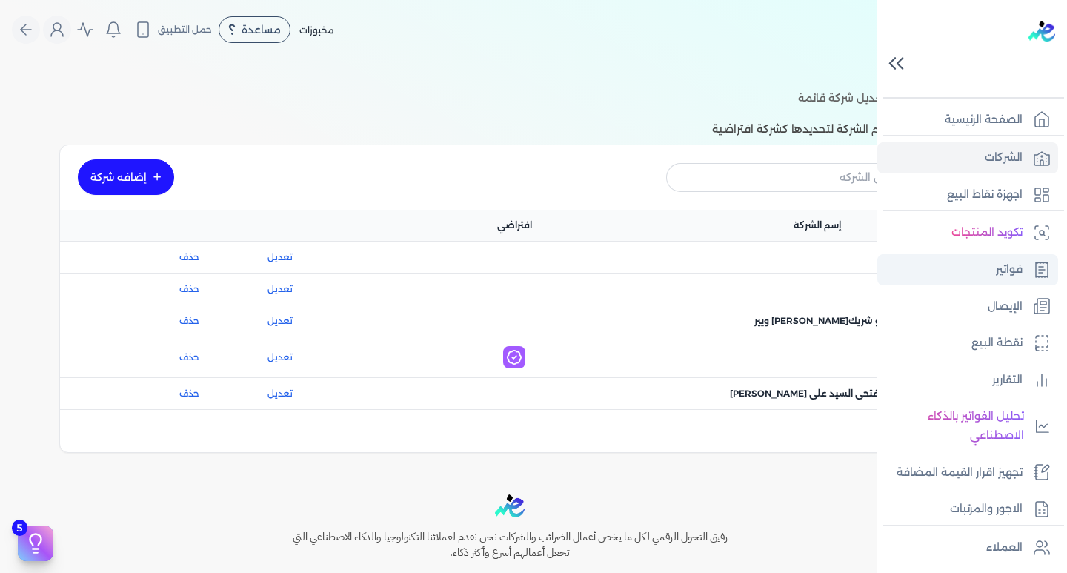
click at [1032, 272] on link "فواتير" at bounding box center [967, 269] width 181 height 31
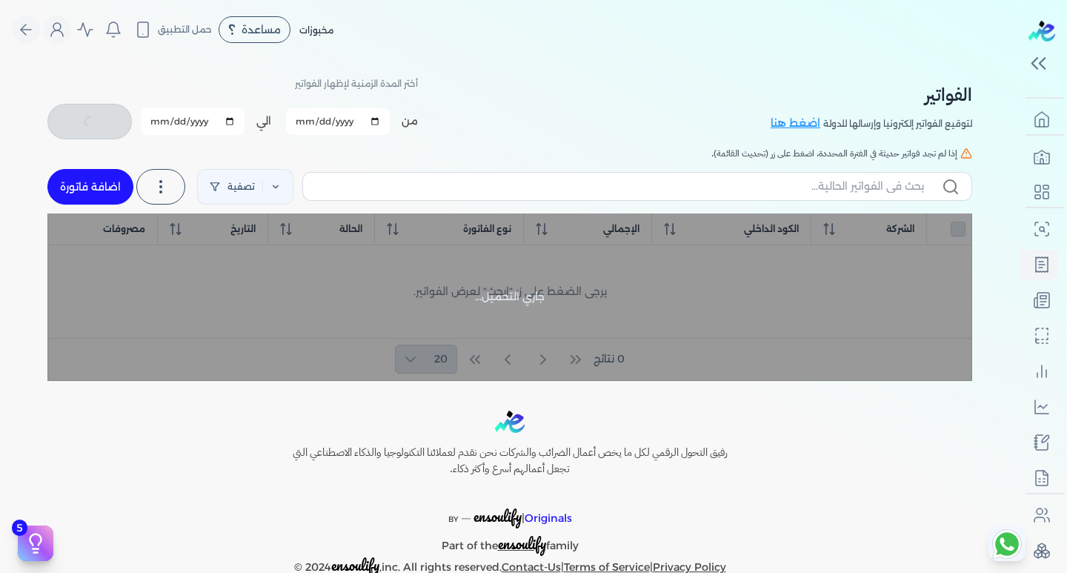
checkbox input "false"
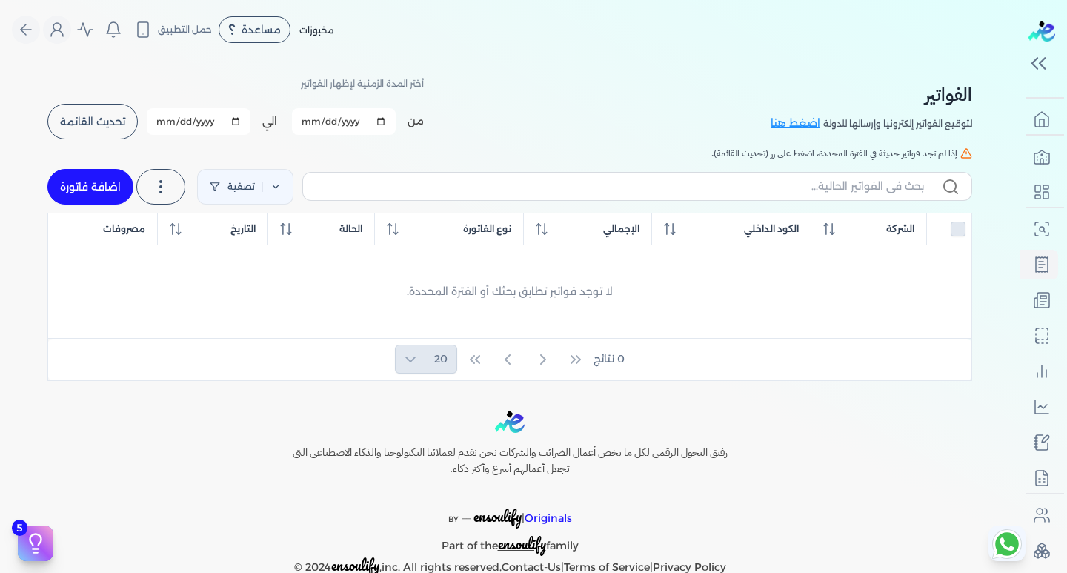
click at [324, 122] on input "2025-09-01" at bounding box center [344, 121] width 104 height 27
click at [308, 127] on input "2025-09-01" at bounding box center [344, 121] width 104 height 27
click at [383, 119] on input "2025-09-01" at bounding box center [344, 121] width 104 height 27
type input "2025-06-01"
click at [232, 123] on input "[DATE]" at bounding box center [199, 121] width 104 height 27
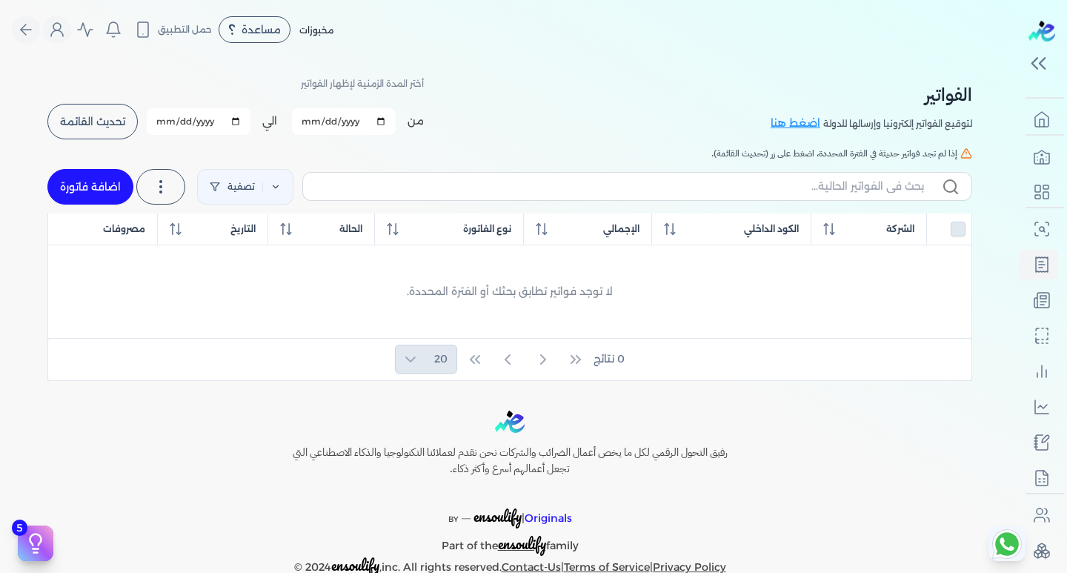
click at [236, 122] on input "[DATE]" at bounding box center [199, 121] width 104 height 27
type input "2025-08-30"
click at [379, 157] on h5 "إذا لم تجد فواتير حديثة في الفترة المحددة، اضغط على زر (تحديث القائمة)." at bounding box center [509, 153] width 925 height 13
click at [105, 119] on span "تحديث القائمة" at bounding box center [92, 121] width 65 height 10
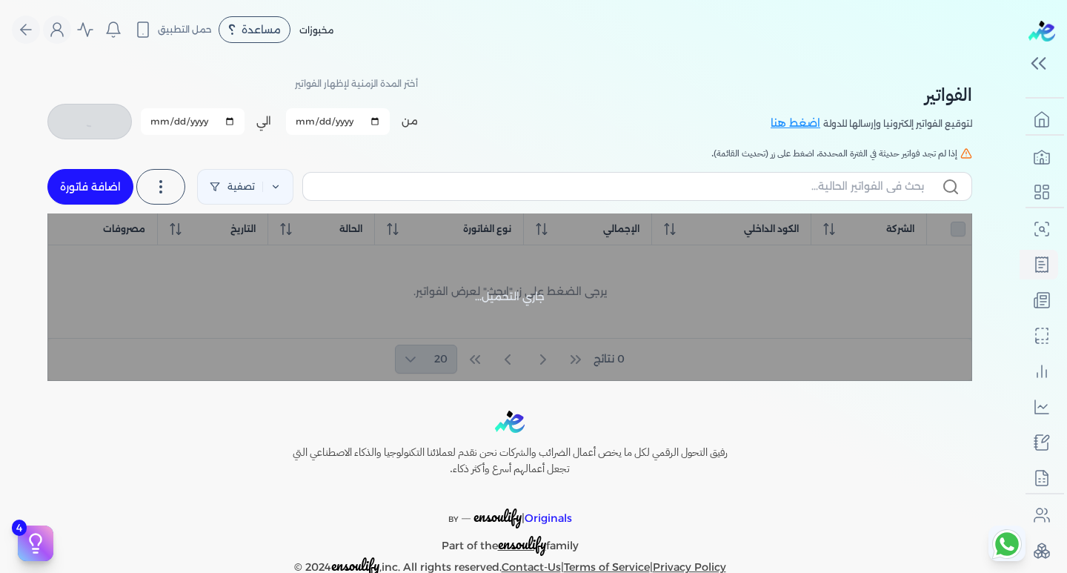
checkbox input "false"
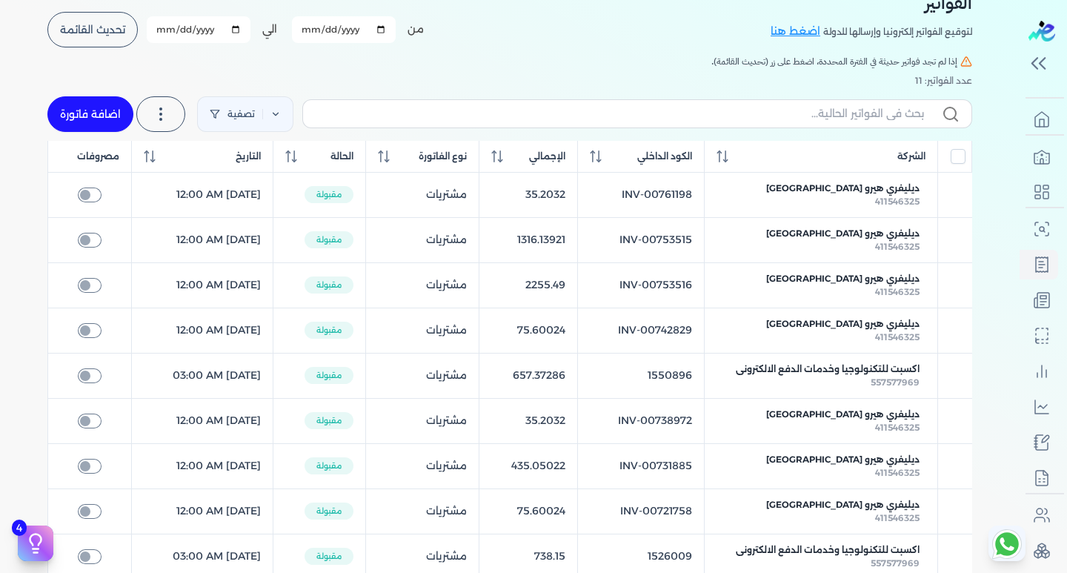
scroll to position [462, 0]
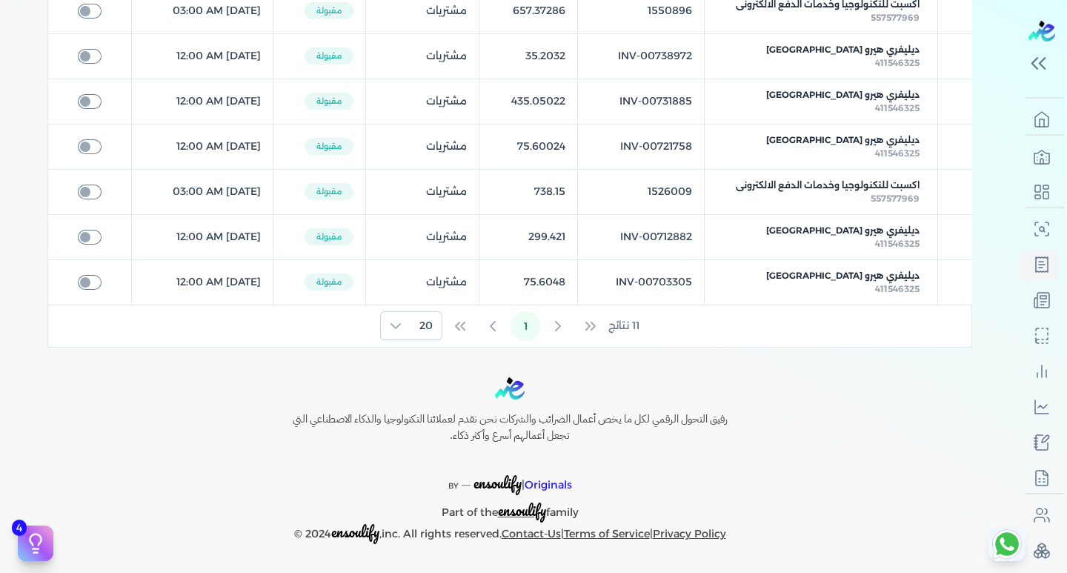
click at [462, 328] on div "11 نتائج 1 20" at bounding box center [509, 325] width 923 height 41
click at [474, 328] on div "11 نتائج 1 20" at bounding box center [509, 325] width 923 height 41
click at [601, 326] on div "11 نتائج 1 20" at bounding box center [509, 325] width 923 height 41
click at [648, 326] on div "11 نتائج 1 20" at bounding box center [509, 325] width 923 height 41
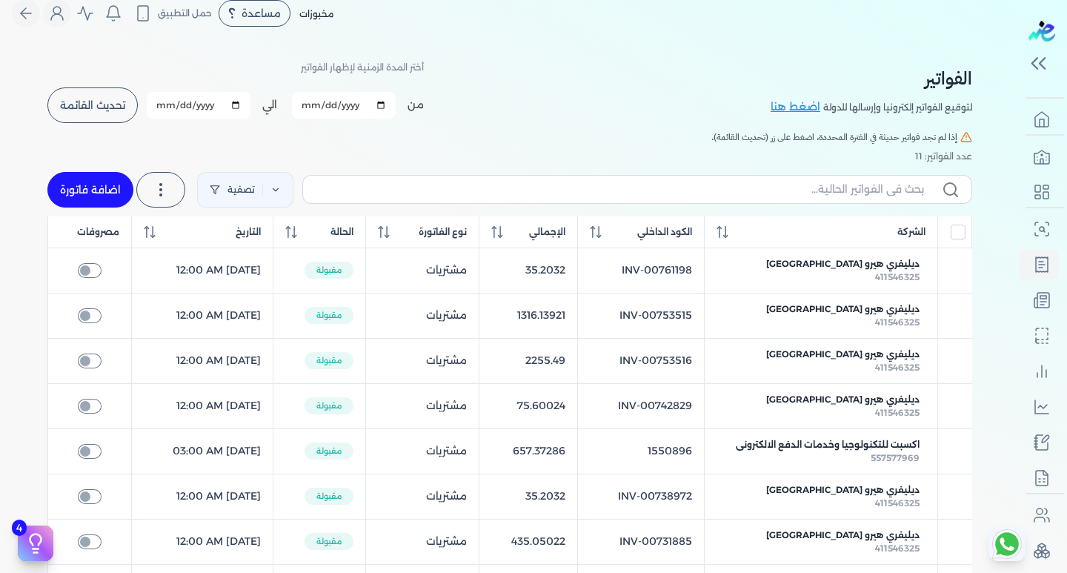
scroll to position [0, 0]
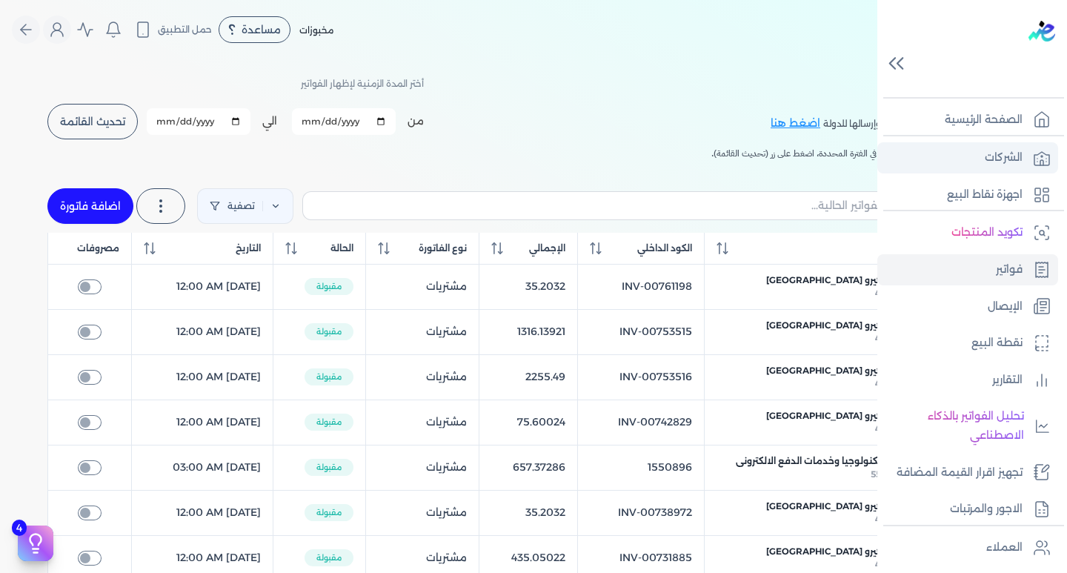
click at [1018, 149] on p "الشركات" at bounding box center [1004, 157] width 38 height 19
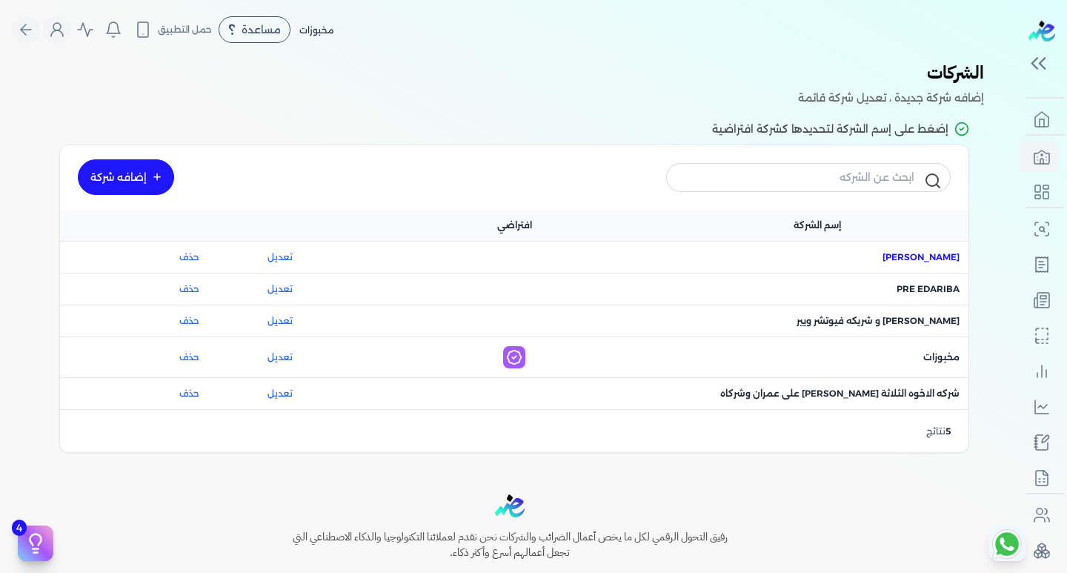
click at [903, 250] on span "اسم الشركة : ماجد محمد عبدالعزيز علي" at bounding box center [921, 256] width 77 height 13
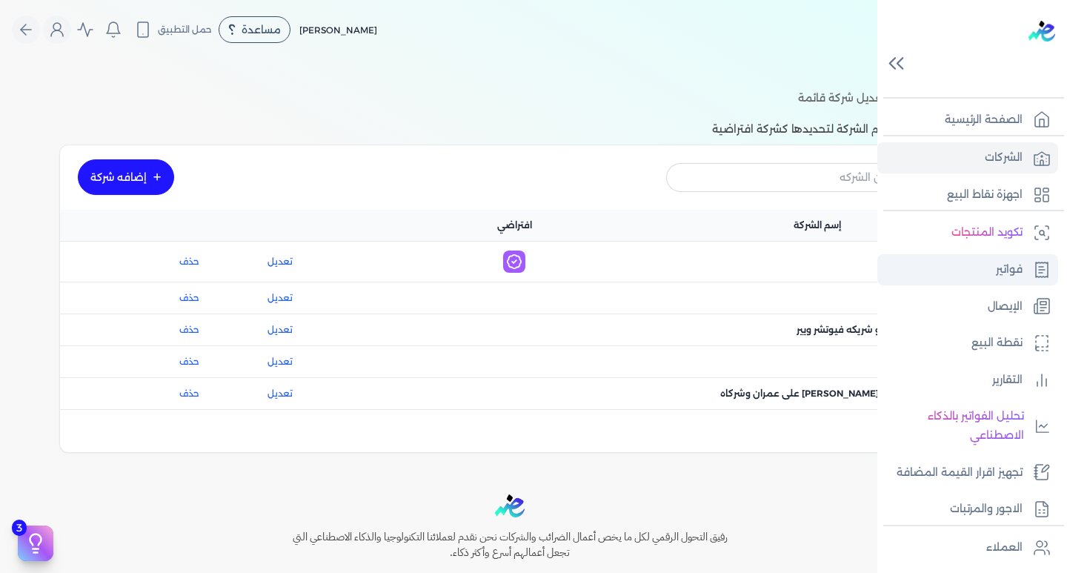
click at [1004, 268] on p "فواتير" at bounding box center [1009, 269] width 27 height 19
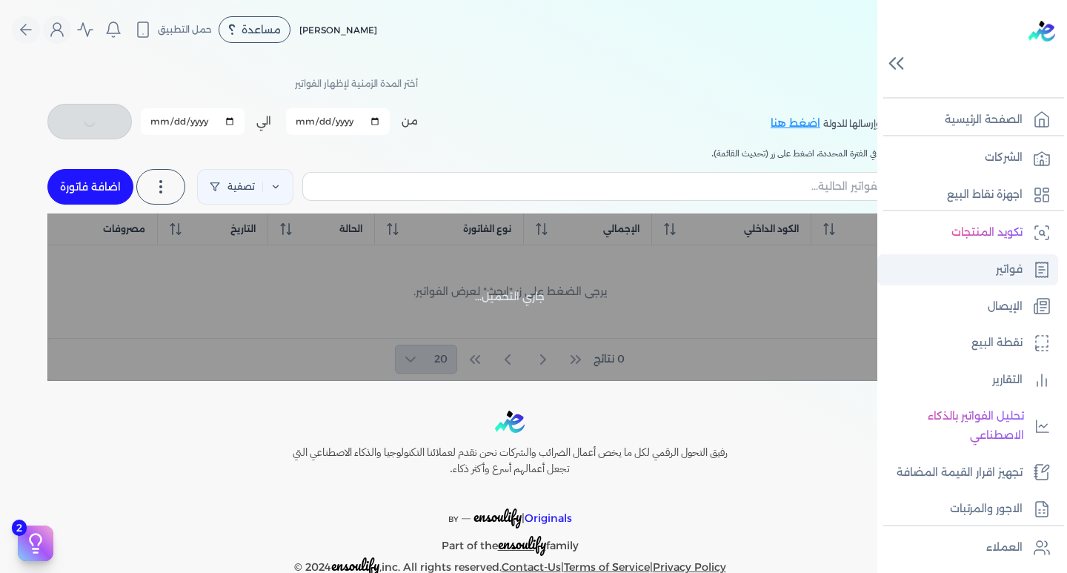
checkbox input "false"
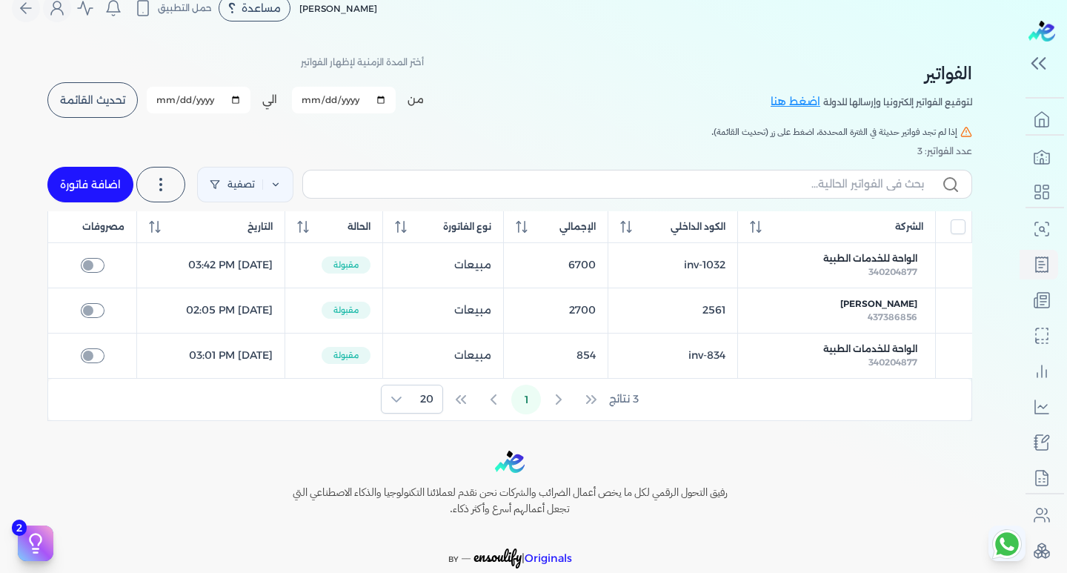
scroll to position [21, 0]
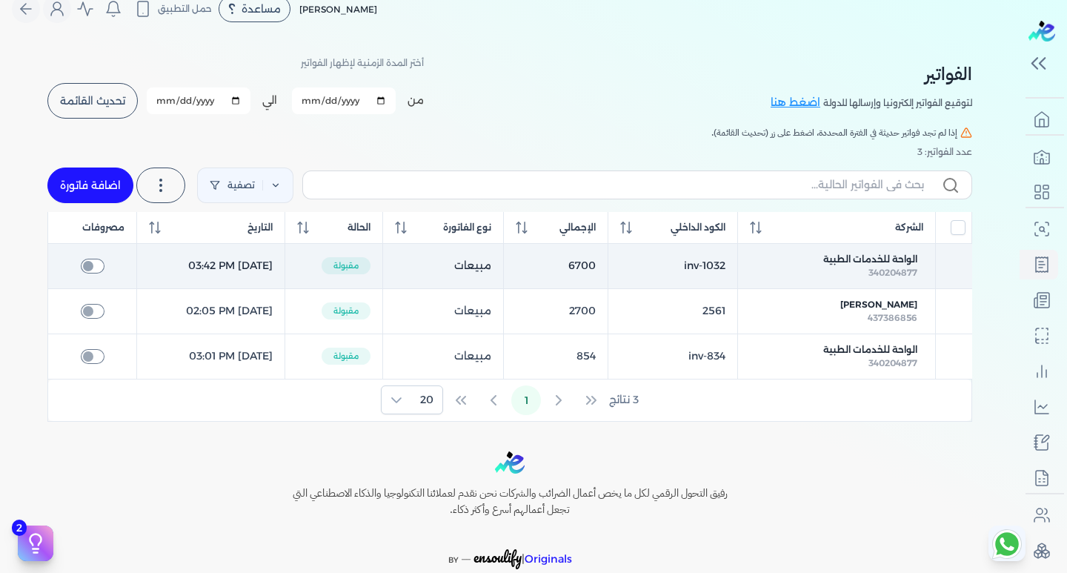
click at [89, 267] on input "checkbox" at bounding box center [93, 266] width 24 height 15
checkbox input "false"
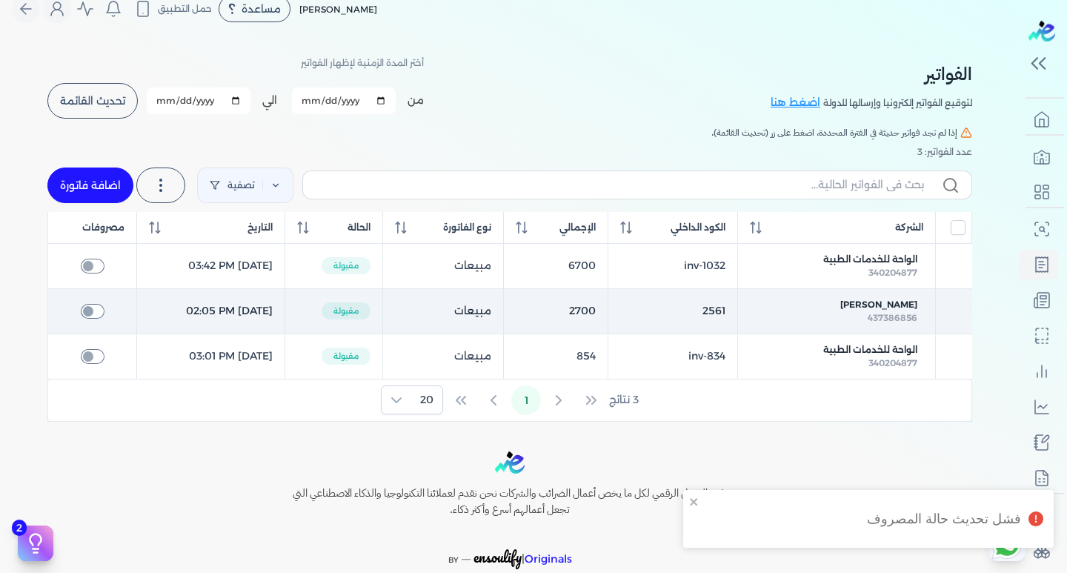
click at [84, 316] on input "checkbox" at bounding box center [93, 311] width 24 height 15
click at [90, 308] on input "checkbox" at bounding box center [93, 311] width 24 height 15
checkbox input "false"
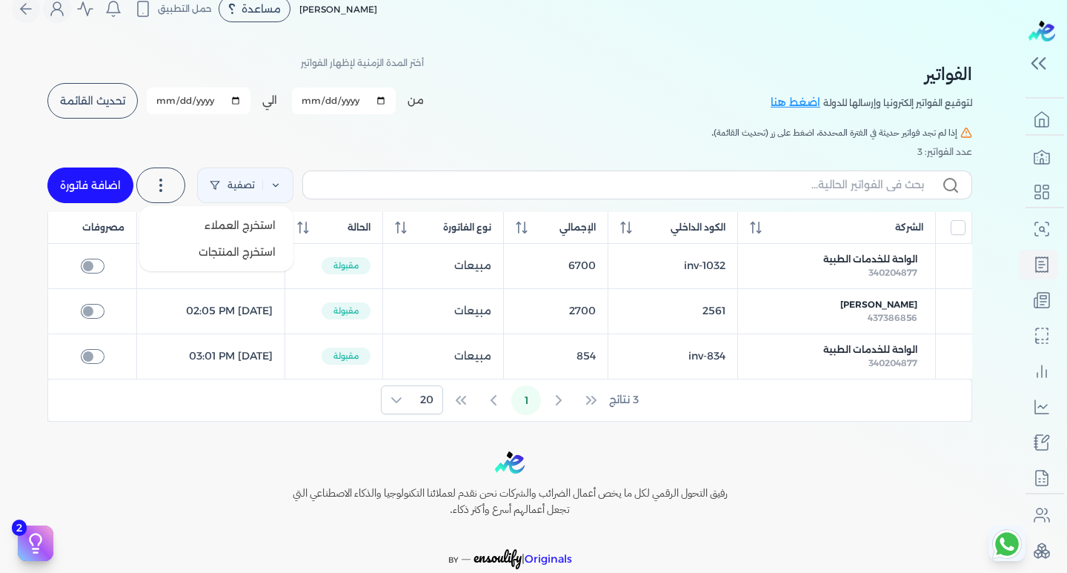
click at [157, 187] on icon at bounding box center [161, 185] width 18 height 18
click at [170, 142] on div "الفواتير لتوقيع الفواتير إلكترونيا وإرسالها للدولة اضغط هنا أختر المدة الزمنية …" at bounding box center [510, 230] width 948 height 383
click at [119, 179] on link "اضافة فاتورة" at bounding box center [90, 185] width 86 height 36
select select "EGP"
select select "B"
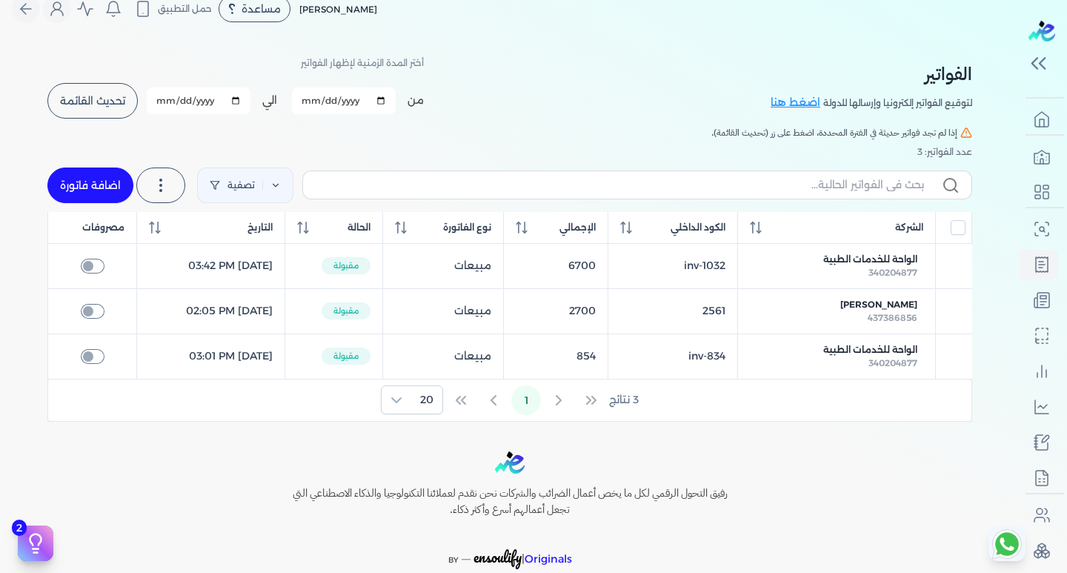
select select "EGS"
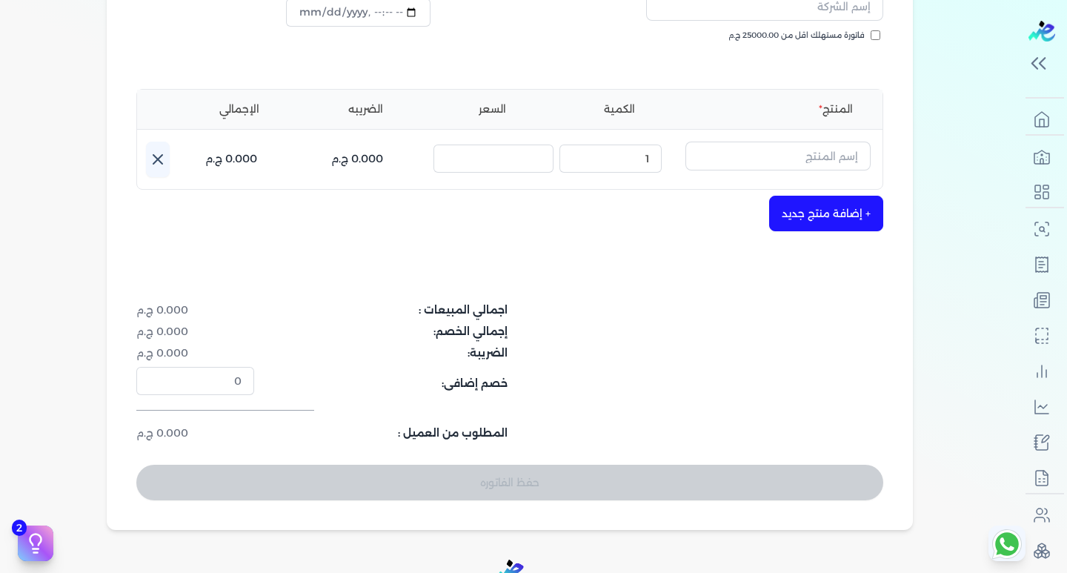
scroll to position [226, 0]
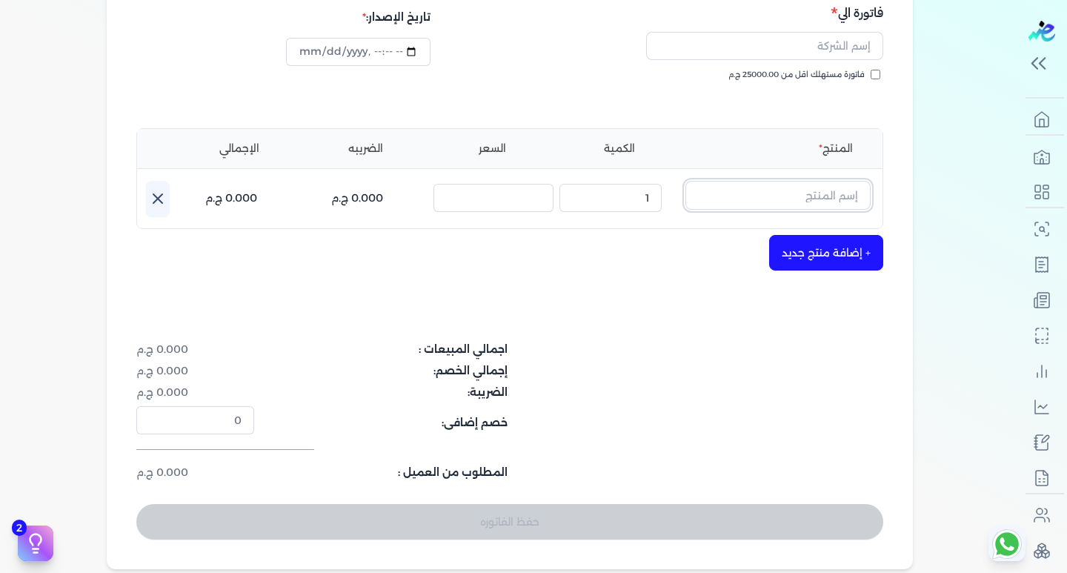
click at [826, 197] on input "text" at bounding box center [777, 195] width 185 height 28
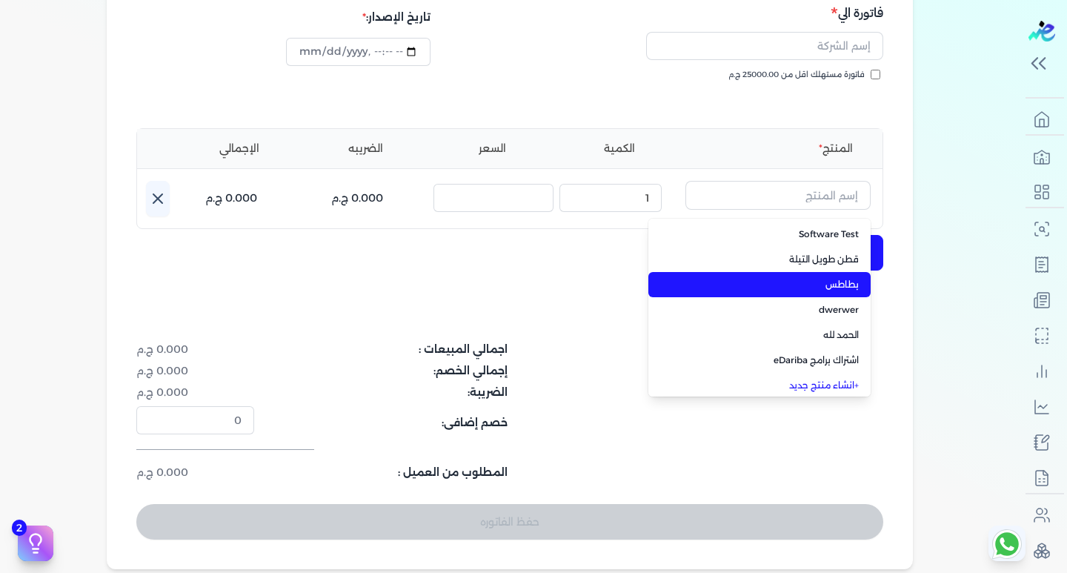
click at [819, 285] on span "بطاطس" at bounding box center [768, 284] width 181 height 13
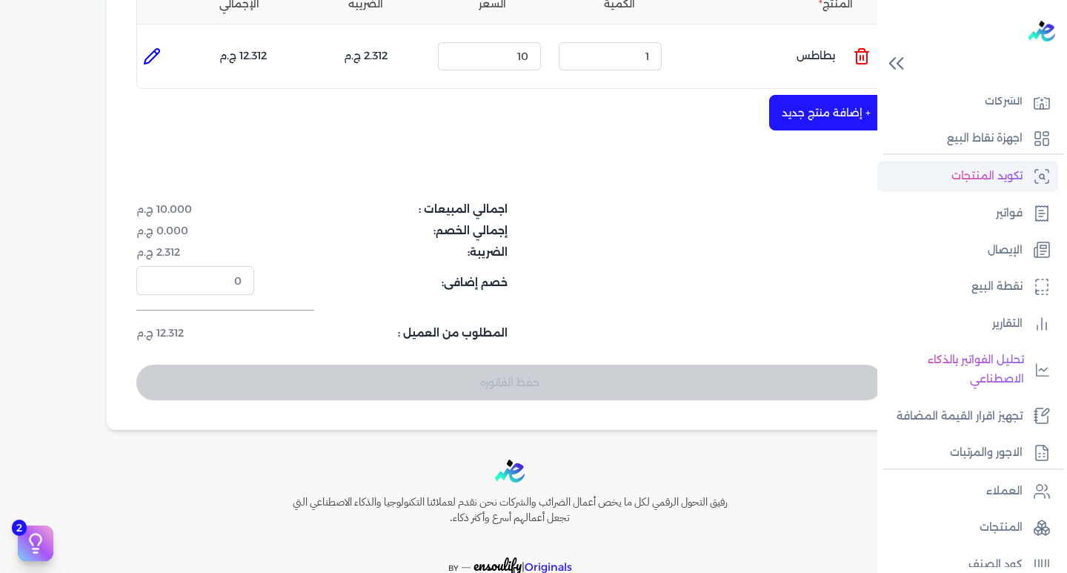
scroll to position [0, 0]
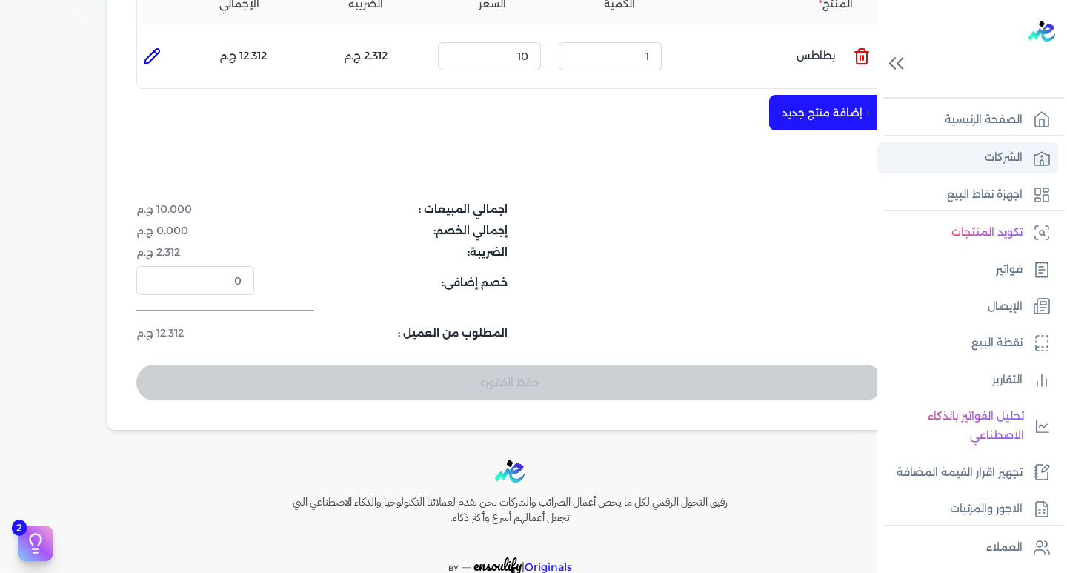
click at [1019, 167] on p "الشركات" at bounding box center [1004, 157] width 38 height 19
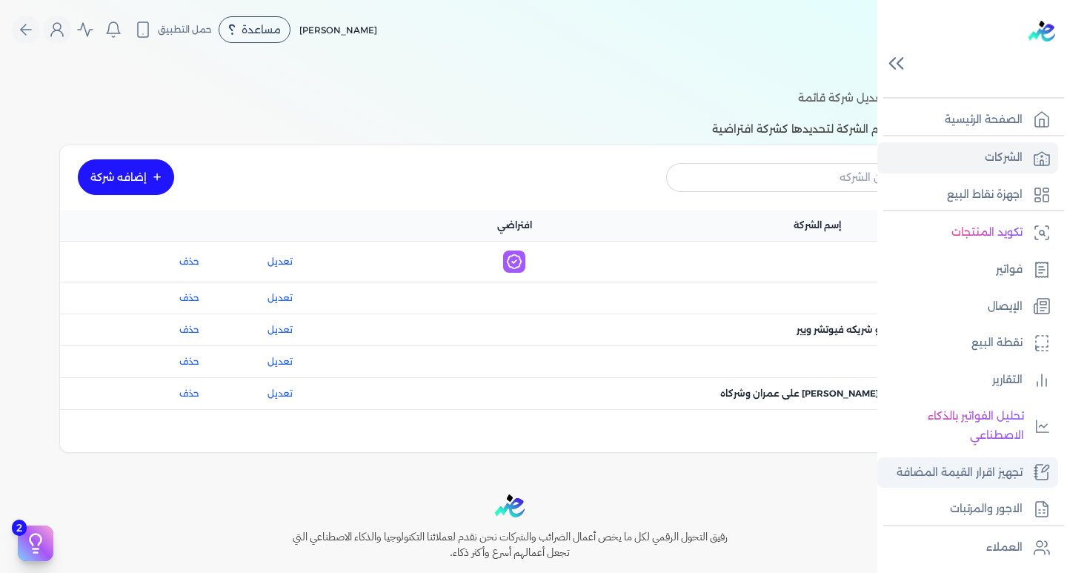
click at [972, 481] on p "تجهيز اقرار القيمة المضافة" at bounding box center [960, 472] width 126 height 19
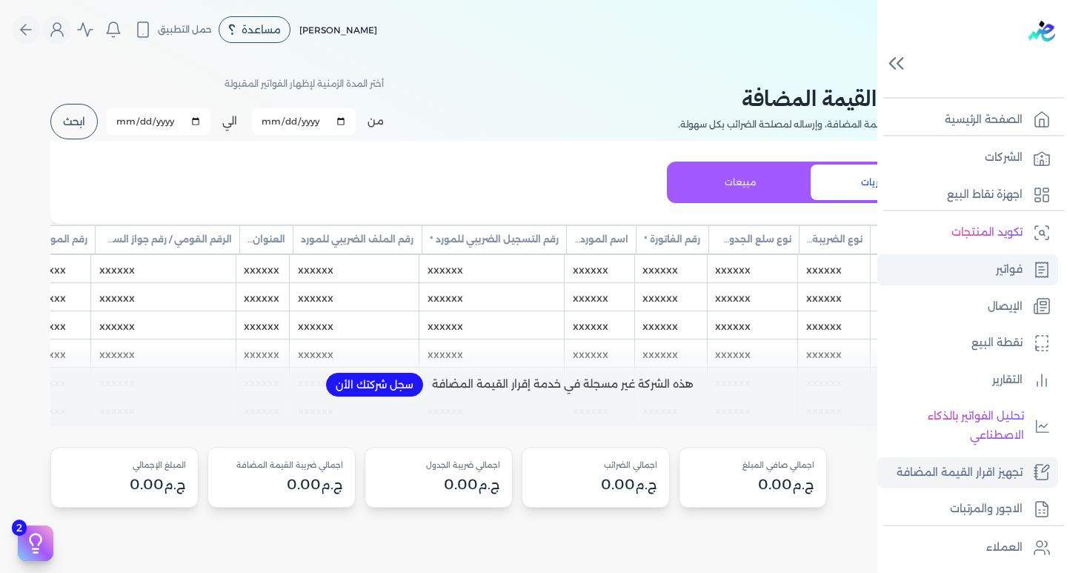
click at [1015, 264] on p "فواتير" at bounding box center [1009, 269] width 27 height 19
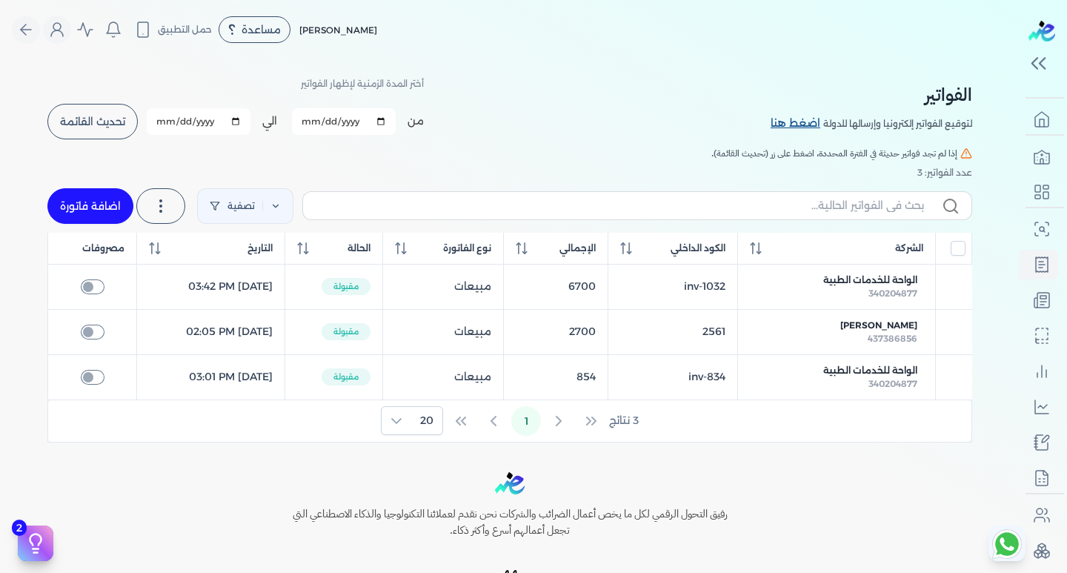
click at [788, 120] on link "اضغط هنا" at bounding box center [797, 124] width 53 height 16
click at [96, 203] on link "اضافة فاتورة" at bounding box center [90, 206] width 86 height 36
select select "EGP"
select select "B"
select select "EGS"
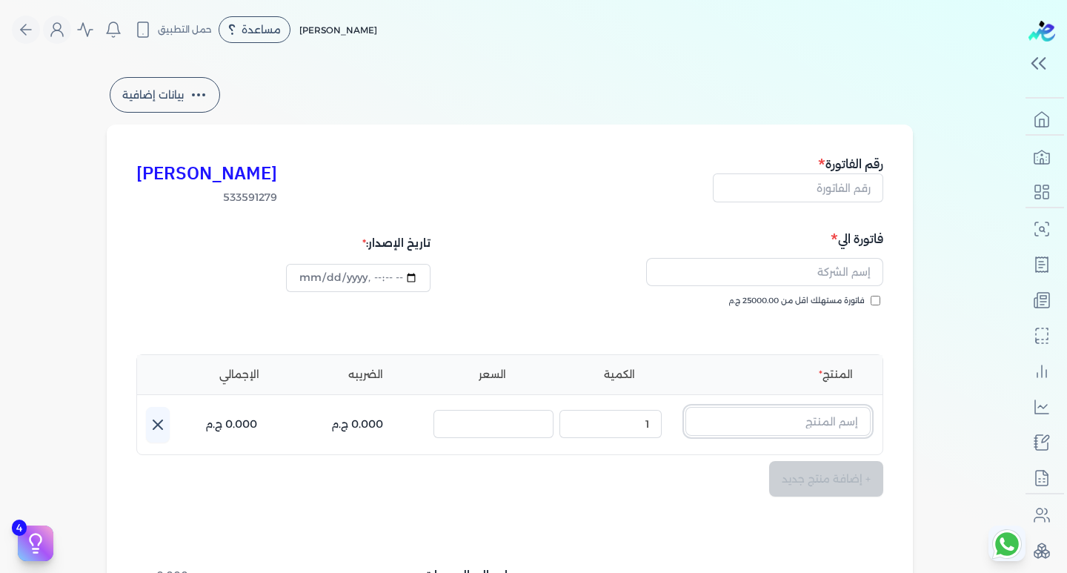
click at [827, 412] on input "text" at bounding box center [777, 421] width 185 height 28
click at [446, 41] on div "ماجد محمد عبدالعزيز علي مساعدة خدمة العملاء دليل المستخدم حمل التطبيق سياتل الم…" at bounding box center [516, 30] width 1008 height 28
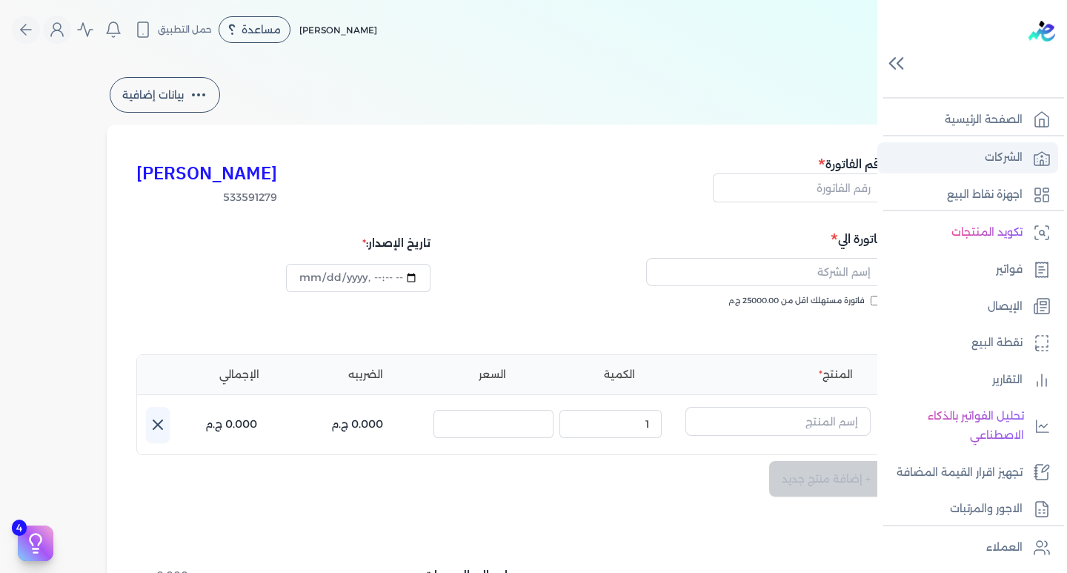
click at [992, 157] on p "الشركات" at bounding box center [1004, 157] width 38 height 19
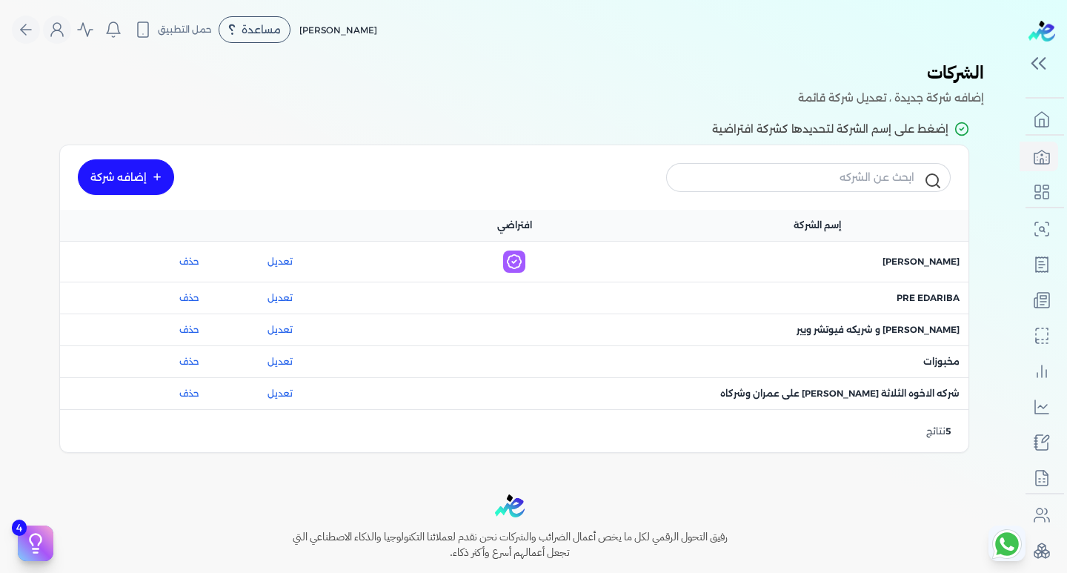
click at [939, 370] on div "اسم الشركة : مخبوزات" at bounding box center [816, 361] width 303 height 31
click at [946, 365] on span "اسم الشركة : مخبوزات" at bounding box center [941, 361] width 36 height 13
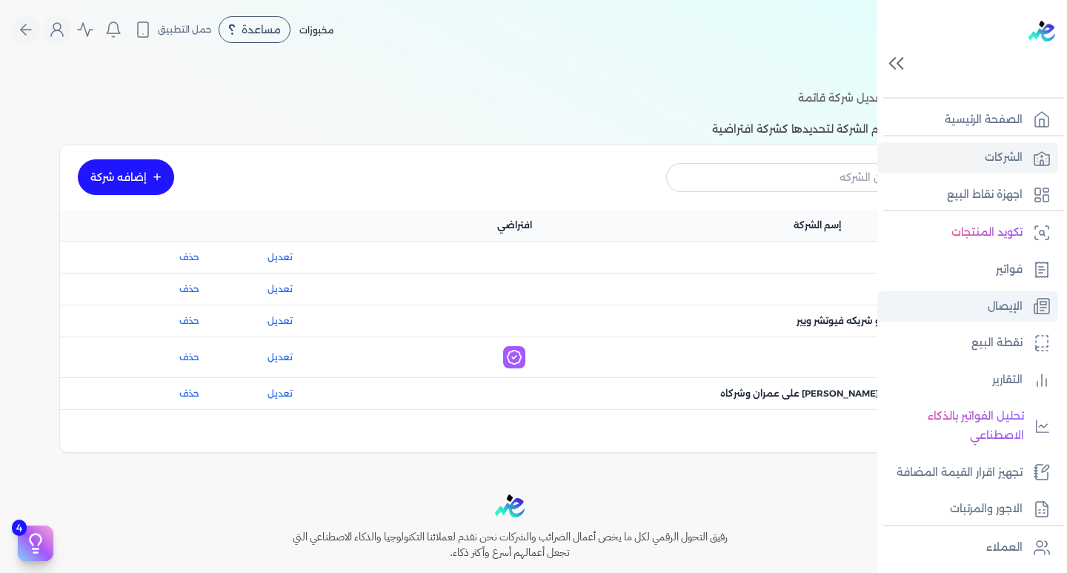
click at [1017, 298] on p "الإيصال" at bounding box center [1005, 306] width 35 height 19
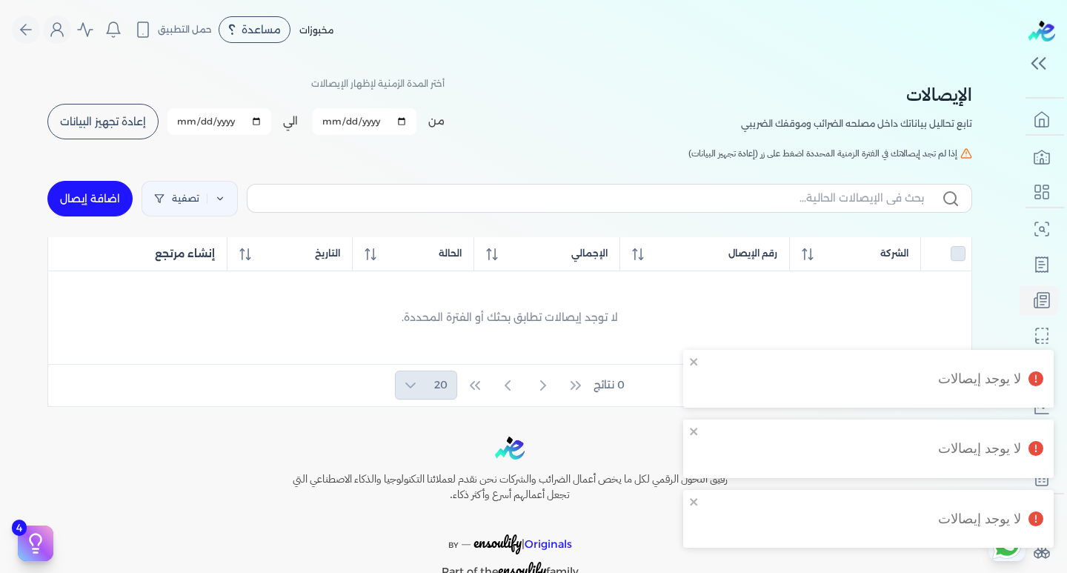
checkbox input "false"
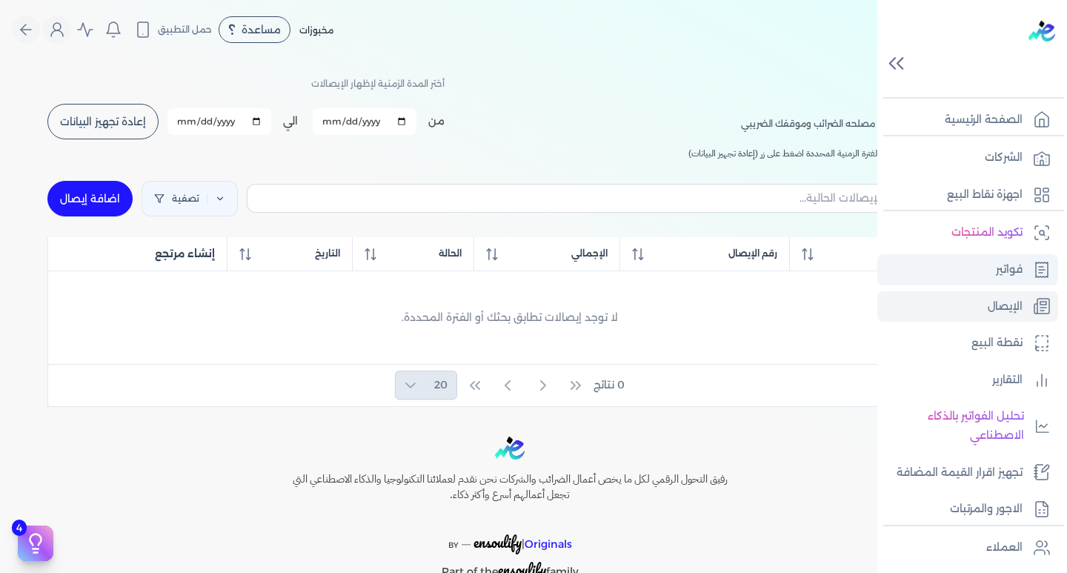
click at [1008, 262] on p "فواتير" at bounding box center [1009, 269] width 27 height 19
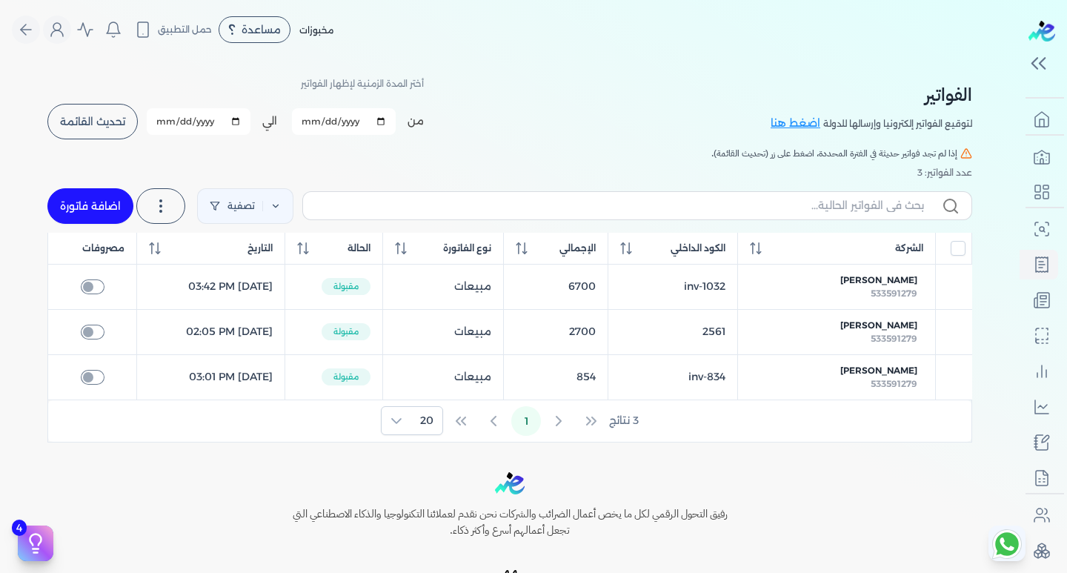
click at [107, 202] on link "اضافة فاتورة" at bounding box center [90, 206] width 86 height 36
select select "EGP"
select select "B"
select select "EGS"
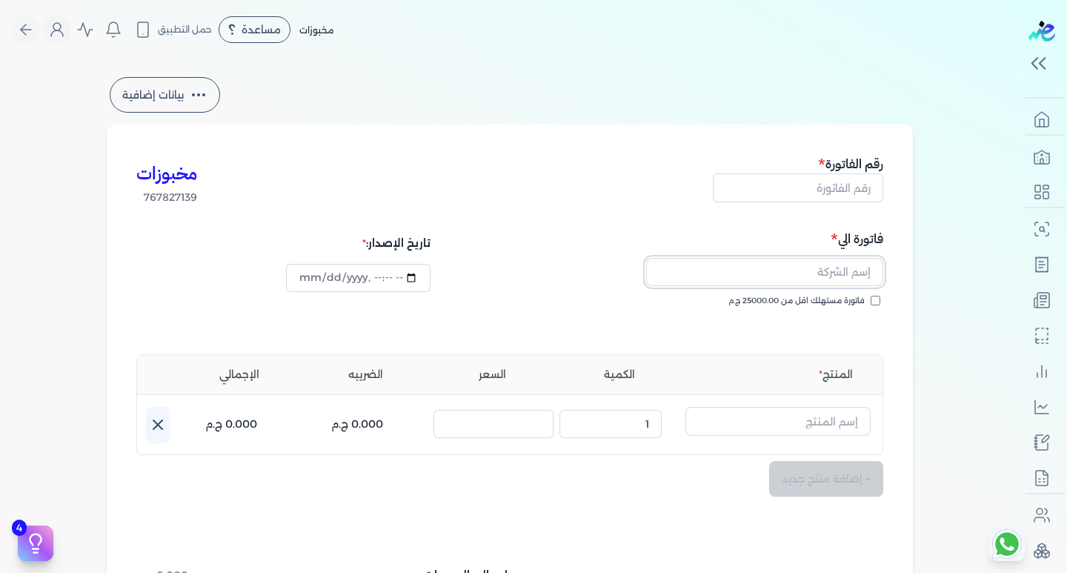
click at [857, 268] on input "text" at bounding box center [764, 272] width 237 height 28
click at [540, 295] on div "لا توجد نتائج + اضافه عميل جديد" at bounding box center [698, 315] width 363 height 41
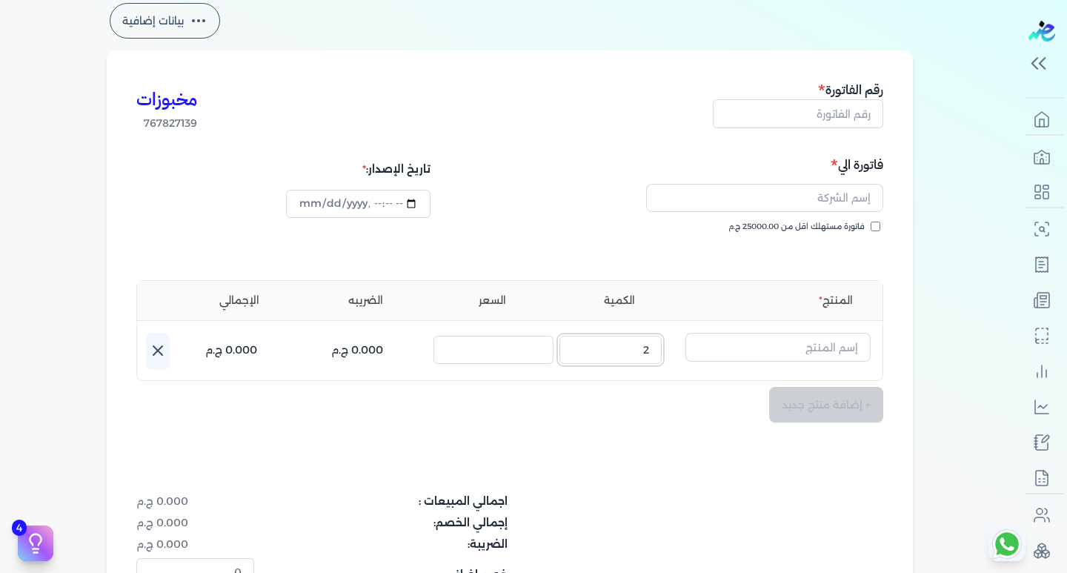
click at [579, 345] on input "2" at bounding box center [610, 350] width 102 height 28
click at [579, 345] on input "3" at bounding box center [610, 350] width 102 height 28
click at [579, 353] on input "2" at bounding box center [610, 350] width 102 height 28
click at [579, 346] on input "3" at bounding box center [610, 350] width 102 height 28
click at [579, 348] on input "4" at bounding box center [610, 350] width 102 height 28
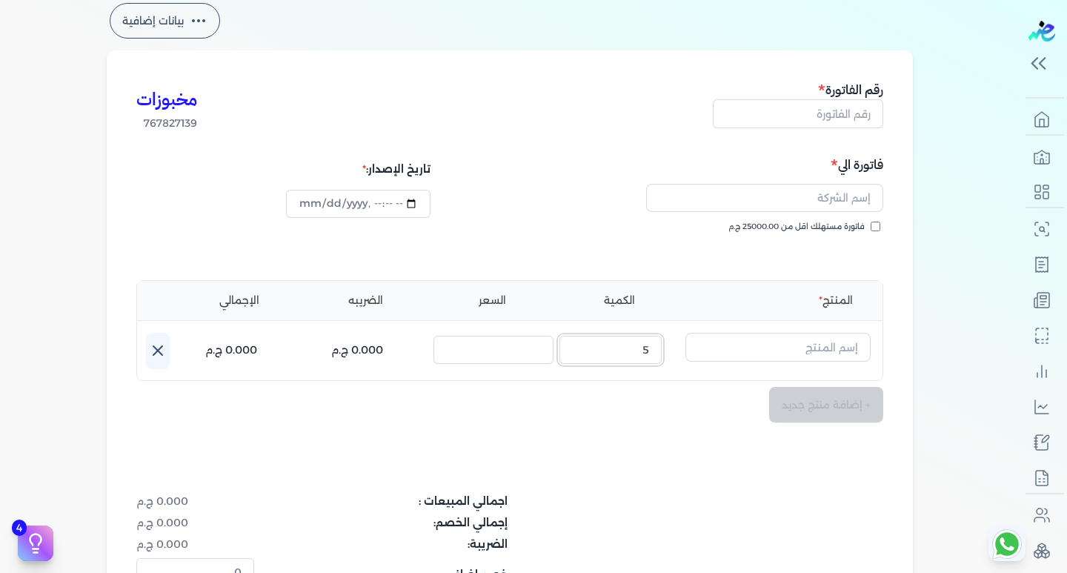
click at [579, 348] on input "5" at bounding box center [610, 350] width 102 height 28
click at [579, 355] on input "4" at bounding box center [610, 350] width 102 height 28
click at [579, 355] on input "3" at bounding box center [610, 350] width 102 height 28
click at [579, 355] on input "2" at bounding box center [610, 350] width 102 height 28
type input "1"
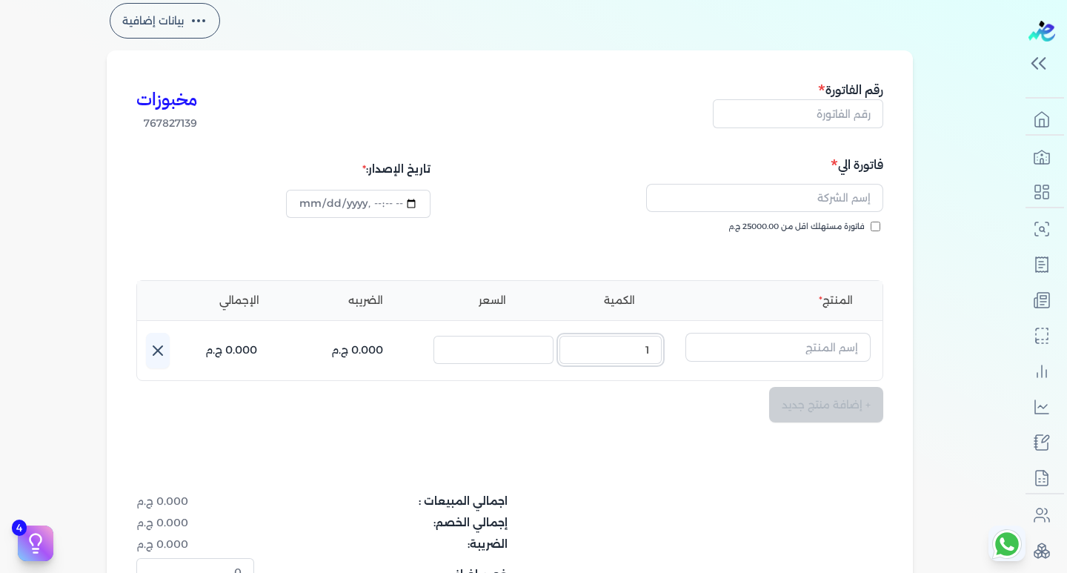
click at [579, 355] on input "1" at bounding box center [610, 350] width 102 height 28
click at [802, 348] on input "text" at bounding box center [777, 347] width 185 height 28
click at [500, 344] on input "السعر :" at bounding box center [493, 350] width 120 height 28
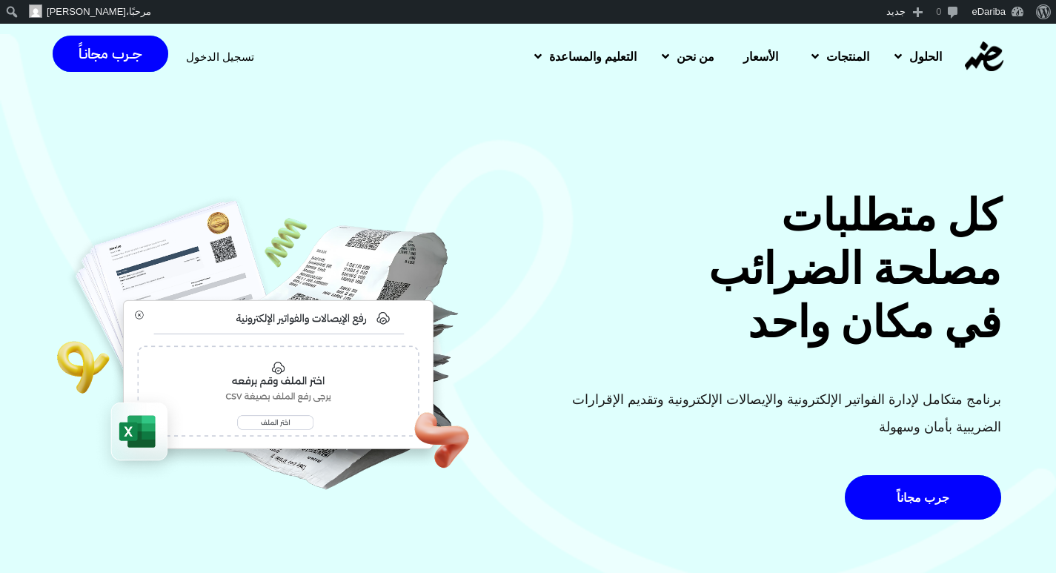
click at [239, 60] on span "تسجيل الدخول" at bounding box center [220, 56] width 68 height 11
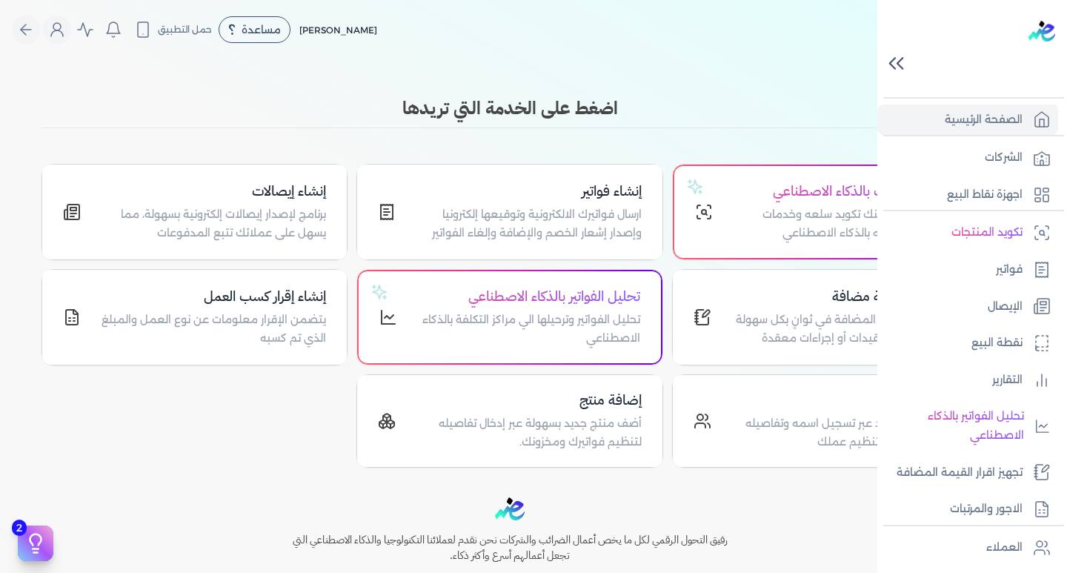
click at [893, 62] on icon at bounding box center [896, 63] width 26 height 26
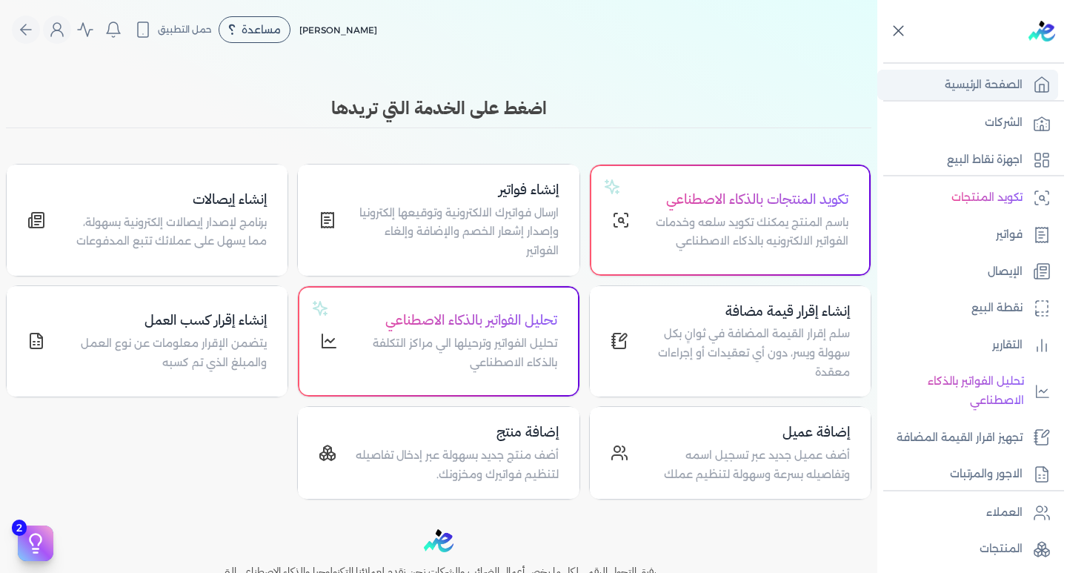
click at [891, 73] on link "الصفحة الرئيسية" at bounding box center [967, 85] width 181 height 31
click at [891, 29] on icon at bounding box center [898, 30] width 19 height 19
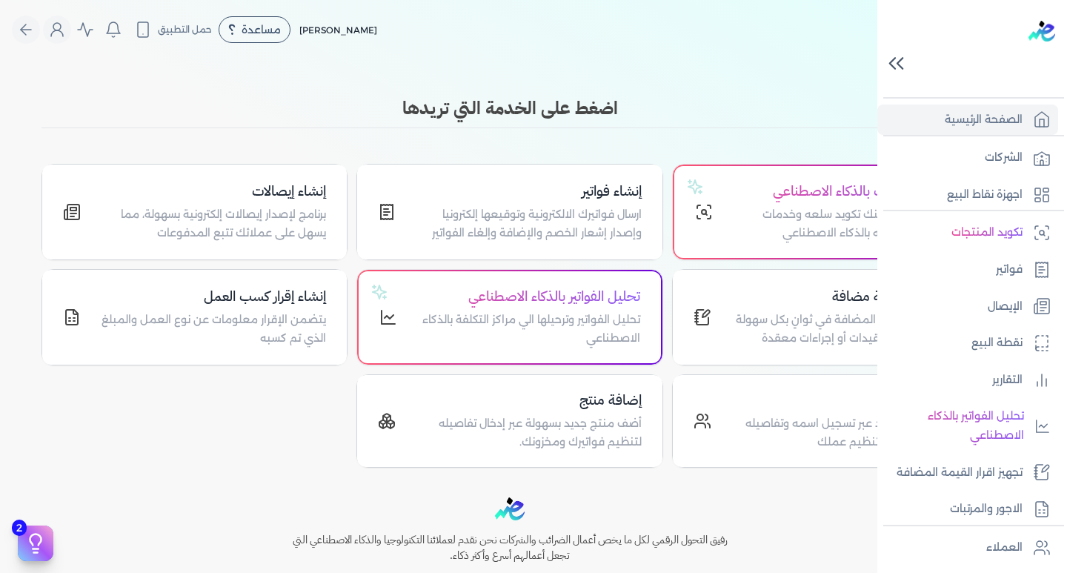
click at [895, 65] on icon at bounding box center [896, 63] width 26 height 26
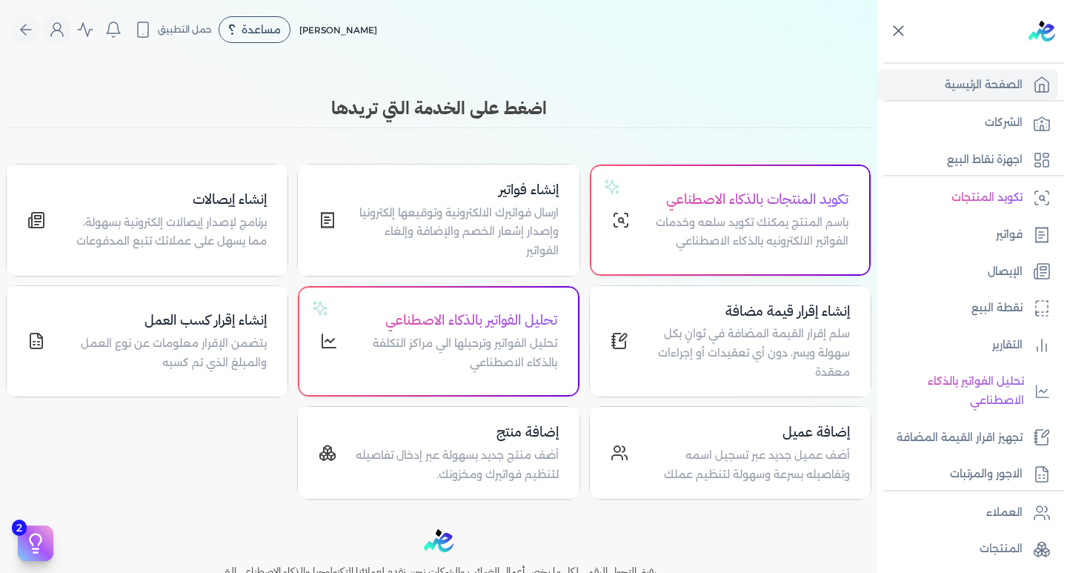
click at [900, 25] on icon at bounding box center [898, 30] width 19 height 19
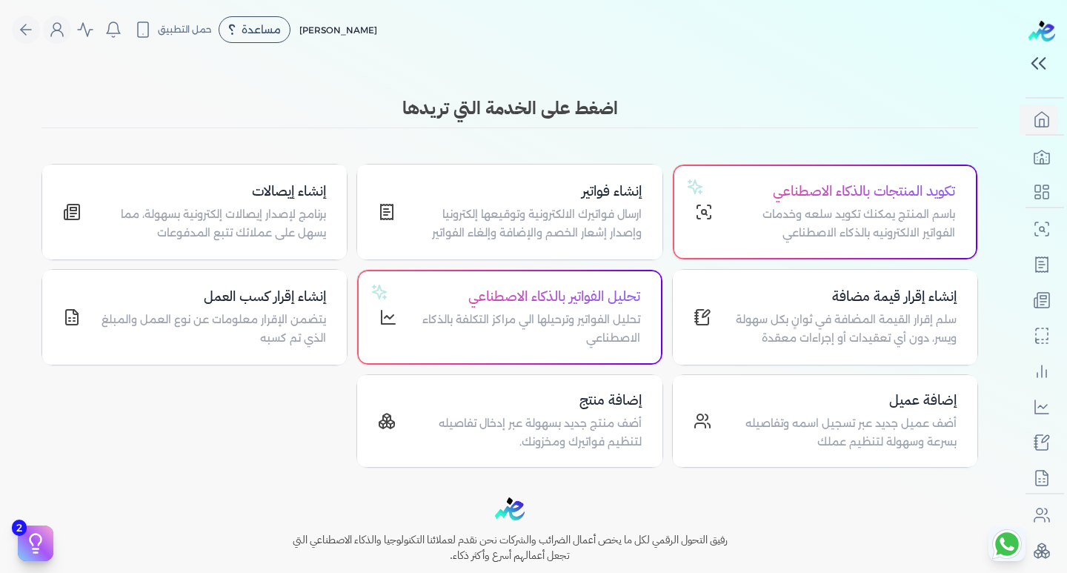
click at [842, 96] on h3 "اضغط على الخدمة التي تريدها" at bounding box center [509, 108] width 937 height 27
click at [122, 124] on div "اضغط على الخدمة التي تريدها" at bounding box center [509, 111] width 937 height 33
click at [59, 32] on icon "Global" at bounding box center [57, 33] width 12 height 6
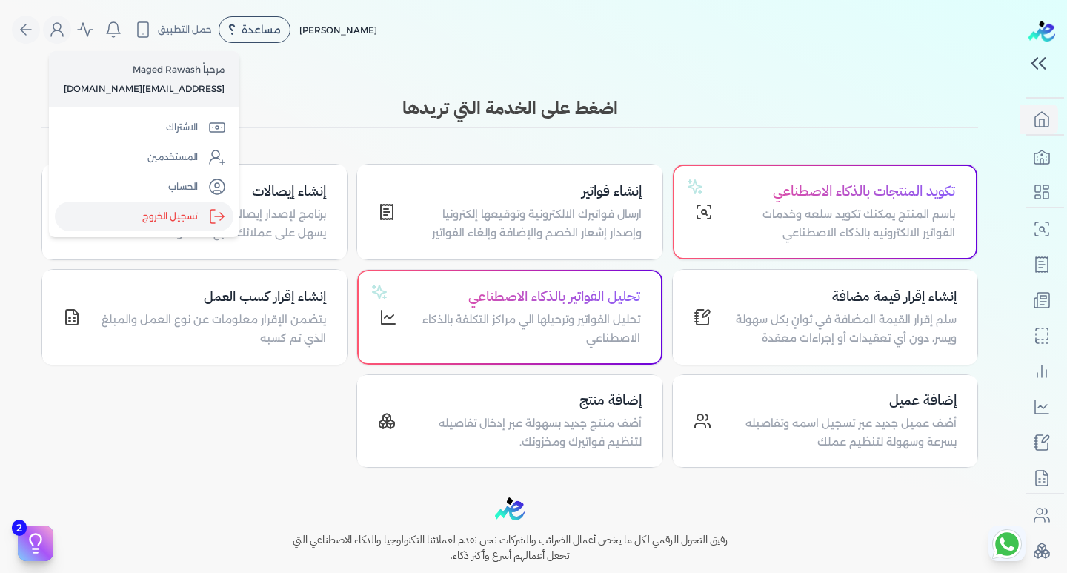
click at [149, 211] on label "تسجيل الخروج" at bounding box center [144, 217] width 179 height 30
click at [1020, 59] on input "Close" at bounding box center [1020, 59] width 0 height 0
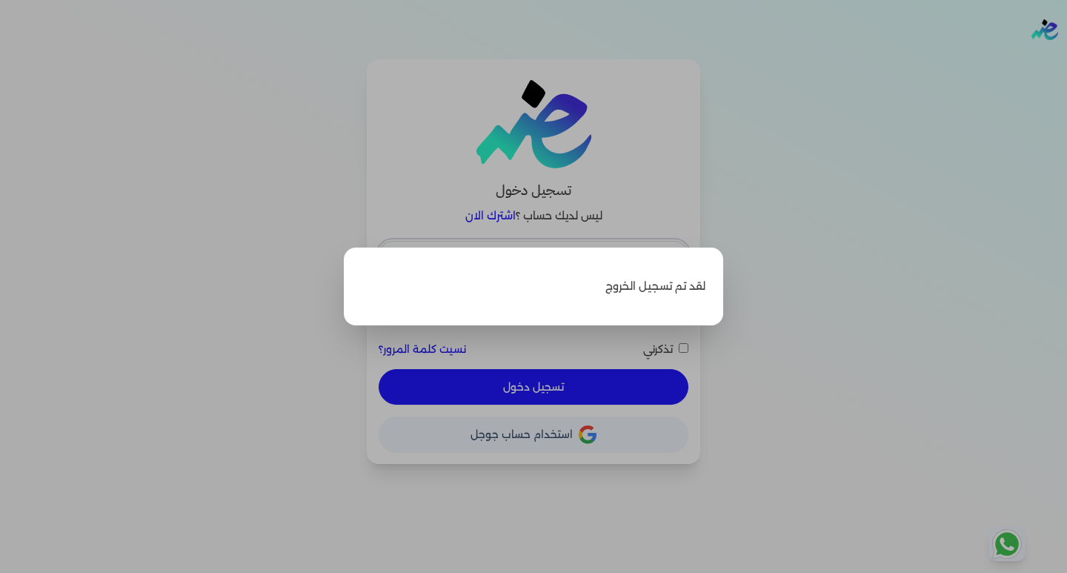
type input "[EMAIL_ADDRESS][DOMAIN_NAME]"
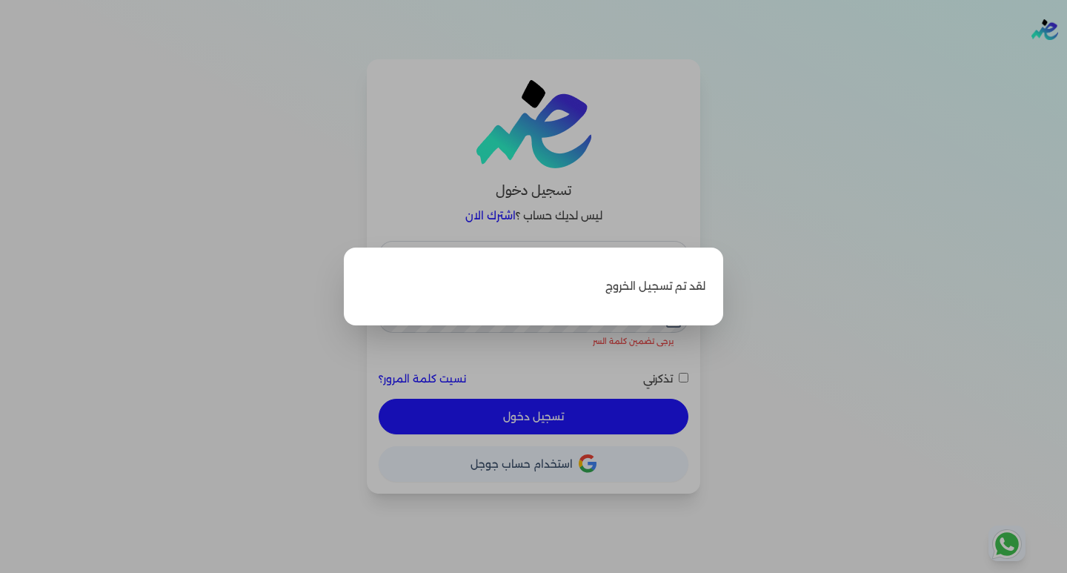
checkbox input "false"
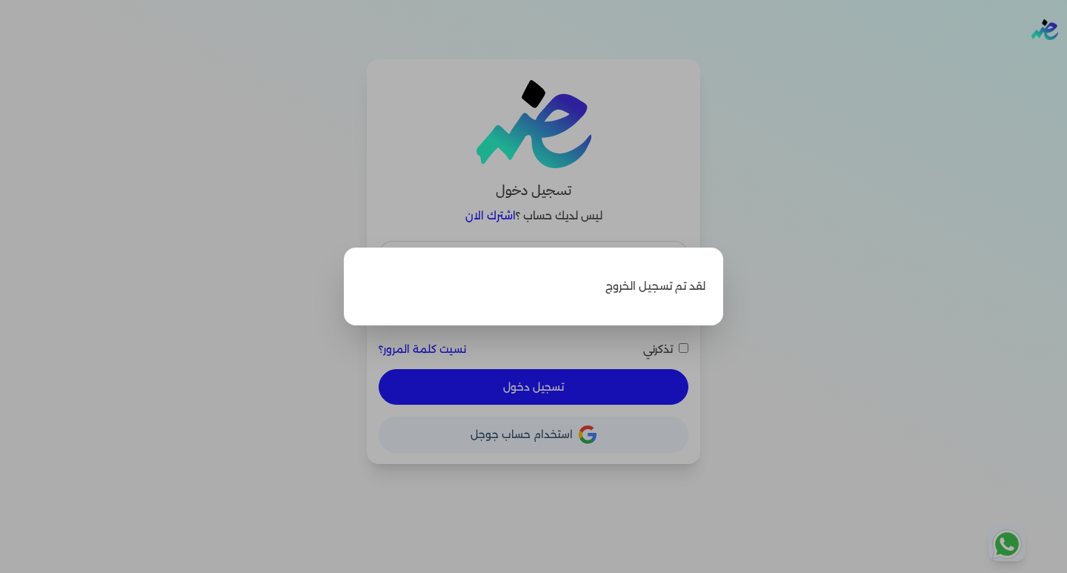
click at [728, 192] on label "Close" at bounding box center [533, 286] width 1067 height 573
click at [1066, 59] on input "Close" at bounding box center [1067, 59] width 0 height 0
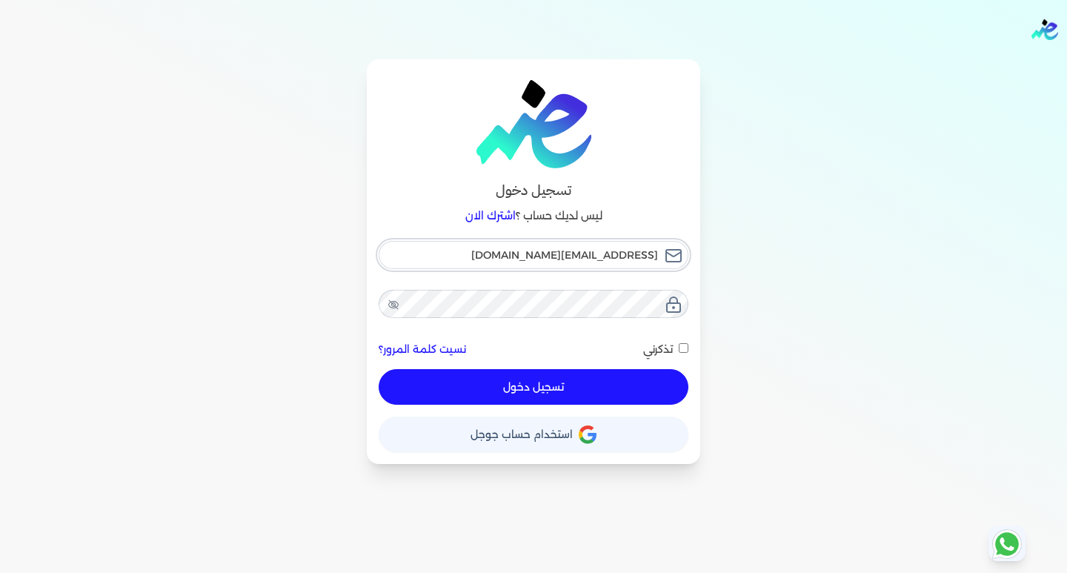
click at [535, 254] on input "[EMAIL_ADDRESS][DOMAIN_NAME]" at bounding box center [534, 255] width 310 height 28
type input "[EMAIL_ADDRESS][DOMAIN_NAME]"
click at [522, 394] on button "تسجيل دخول" at bounding box center [534, 387] width 310 height 36
checkbox input "false"
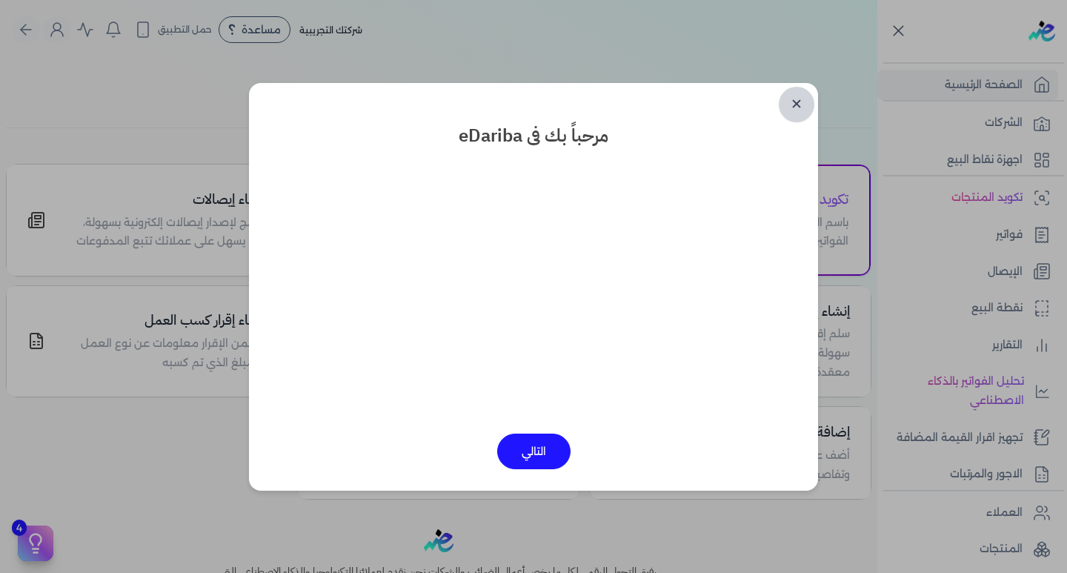
click at [803, 101] on link "✕" at bounding box center [797, 105] width 36 height 36
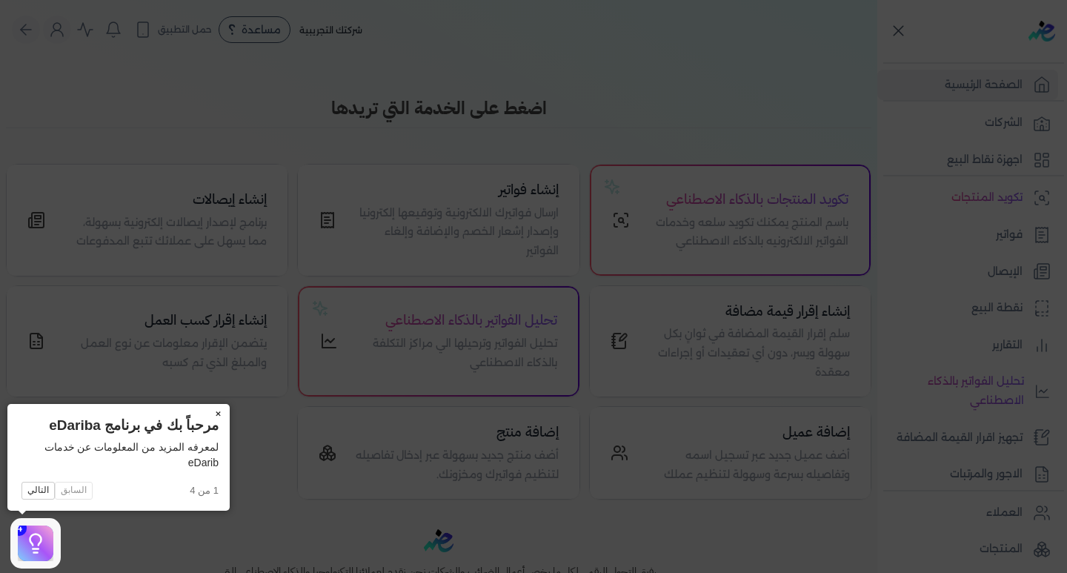
click at [216, 409] on button "×" at bounding box center [218, 414] width 24 height 21
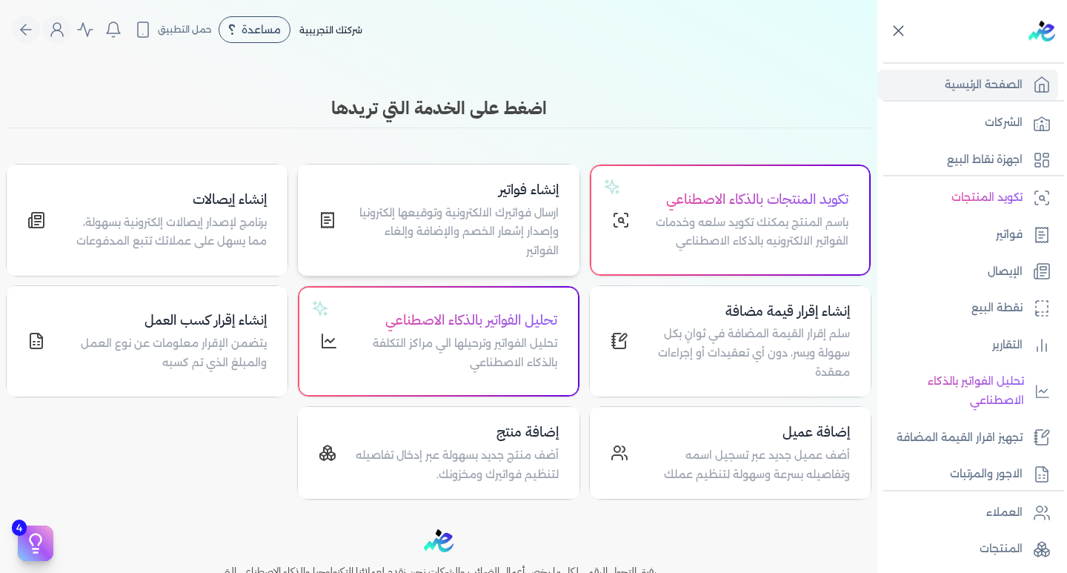
click at [479, 212] on p "ارسال فواتيرك الالكترونية وتوقيعها إلكترونيا وإصدار إشعار الخصم والإضافة وإلغاء…" at bounding box center [456, 232] width 204 height 57
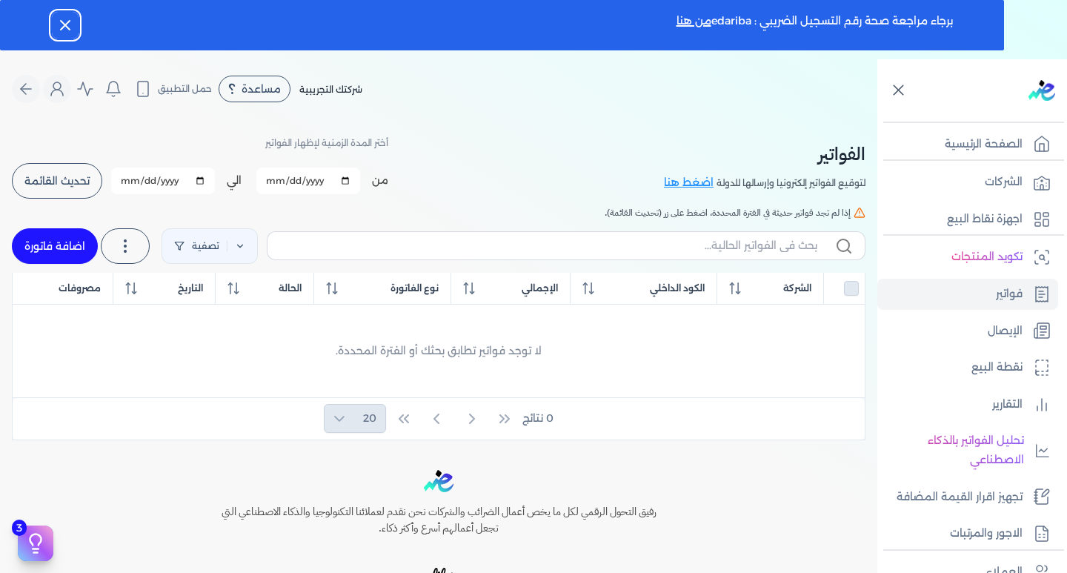
click at [53, 20] on button "Dismiss" at bounding box center [65, 25] width 27 height 27
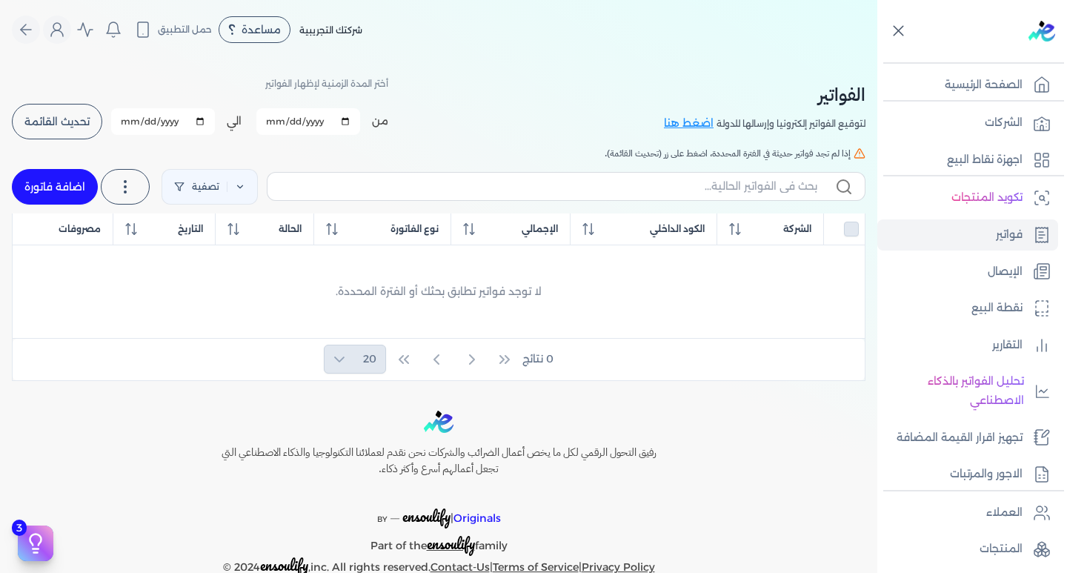
click at [894, 33] on icon at bounding box center [898, 30] width 19 height 19
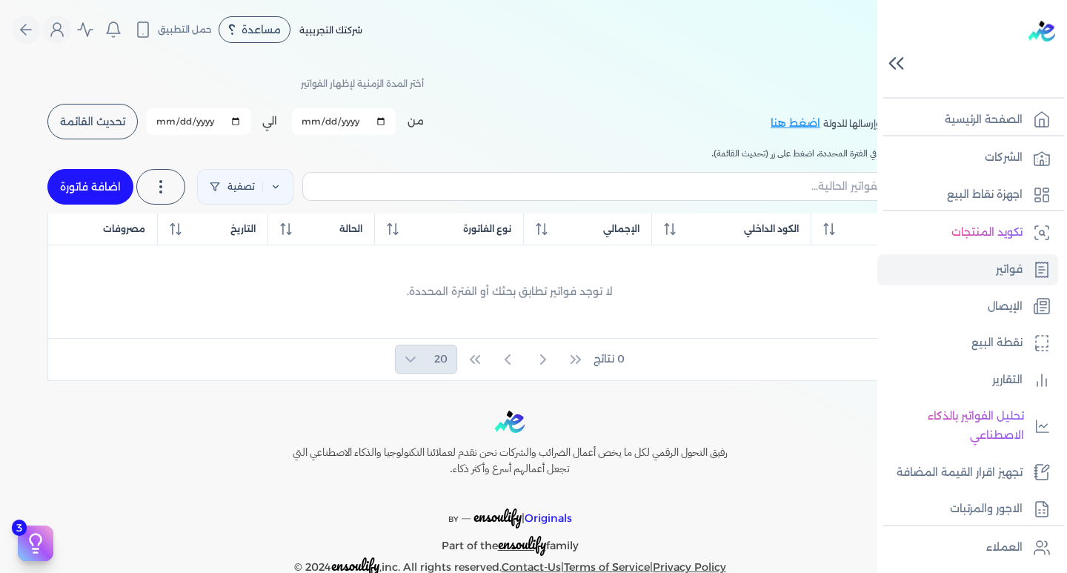
click at [902, 58] on icon at bounding box center [899, 63] width 5 height 11
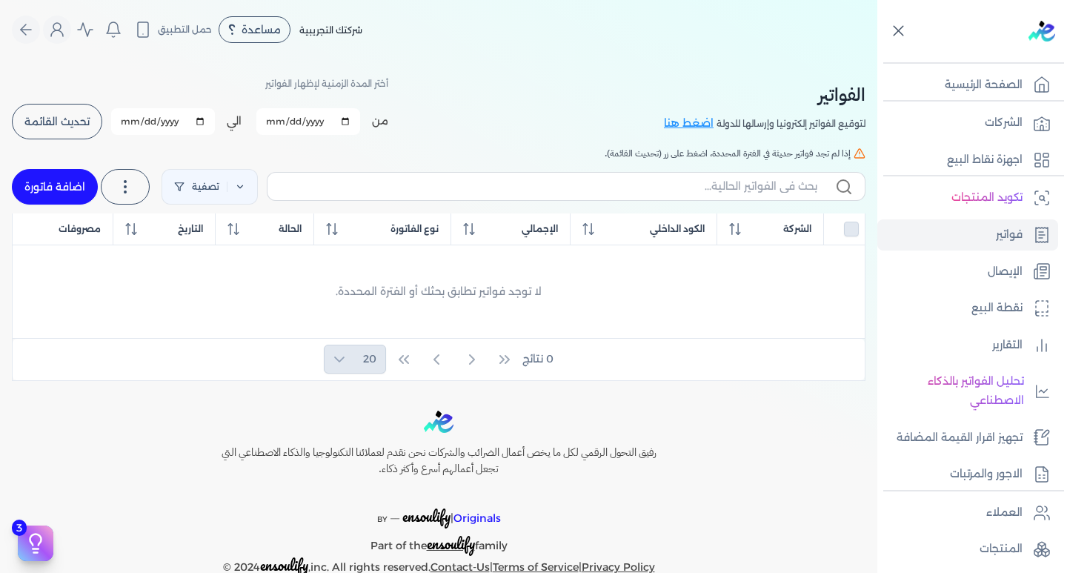
click at [902, 58] on div at bounding box center [975, 31] width 184 height 62
click at [895, 37] on icon at bounding box center [898, 30] width 19 height 19
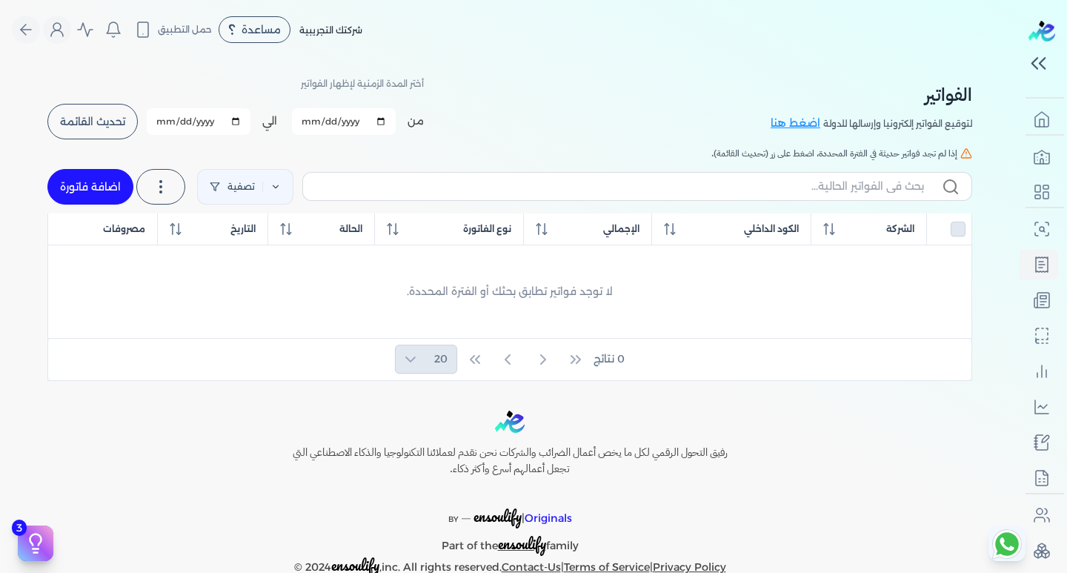
click at [834, 59] on nav "Toggle Navigation الاسعار العمولات مساعدة خدمة العملاء دليل المستخدم تسجيل الدخ…" at bounding box center [510, 29] width 1020 height 59
click at [74, 184] on link "اضافة فاتورة" at bounding box center [90, 187] width 86 height 36
select select "EGP"
select select "B"
select select "EGS"
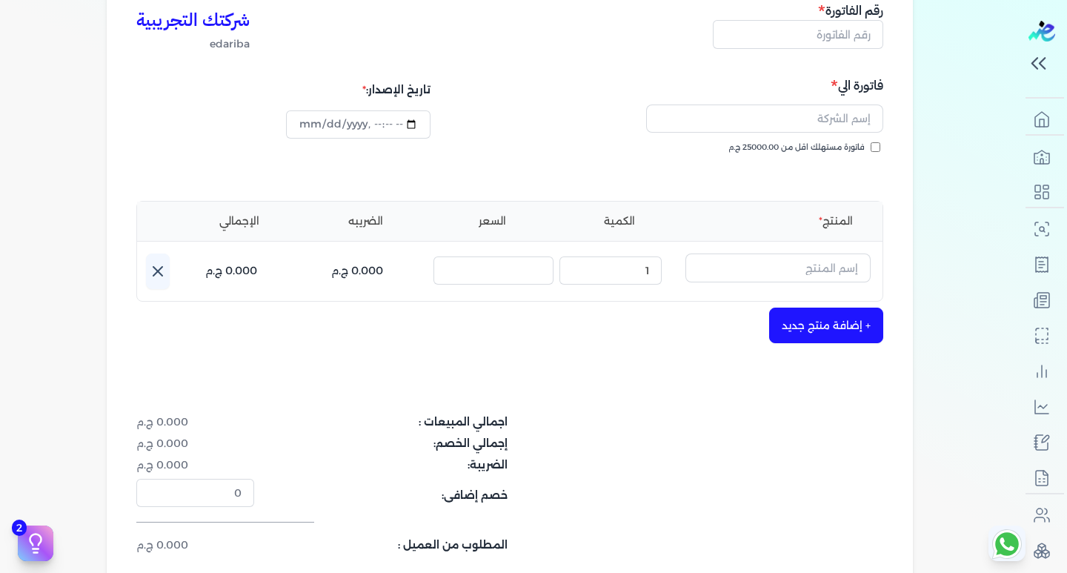
scroll to position [222, 0]
